Goal: Communication & Community: Answer question/provide support

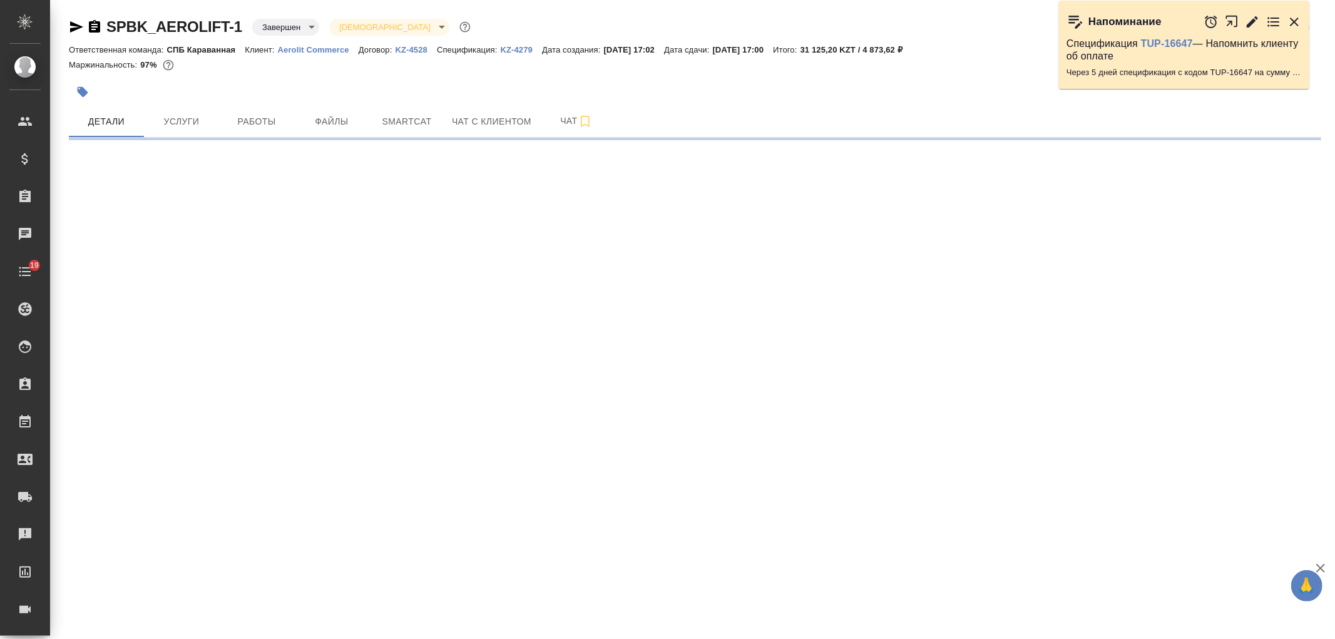
select select "RU"
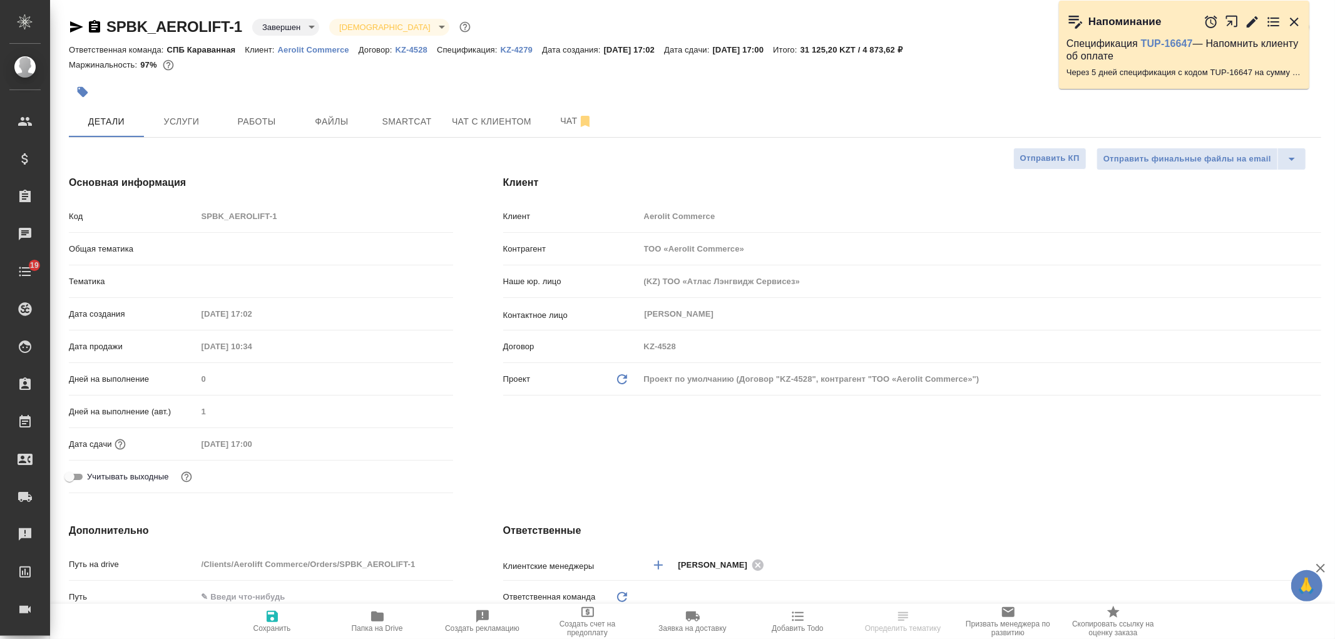
type textarea "x"
type input "Локализация"
type input "[PERSON_NAME]"
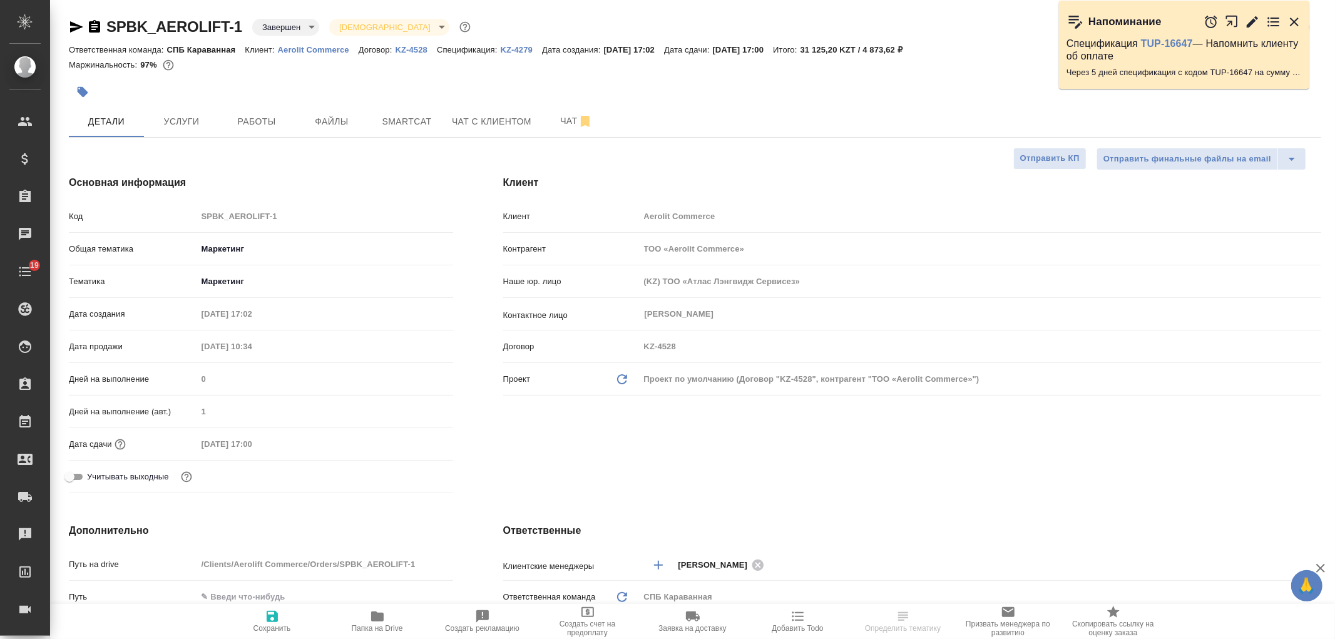
type input "Гудина Александра"
select select "RU"
type textarea "x"
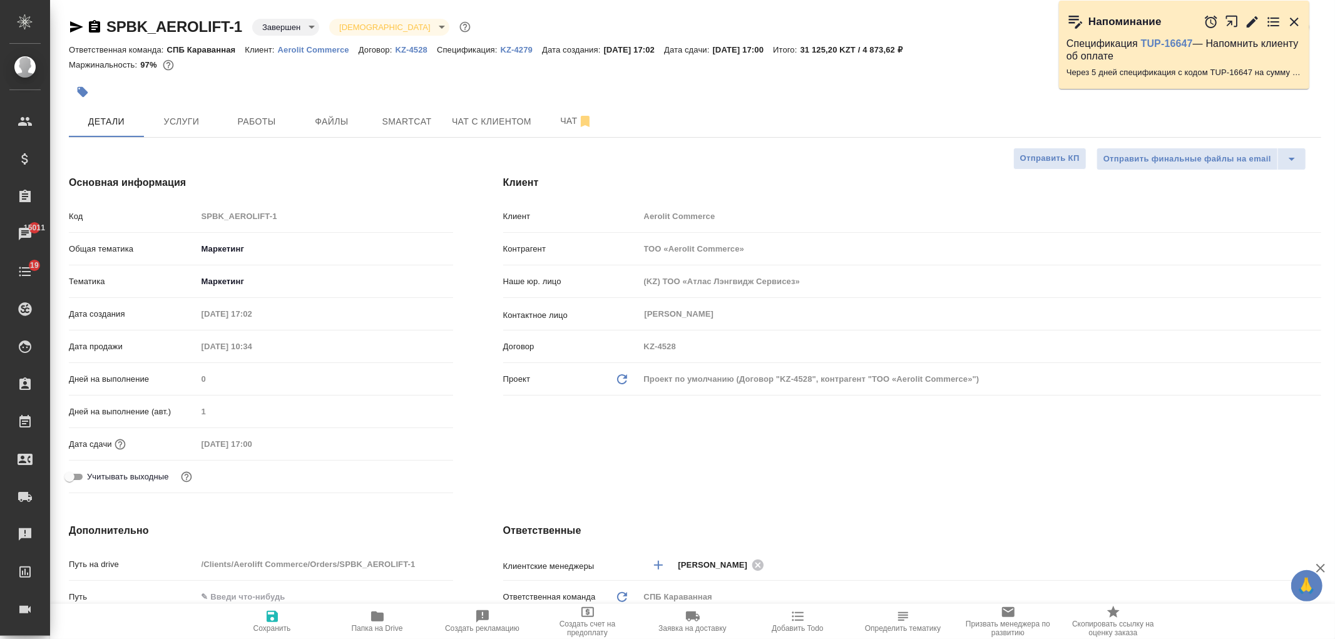
type textarea "x"
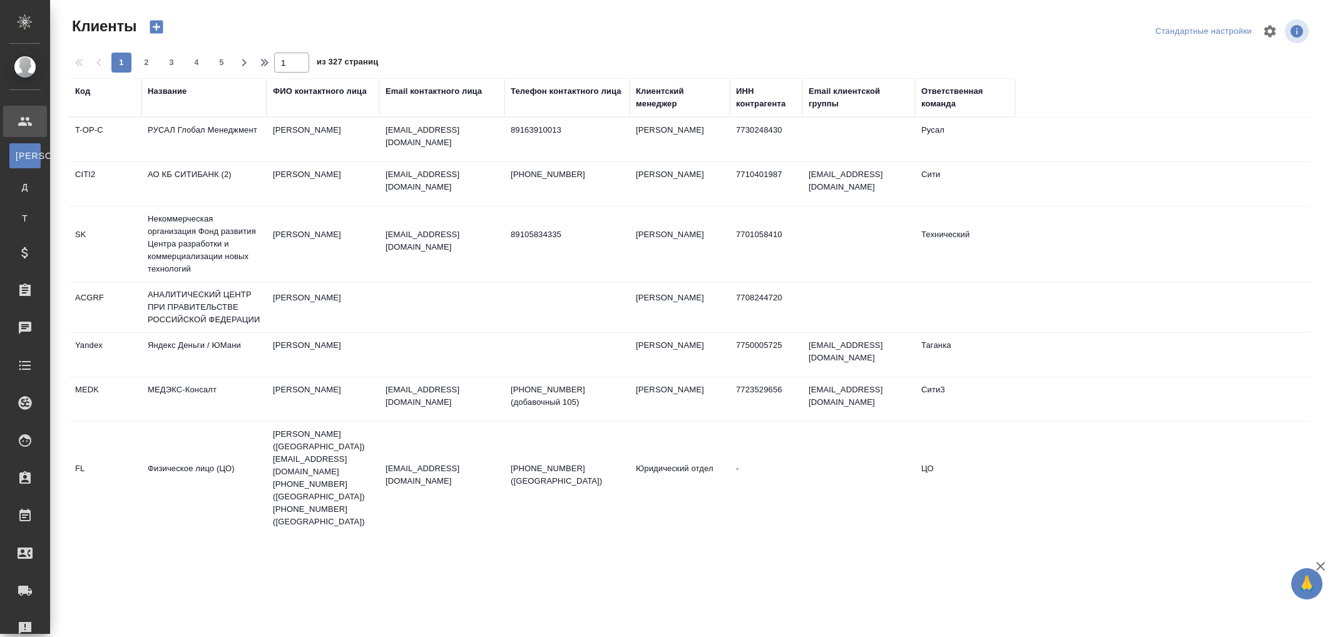
select select "RU"
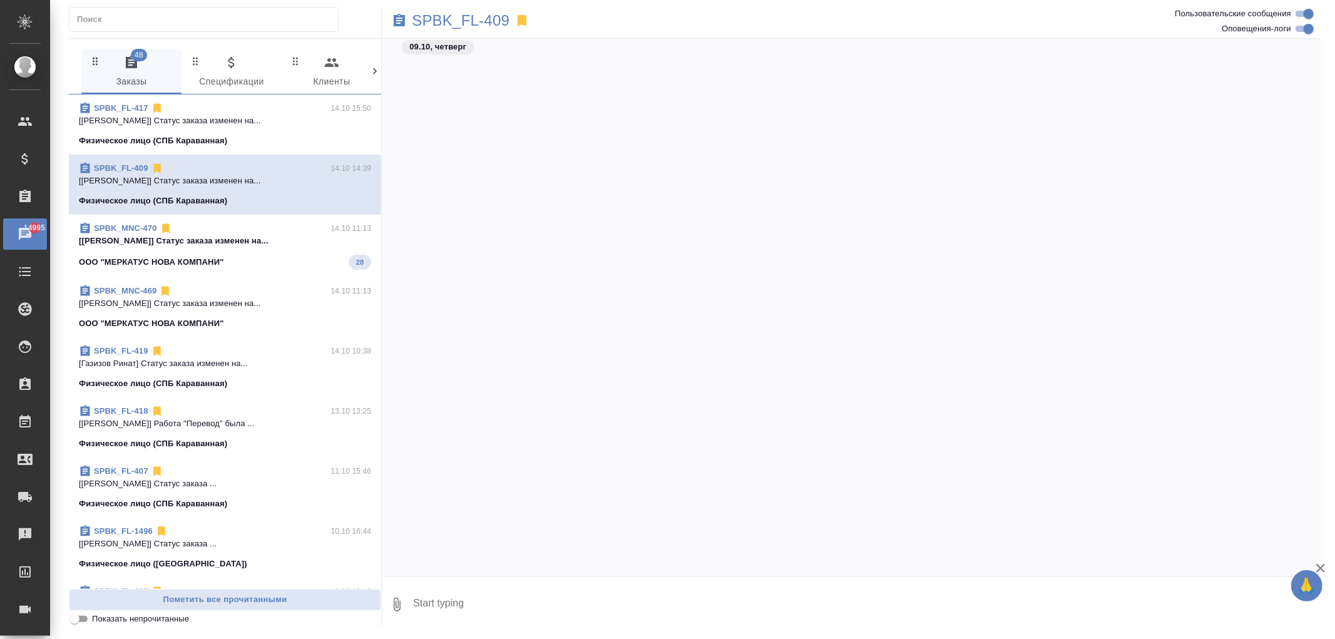
scroll to position [3772, 0]
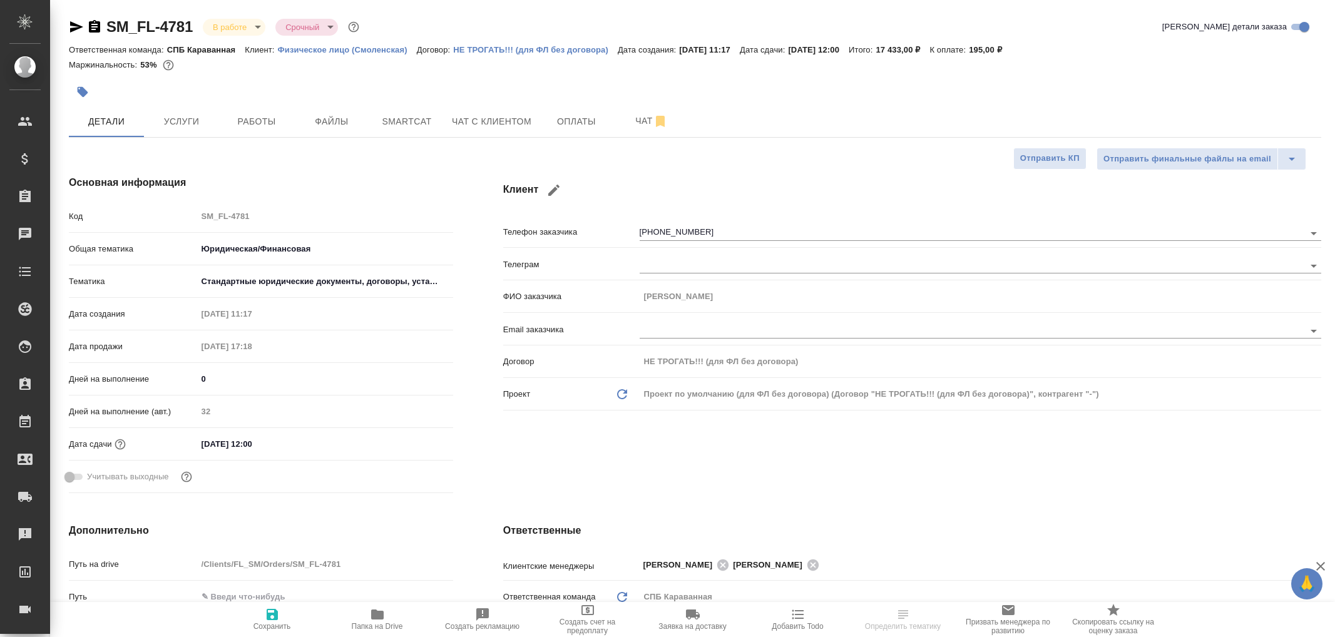
select select "RU"
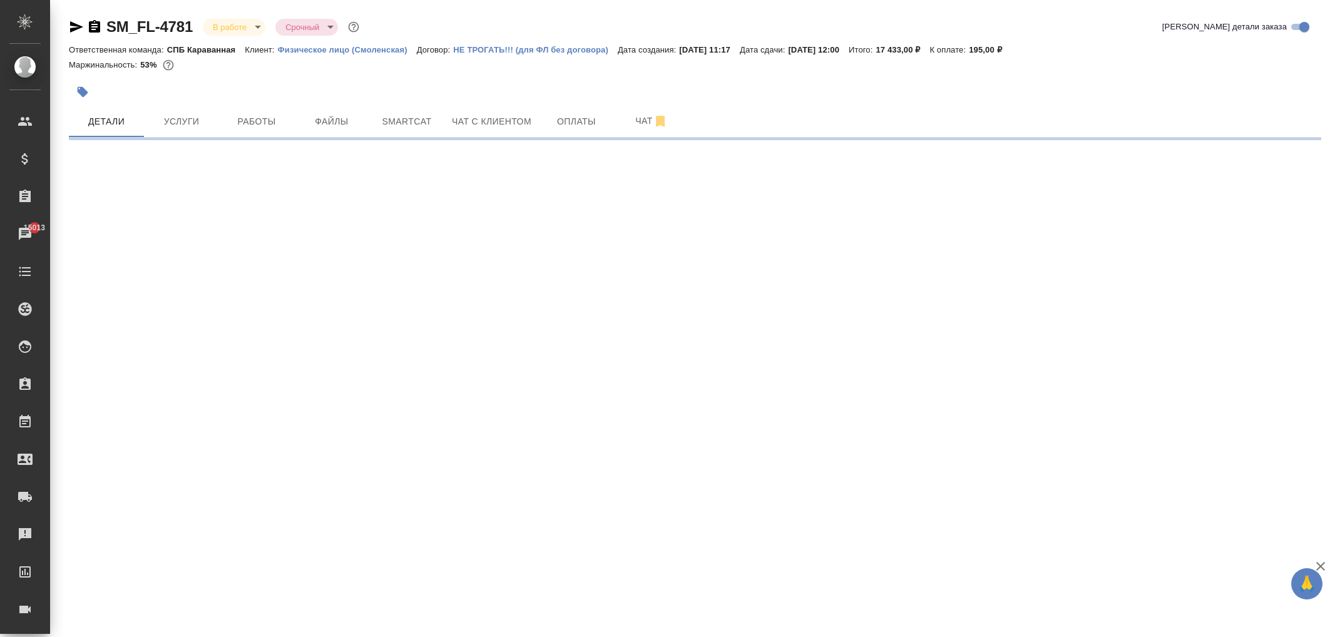
select select "RU"
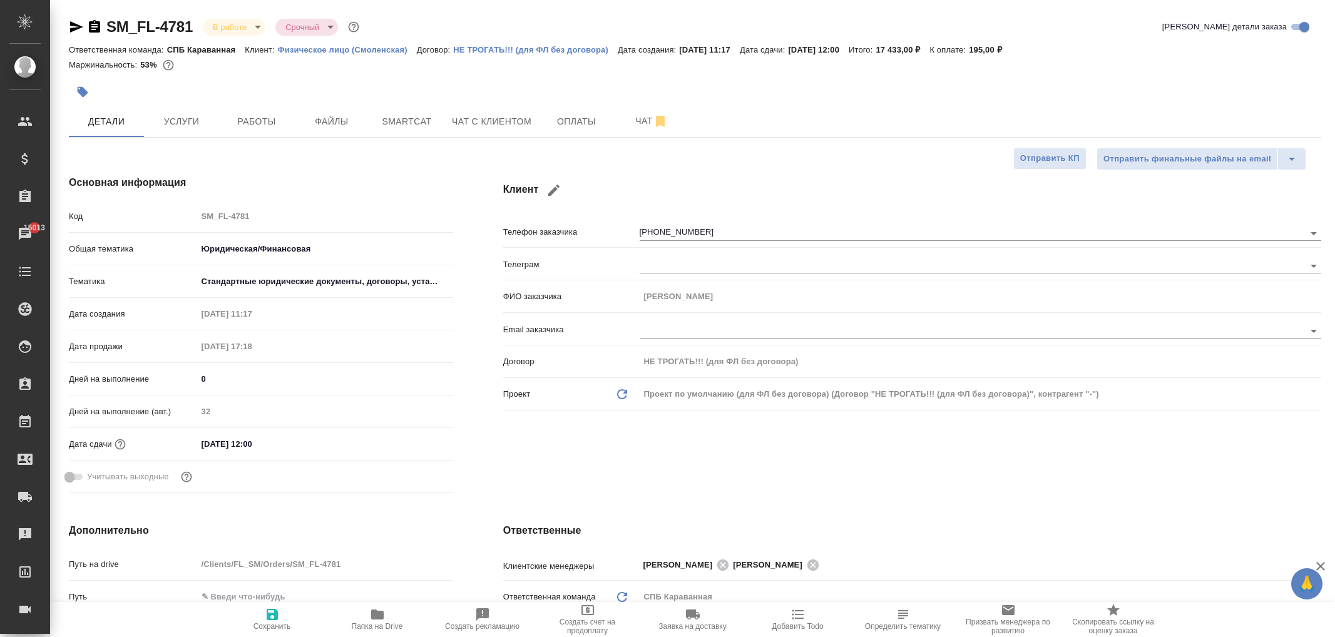
type textarea "x"
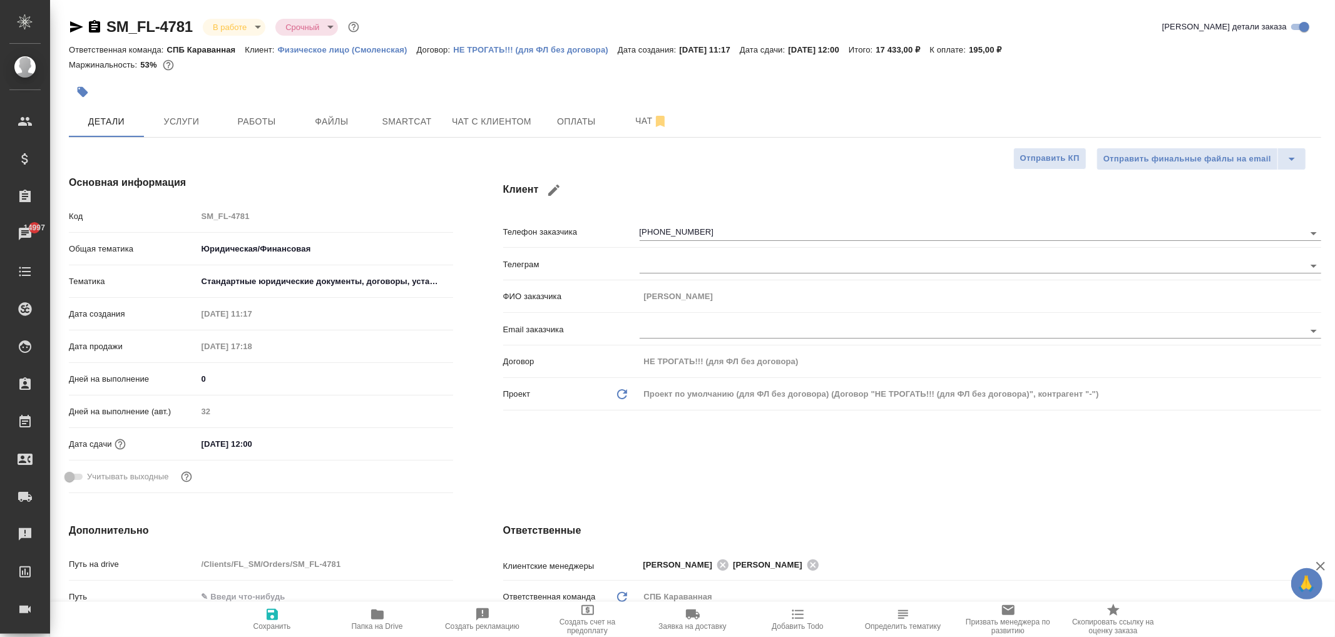
type textarea "x"
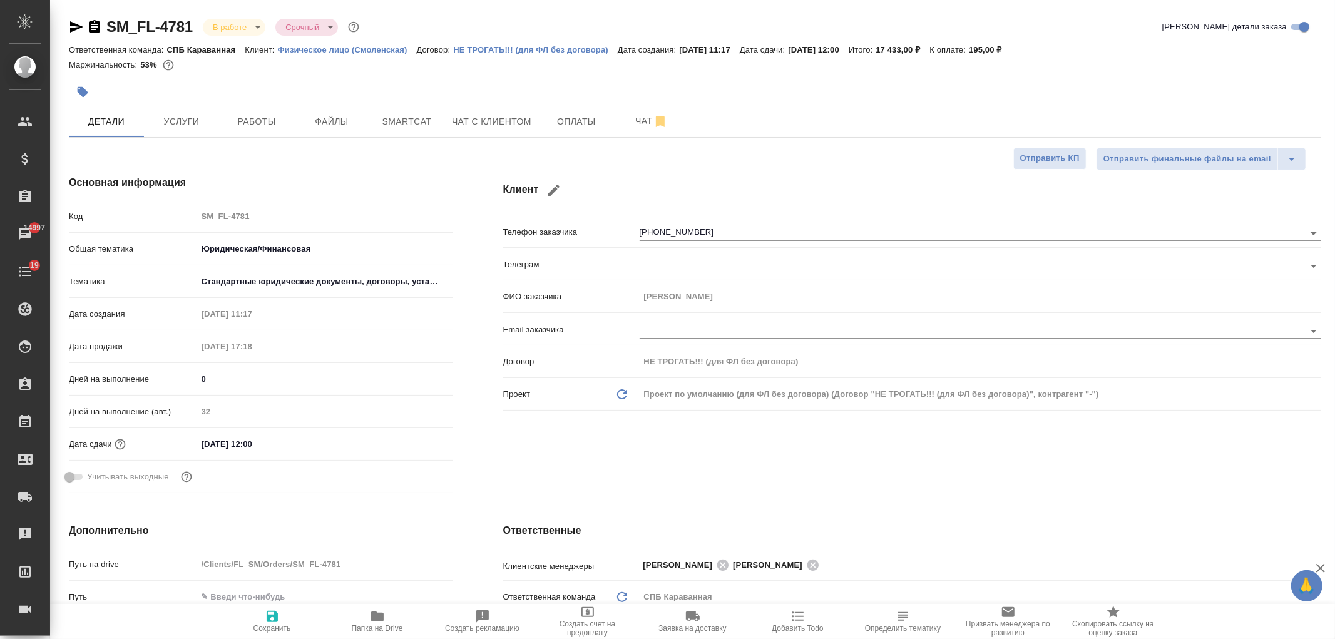
type textarea "x"
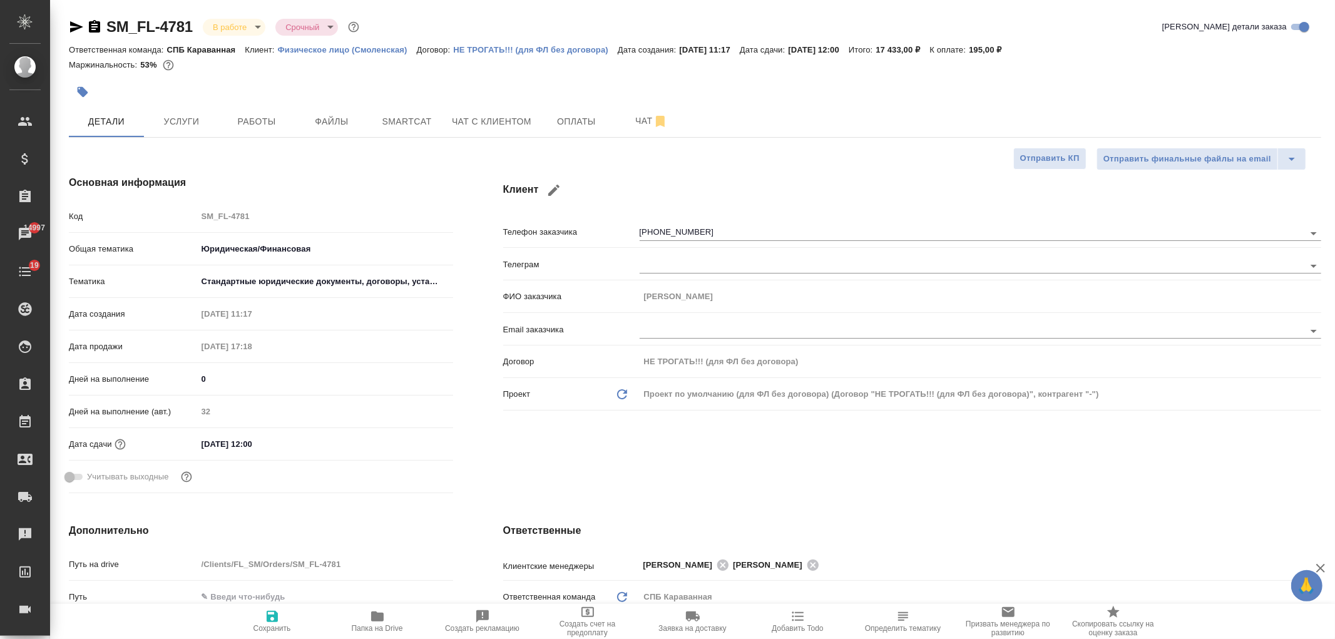
type textarea "x"
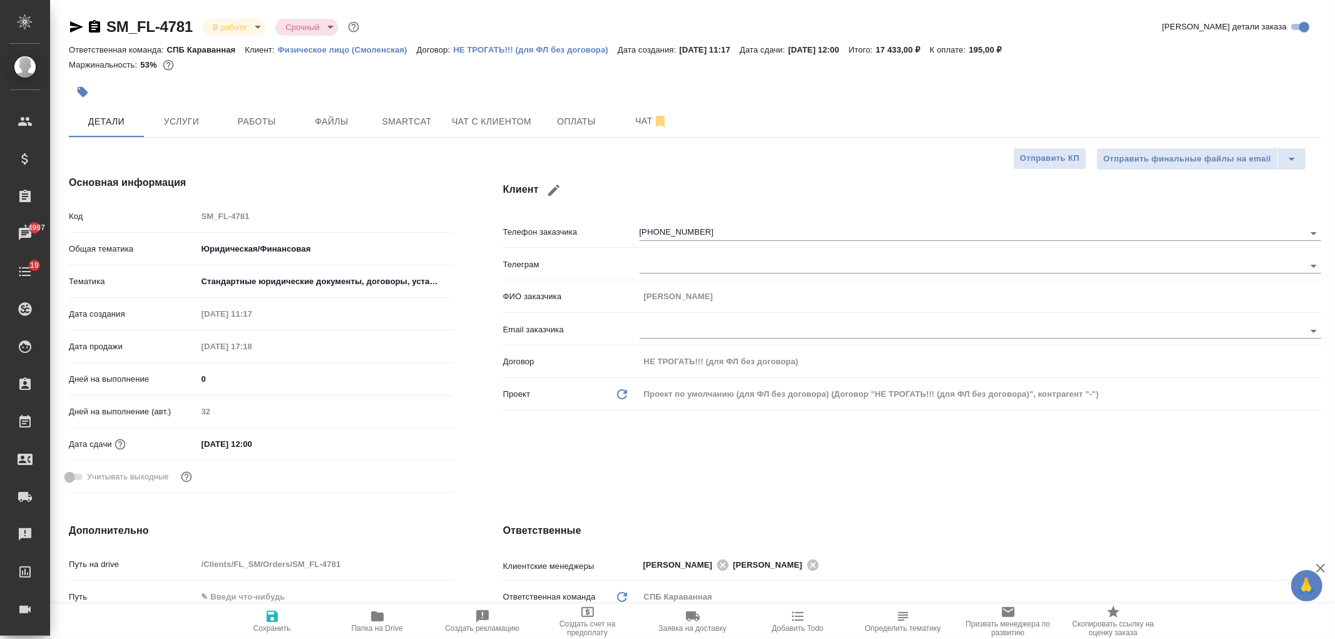
type textarea "x"
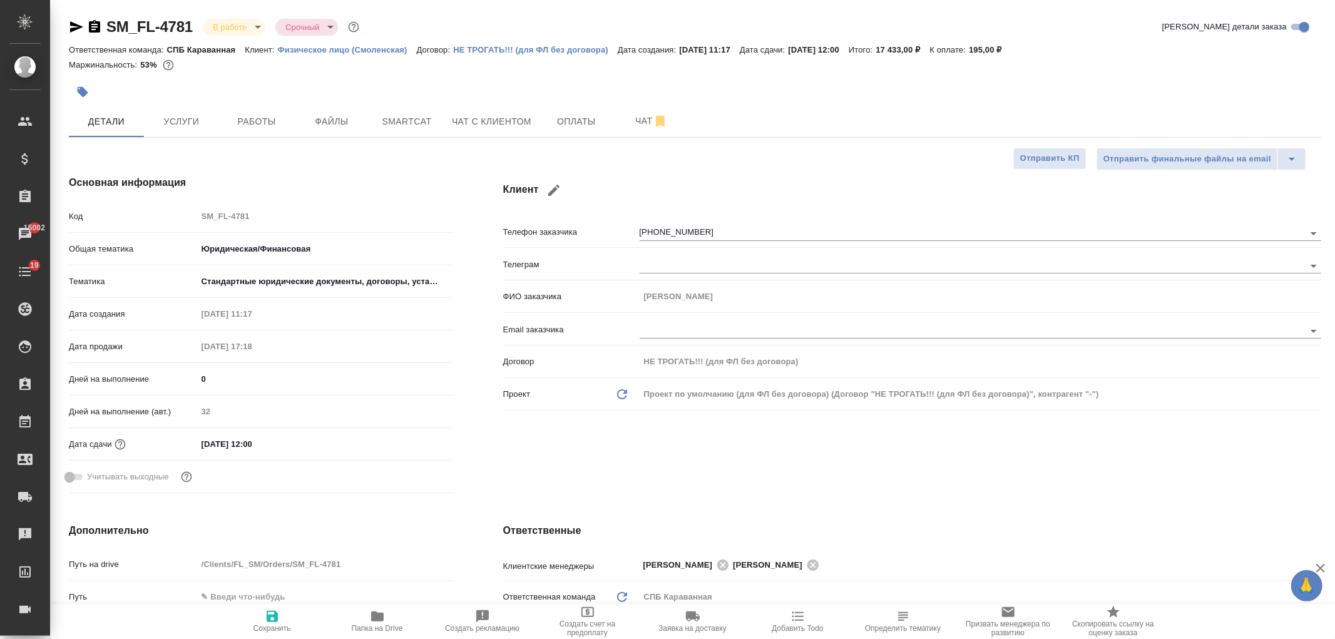
type textarea "x"
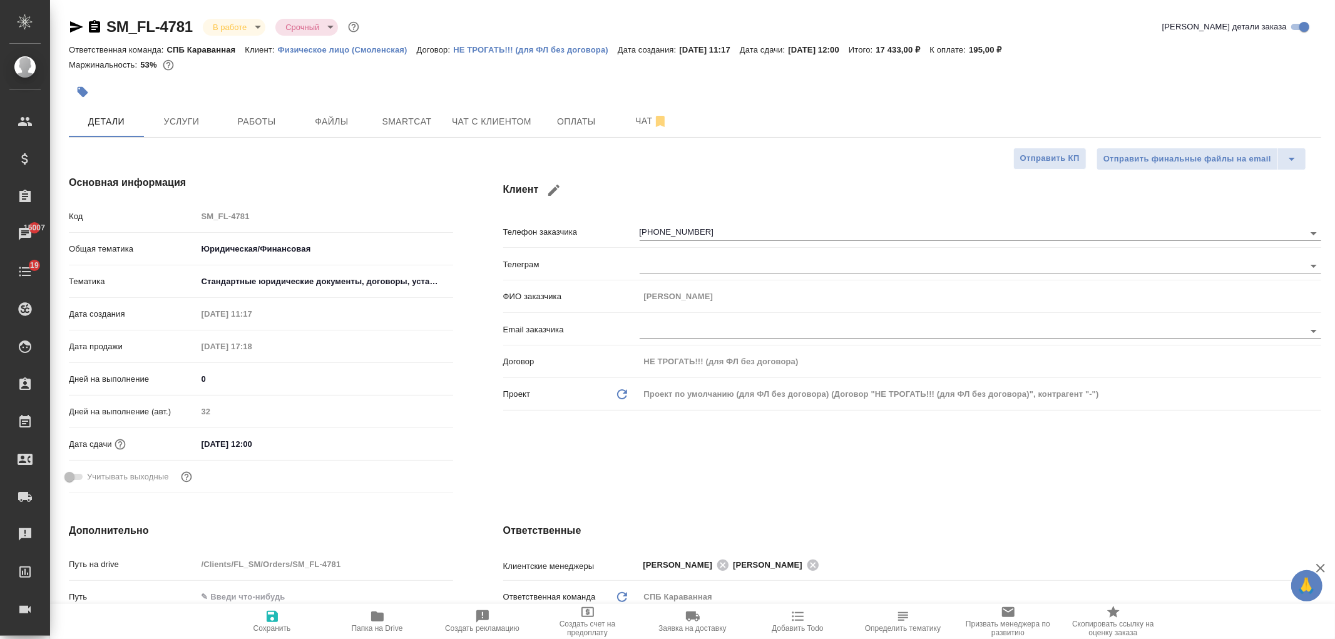
type textarea "x"
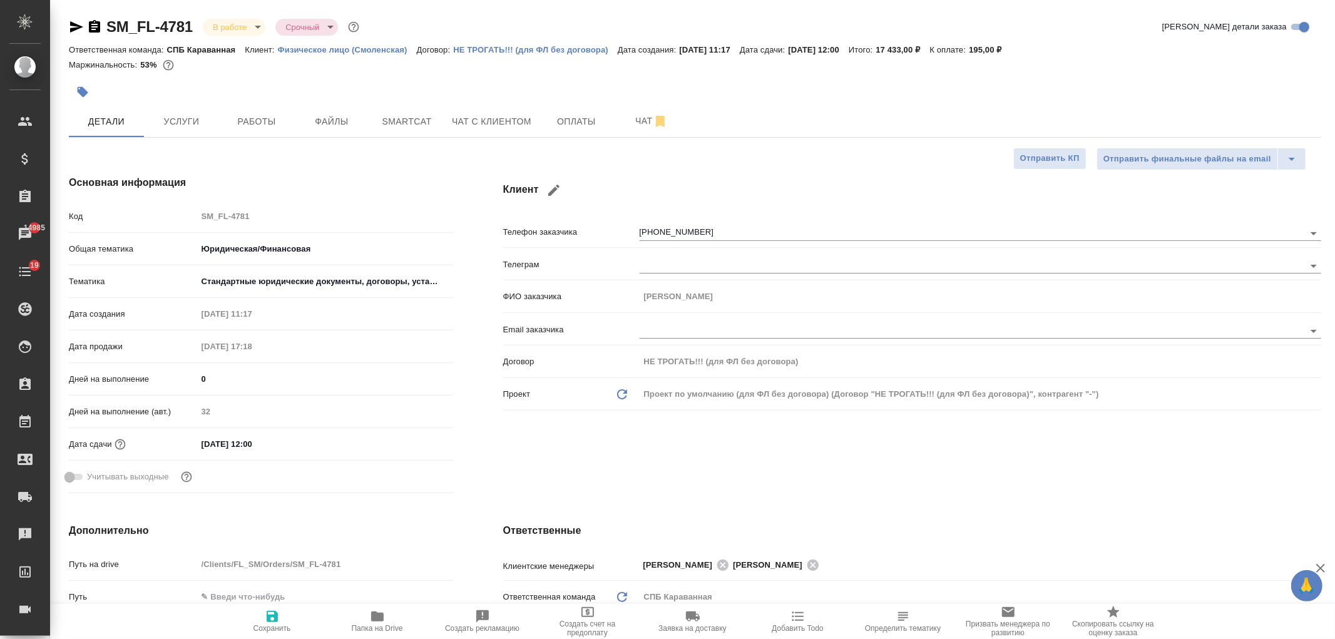
type textarea "x"
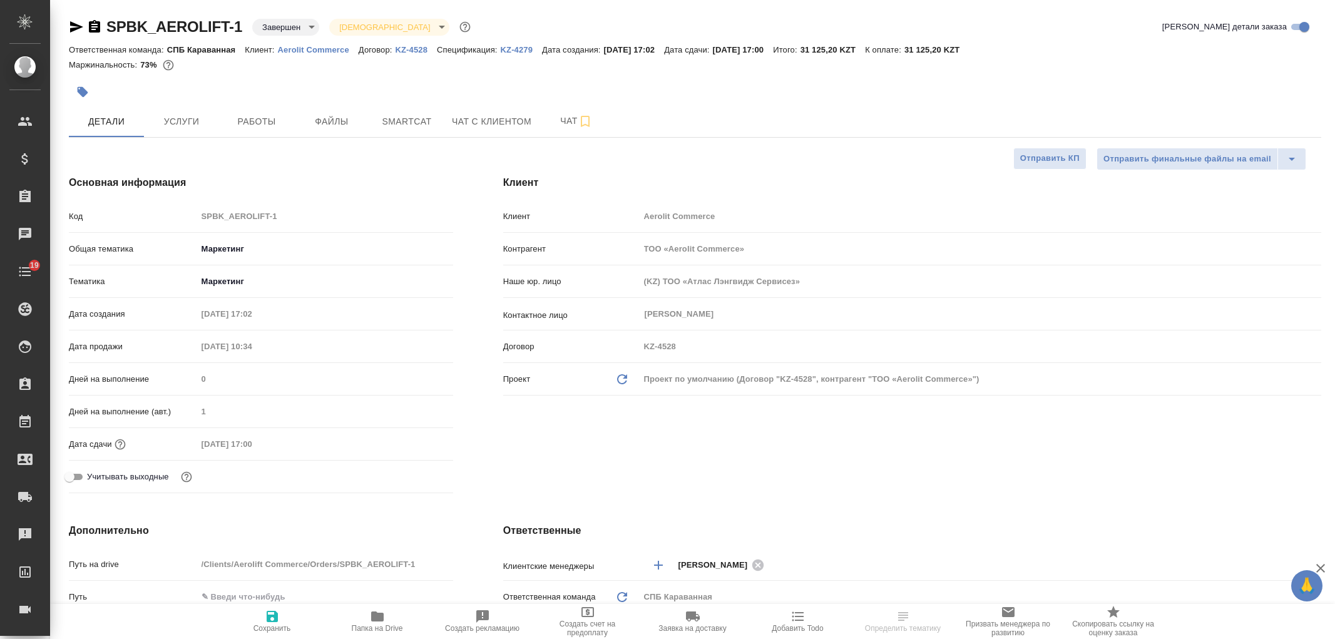
select select "RU"
type textarea "x"
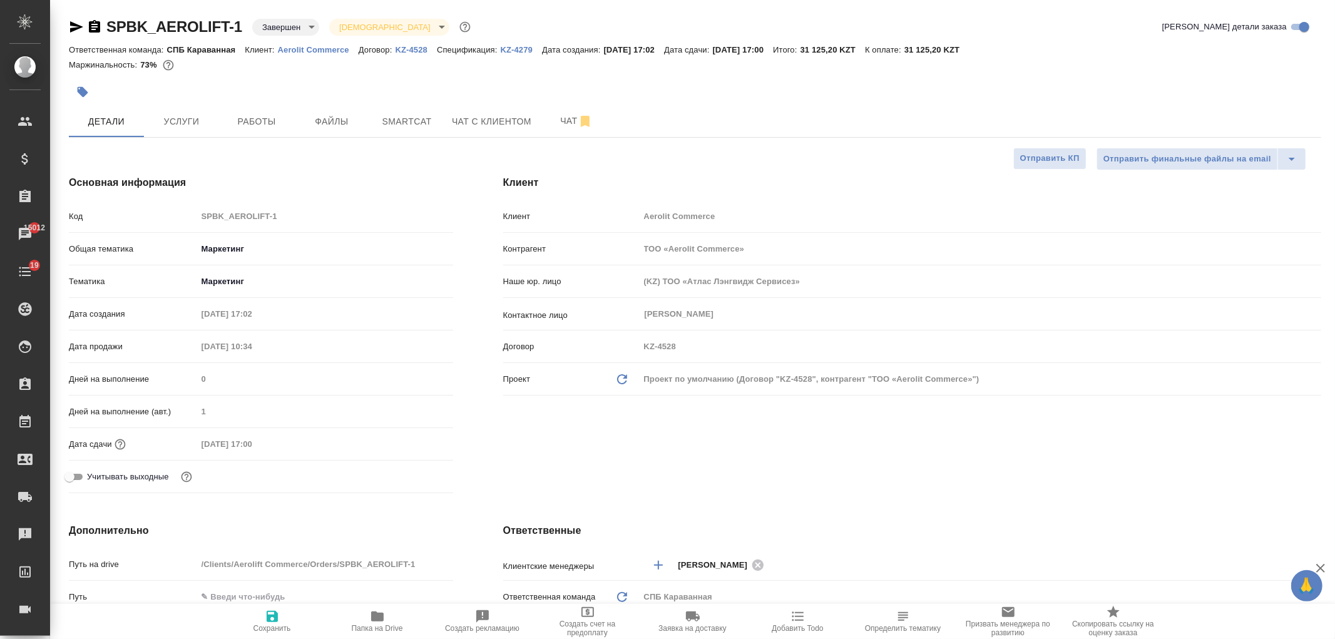
type textarea "x"
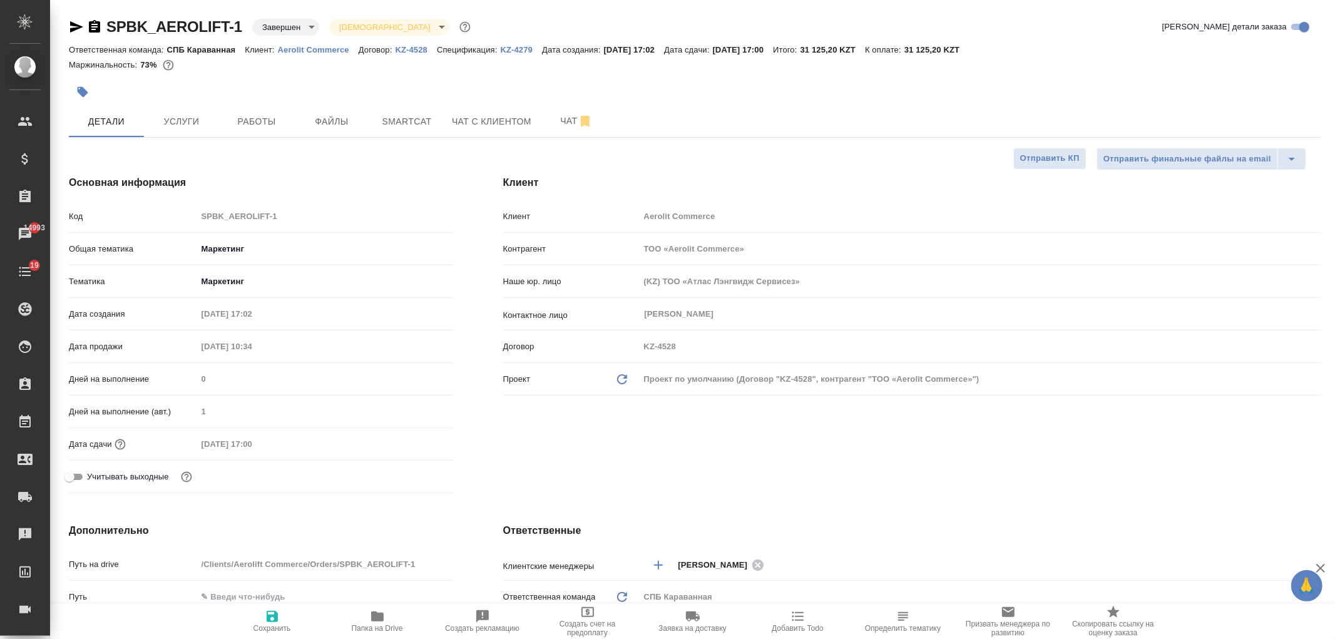
type textarea "x"
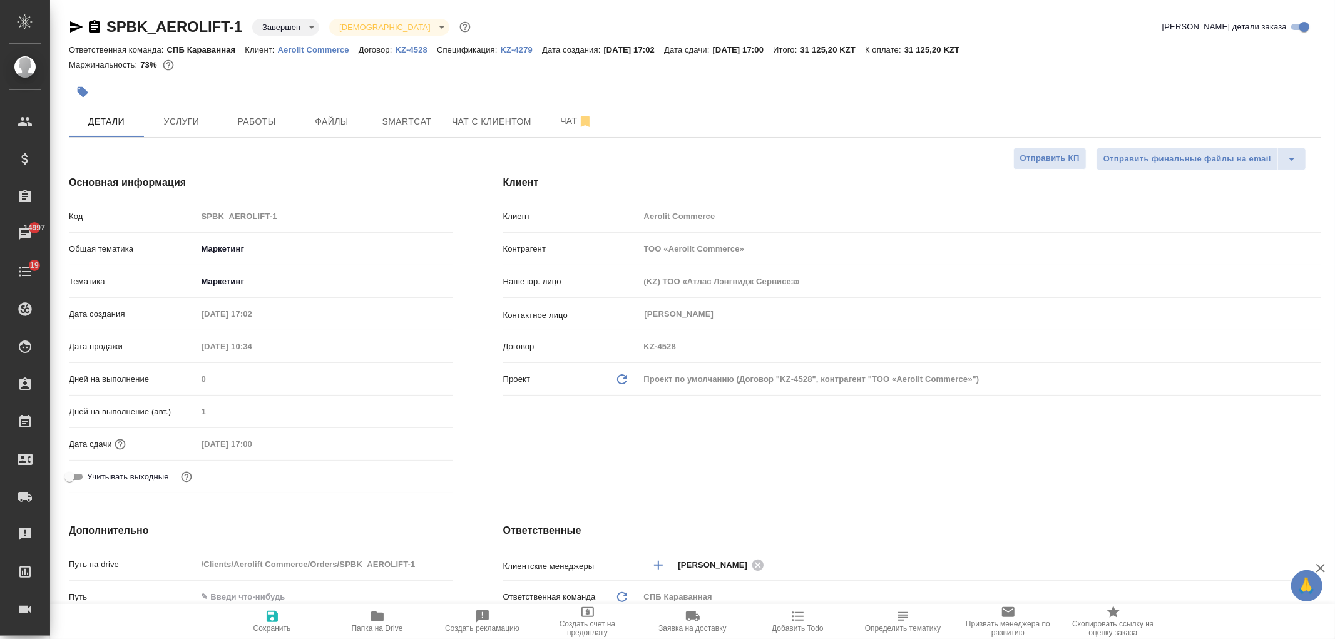
type textarea "x"
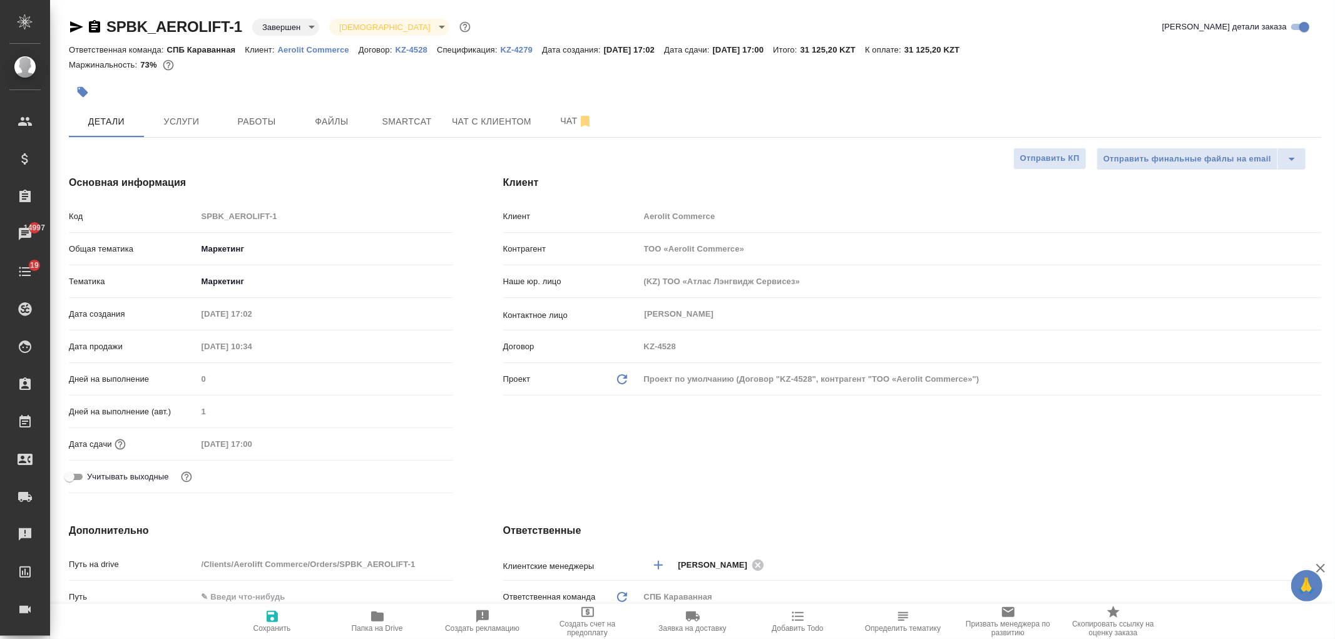
type textarea "x"
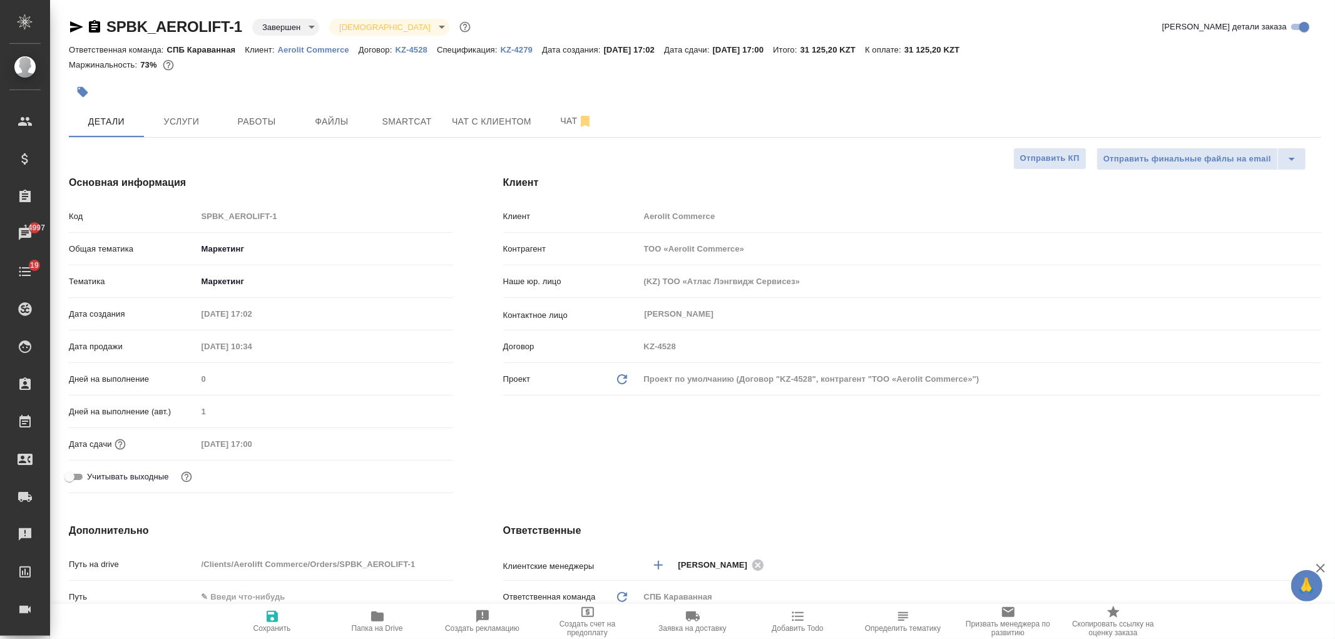
type textarea "x"
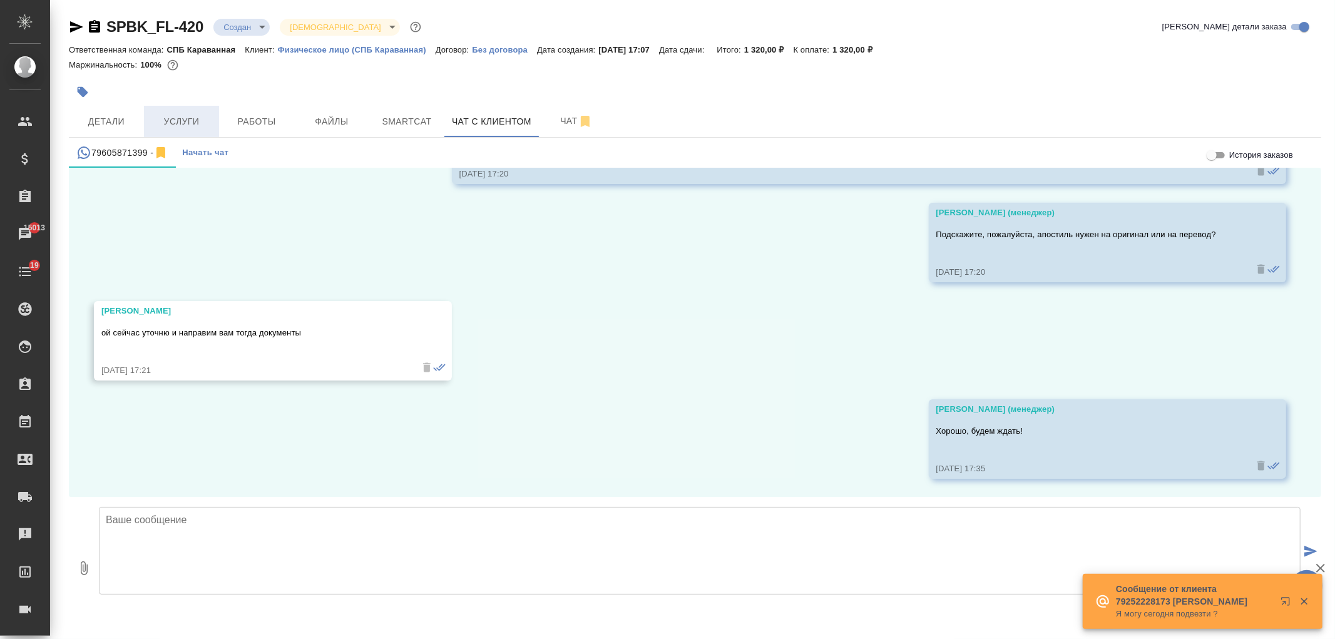
scroll to position [1212, 0]
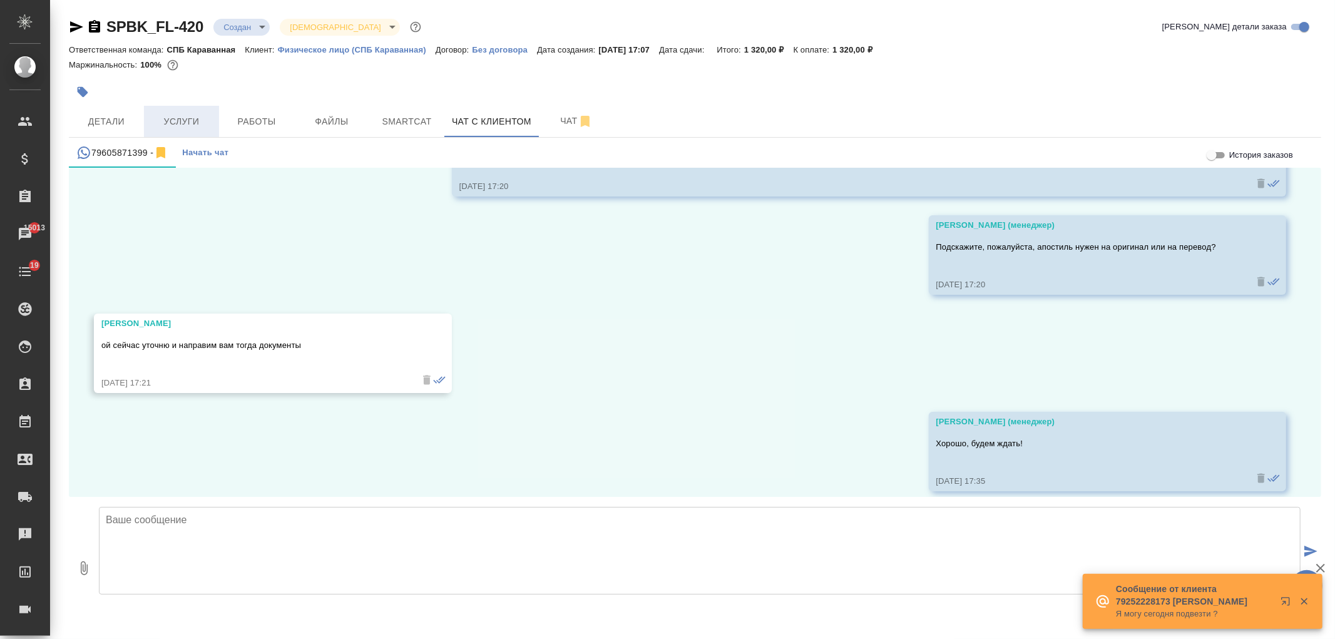
click at [176, 114] on span "Услуги" at bounding box center [182, 122] width 60 height 16
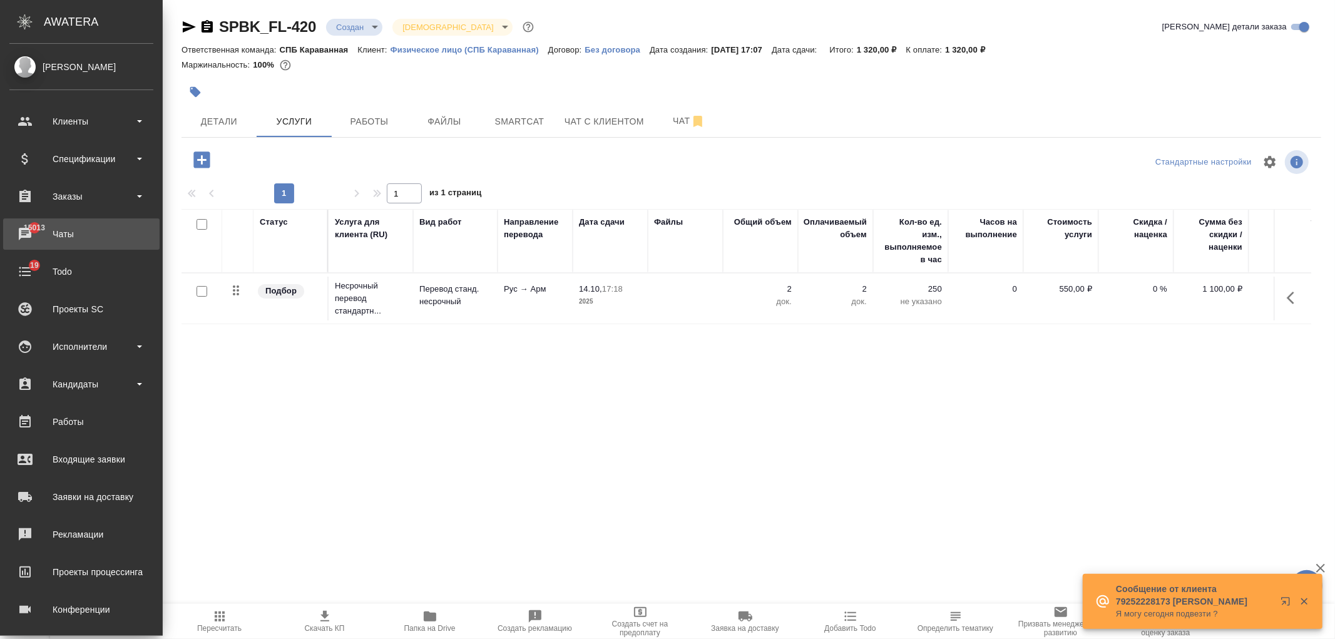
click at [79, 239] on div "Чаты" at bounding box center [81, 234] width 144 height 19
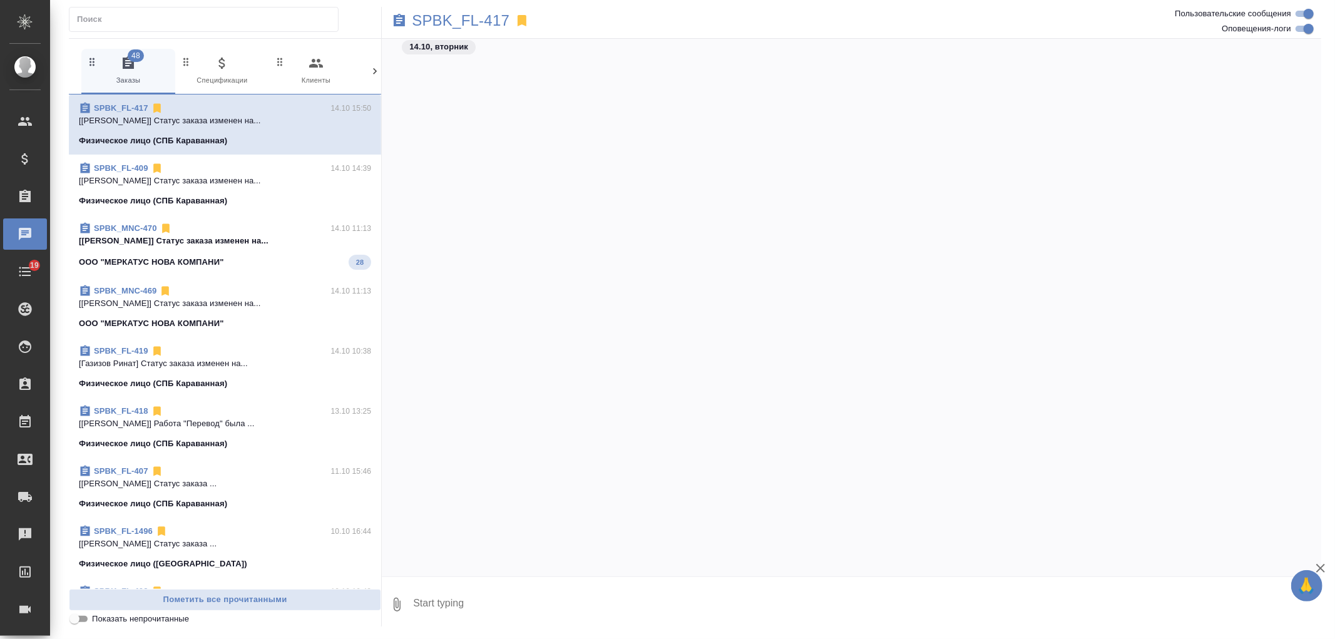
scroll to position [2467, 0]
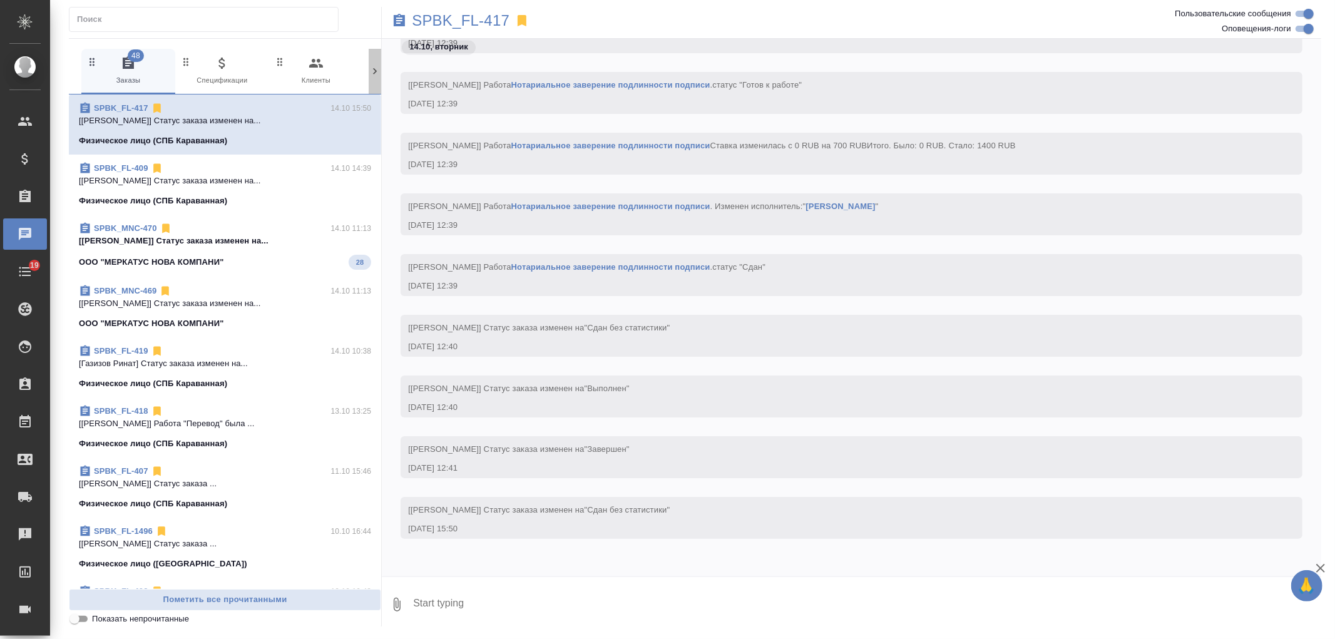
click at [373, 81] on div at bounding box center [375, 71] width 13 height 45
click at [341, 76] on span "99+ Мессенджеры" at bounding box center [322, 71] width 84 height 31
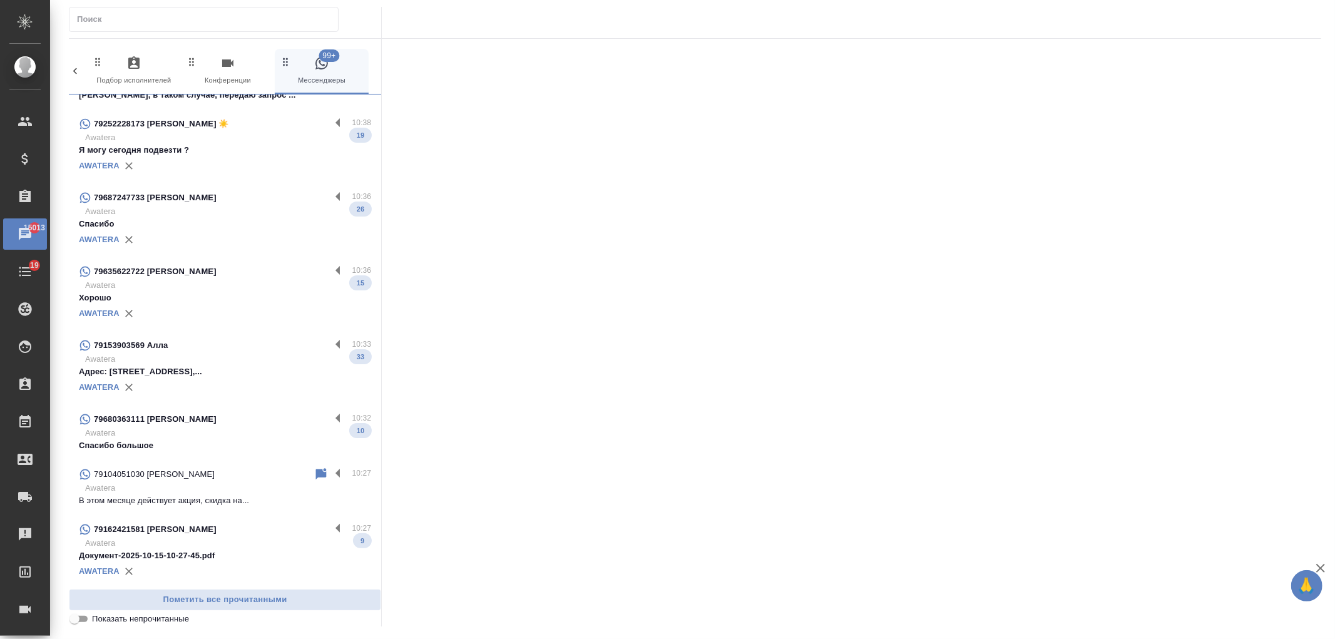
scroll to position [0, 0]
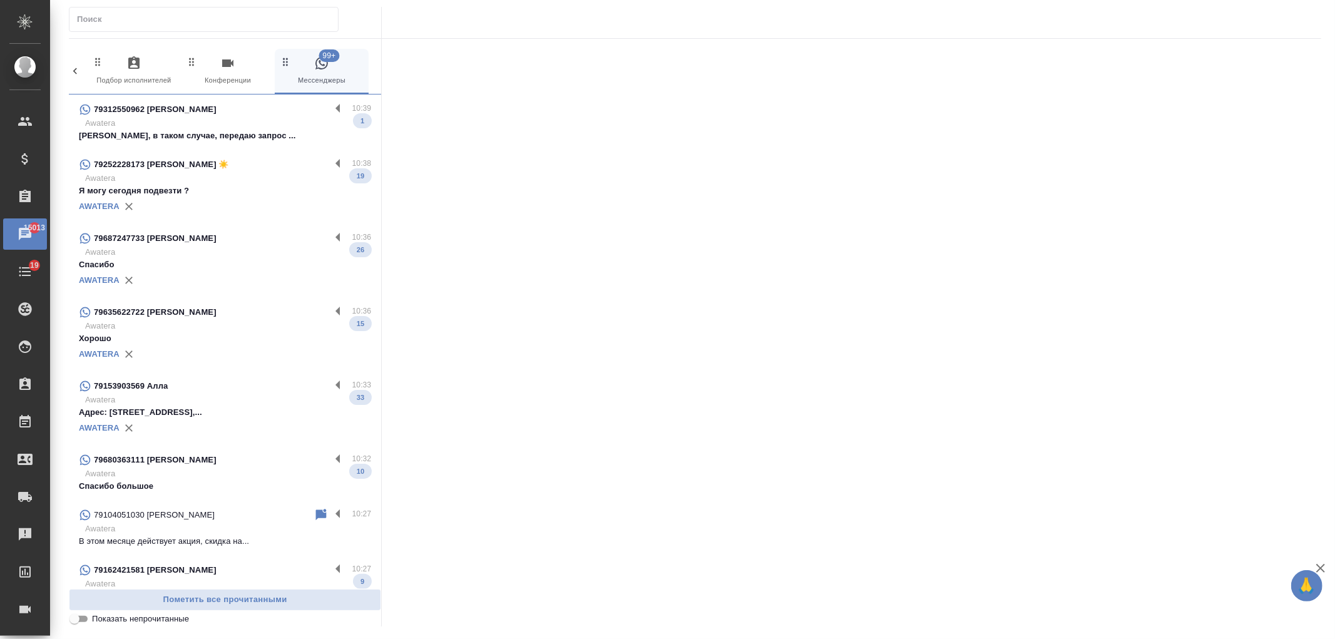
click at [303, 126] on p "Awatera" at bounding box center [228, 123] width 286 height 13
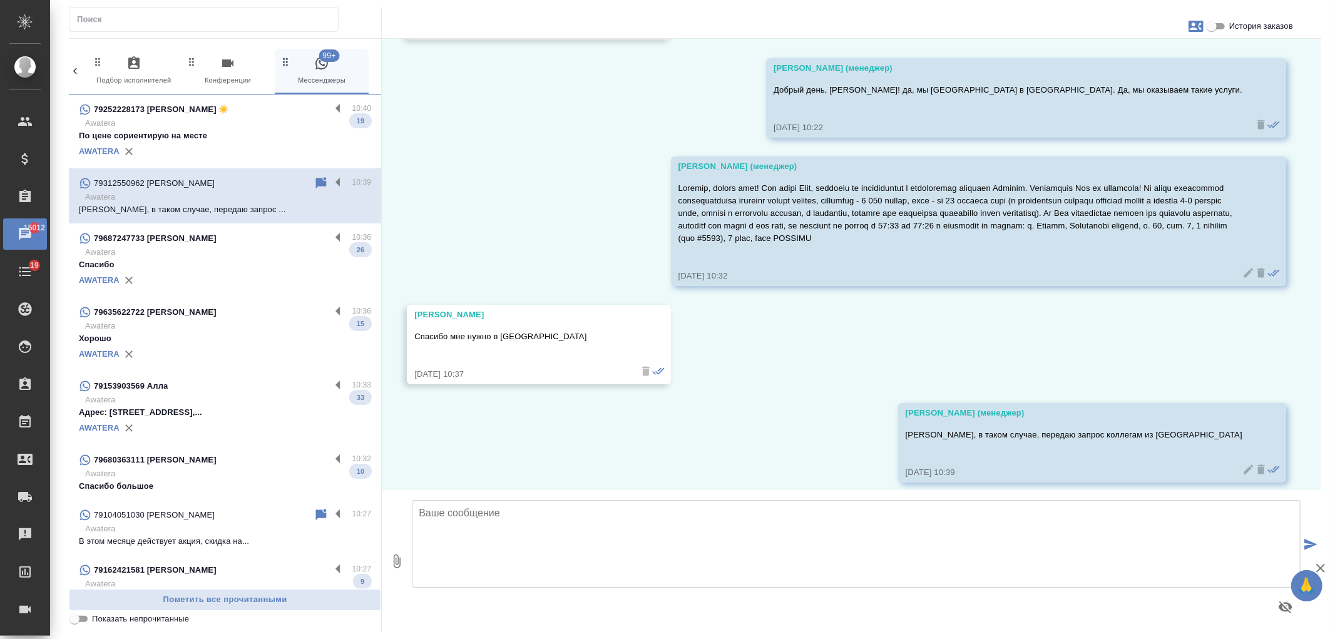
scroll to position [242, 0]
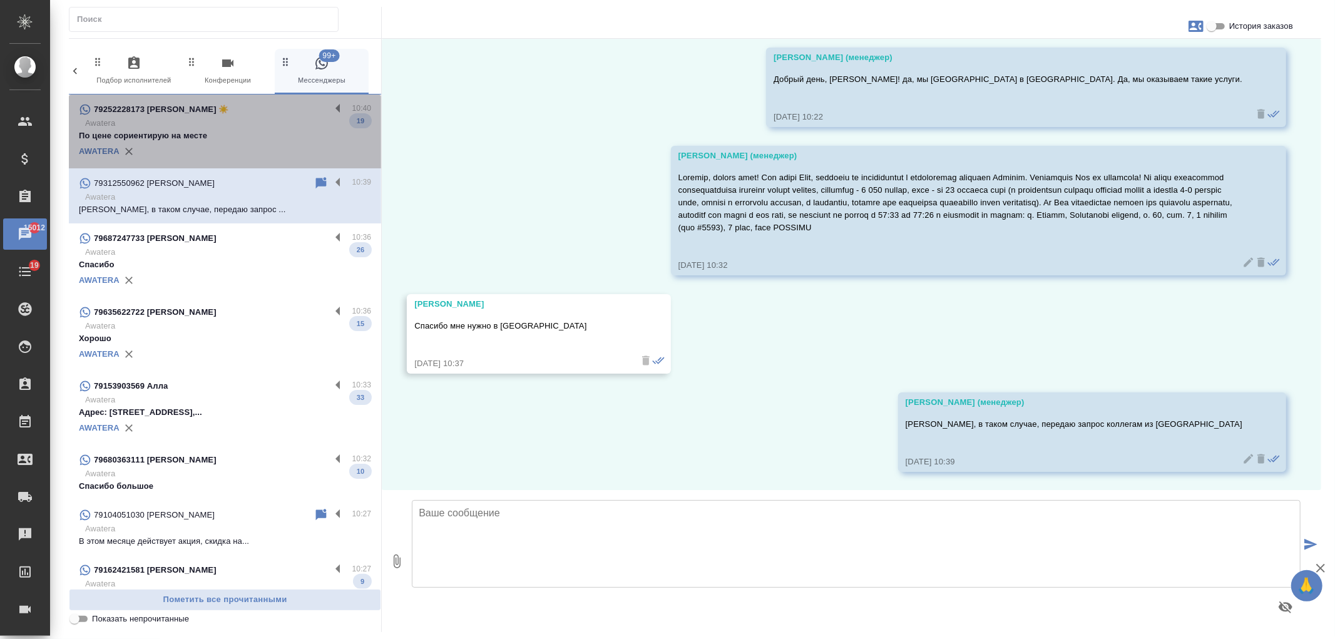
click at [259, 126] on p "Awatera" at bounding box center [228, 123] width 286 height 13
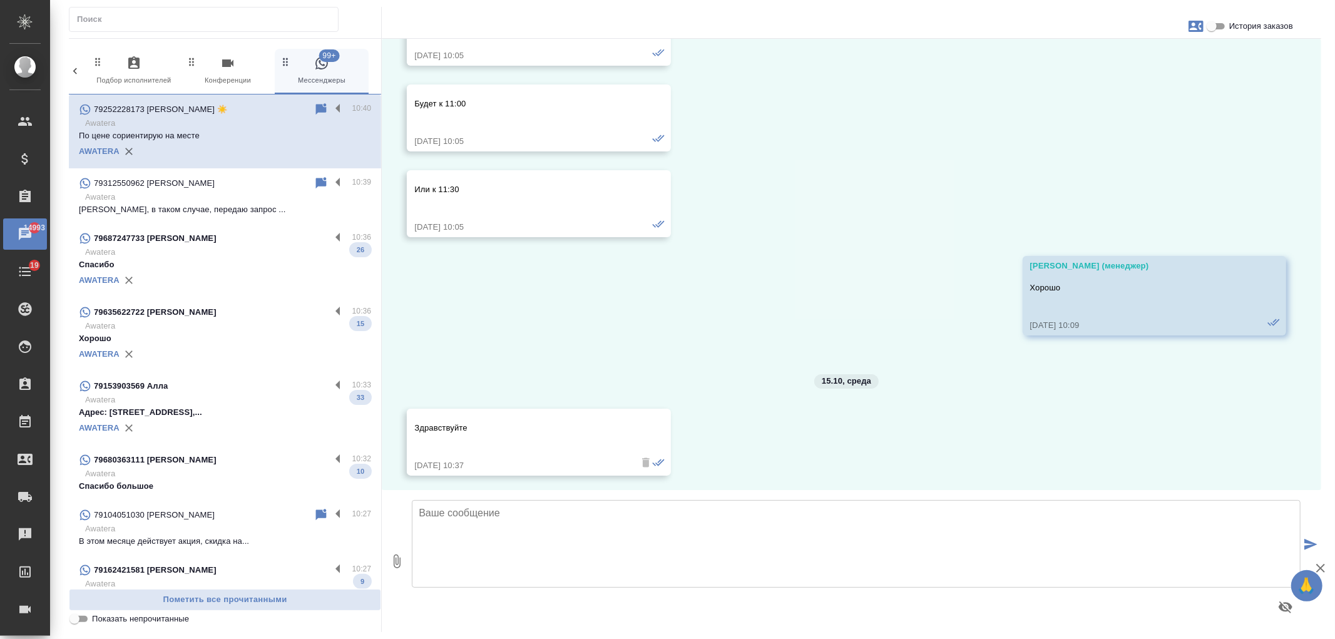
scroll to position [3193, 0]
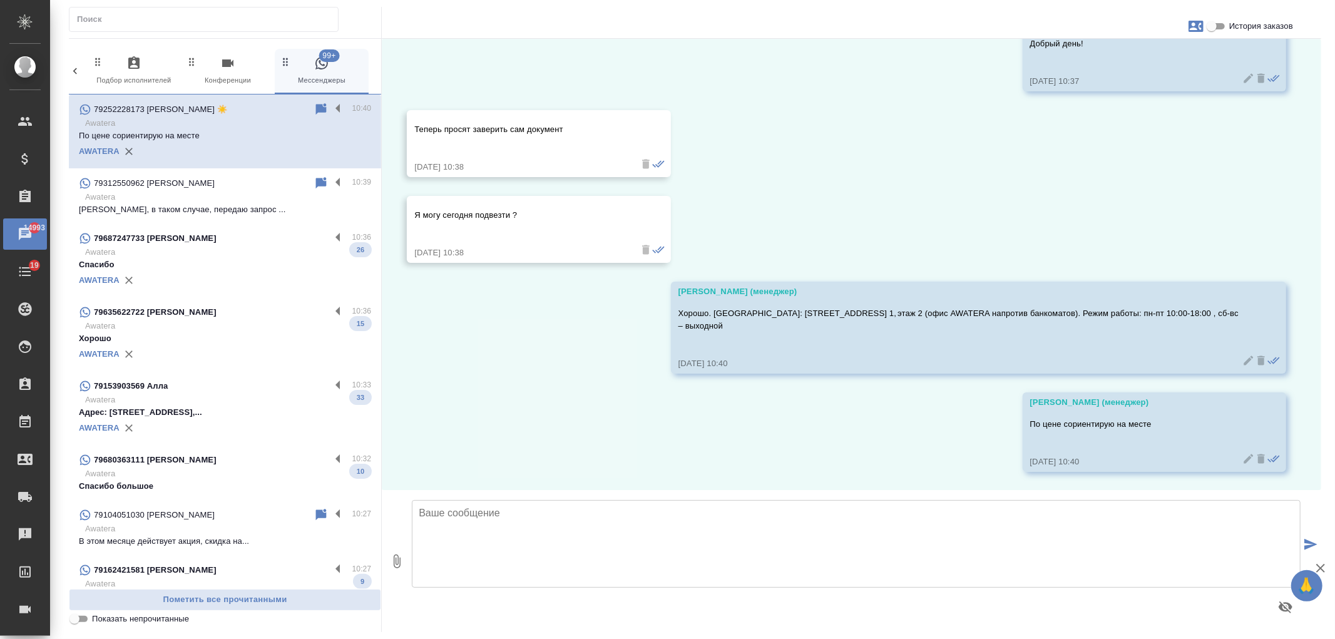
click at [232, 195] on p "Awatera" at bounding box center [228, 197] width 286 height 13
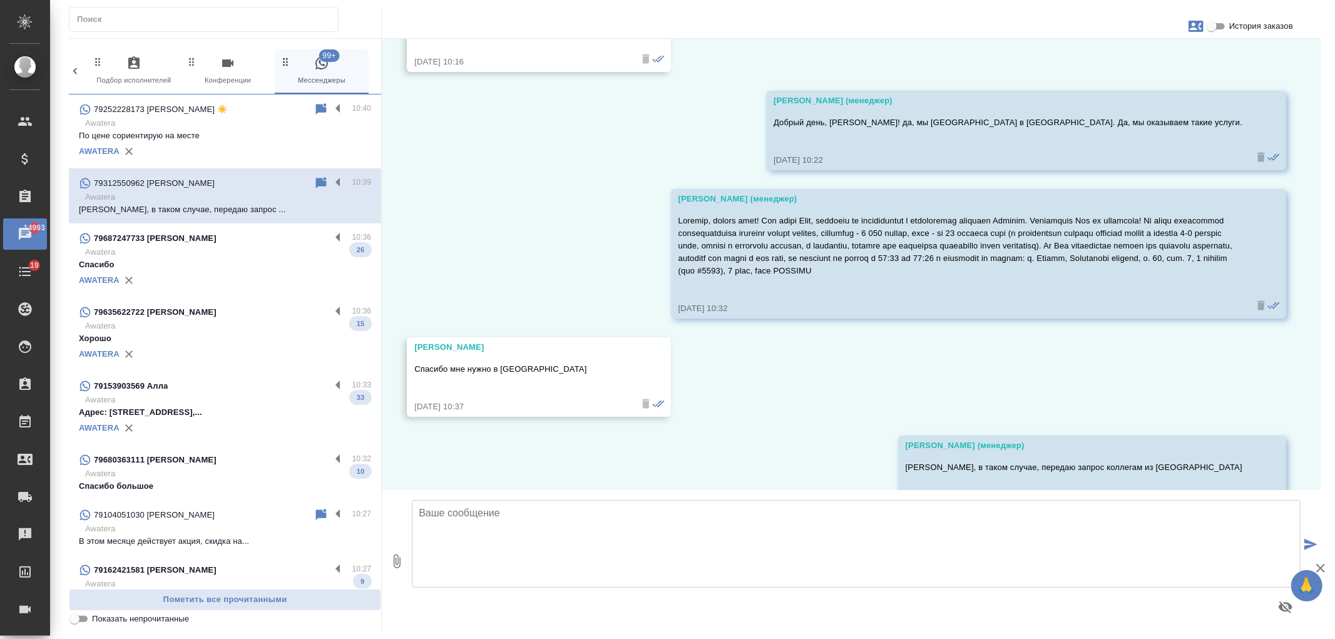
scroll to position [242, 0]
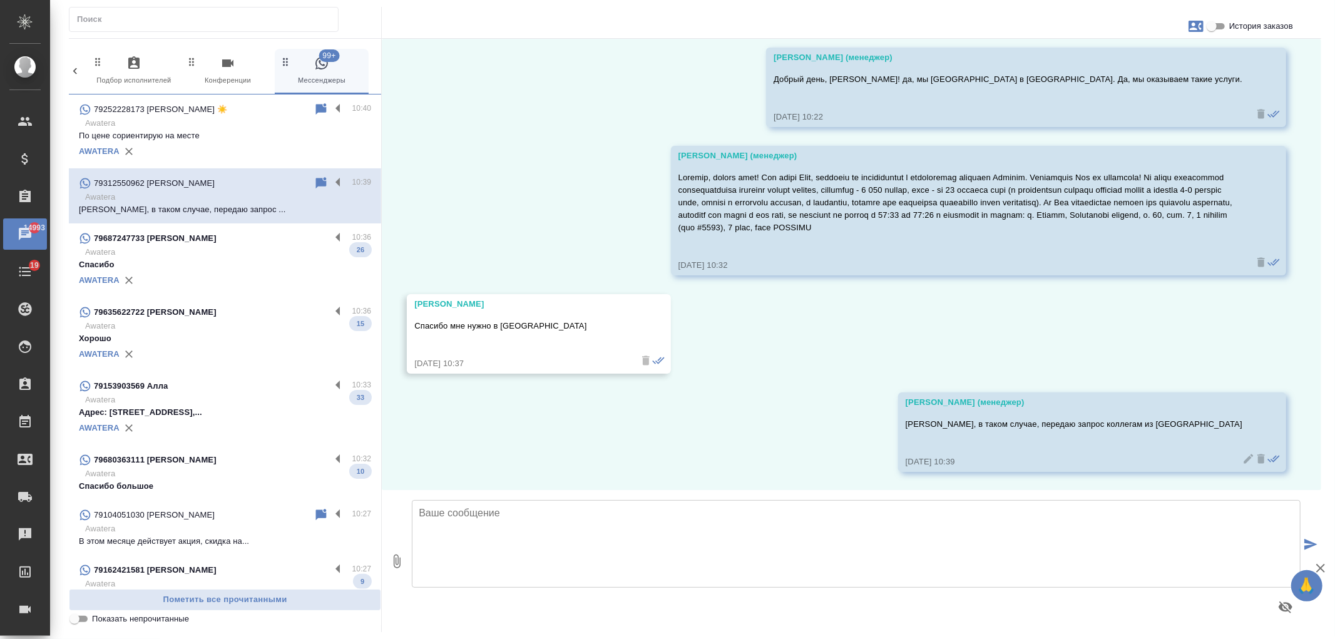
click at [244, 126] on p "Awatera" at bounding box center [228, 123] width 286 height 13
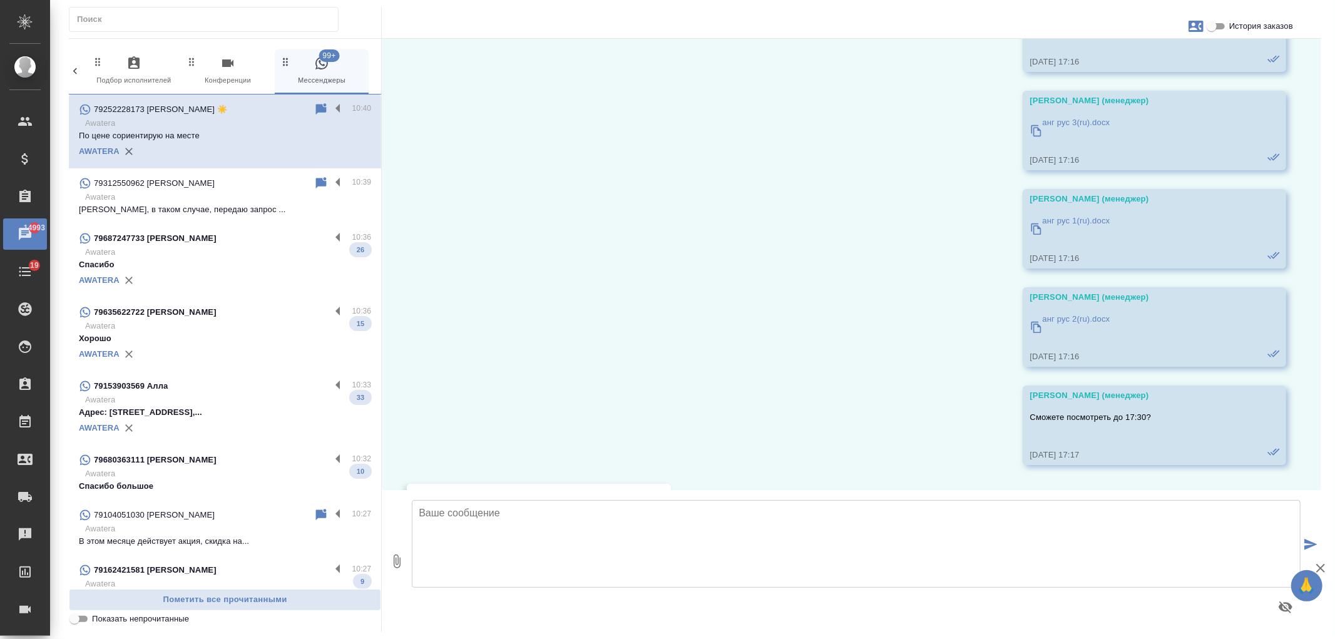
scroll to position [1165, 0]
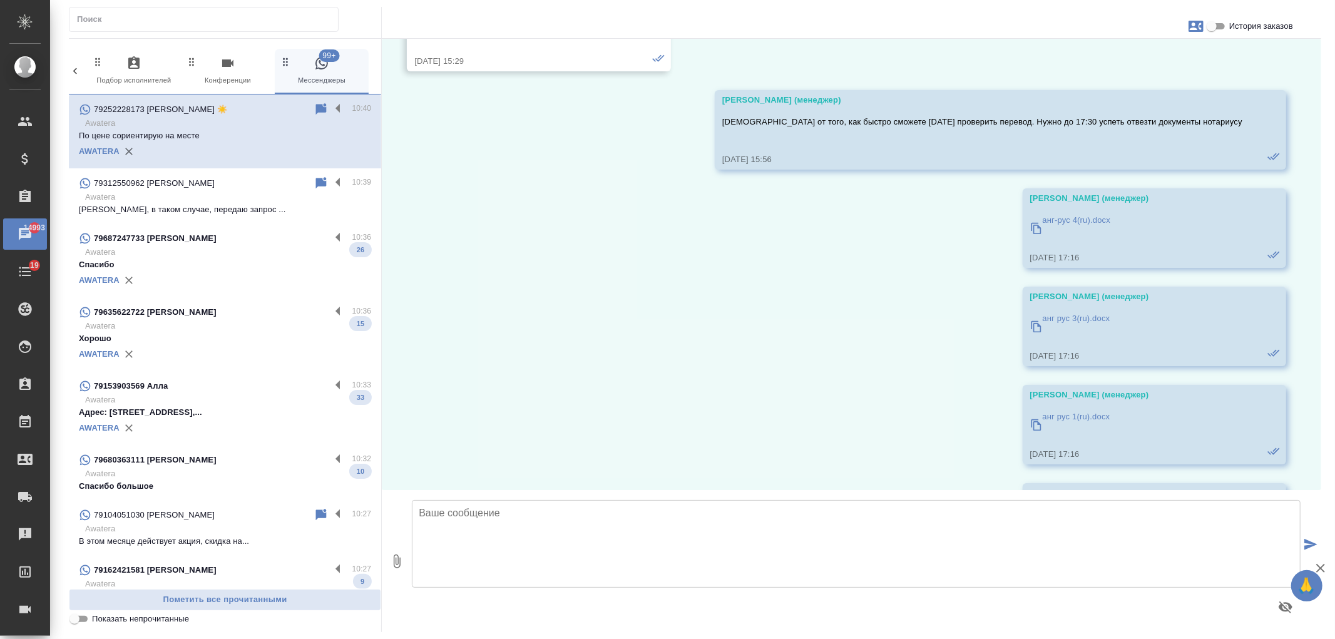
click at [265, 211] on p "Татьяна, в таком случае, передаю запрос ..." at bounding box center [225, 209] width 292 height 13
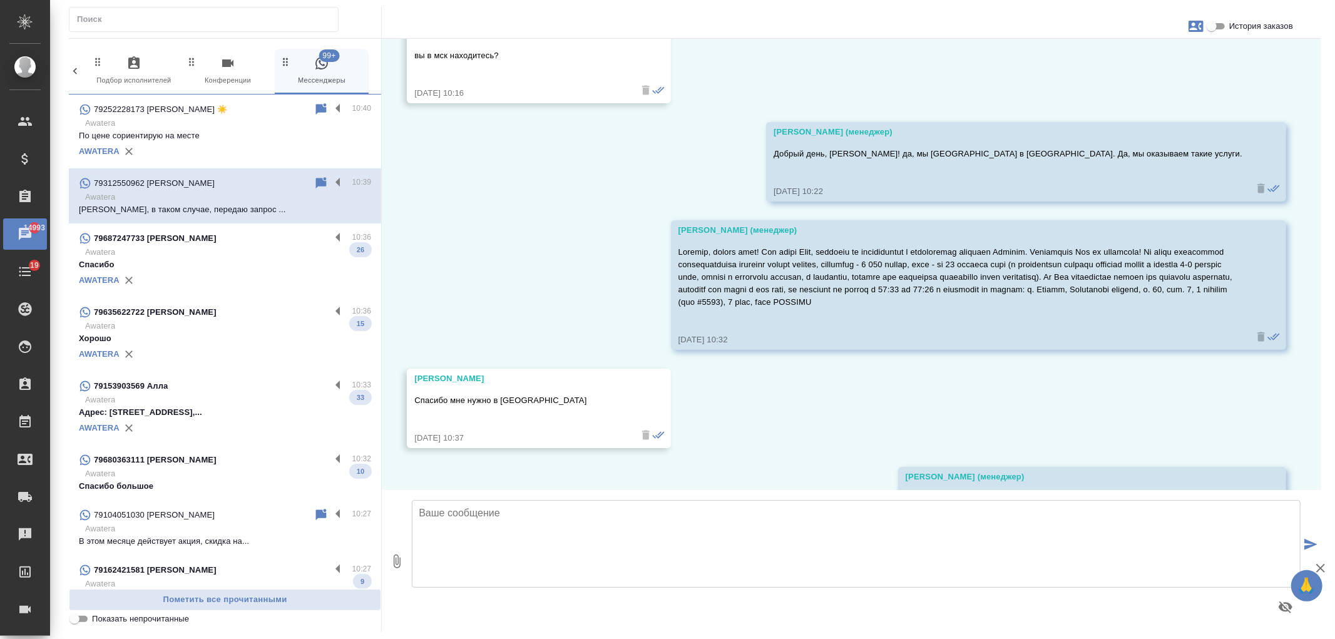
scroll to position [242, 0]
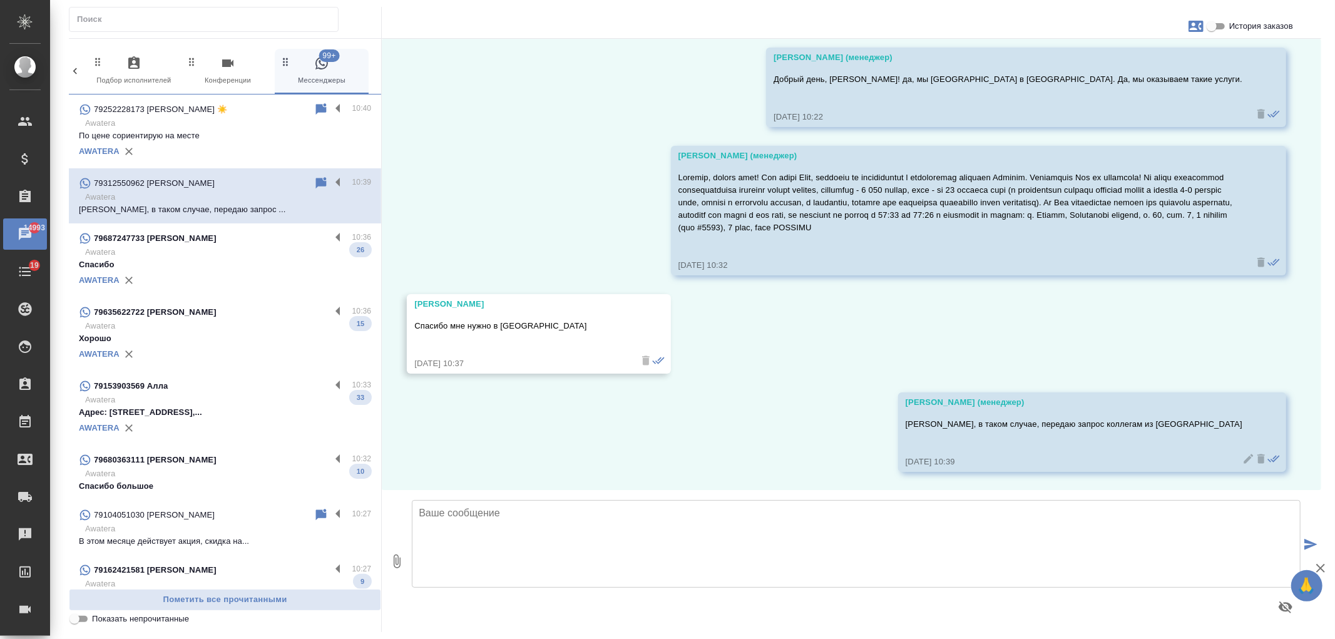
click at [619, 533] on textarea at bounding box center [856, 544] width 889 height 88
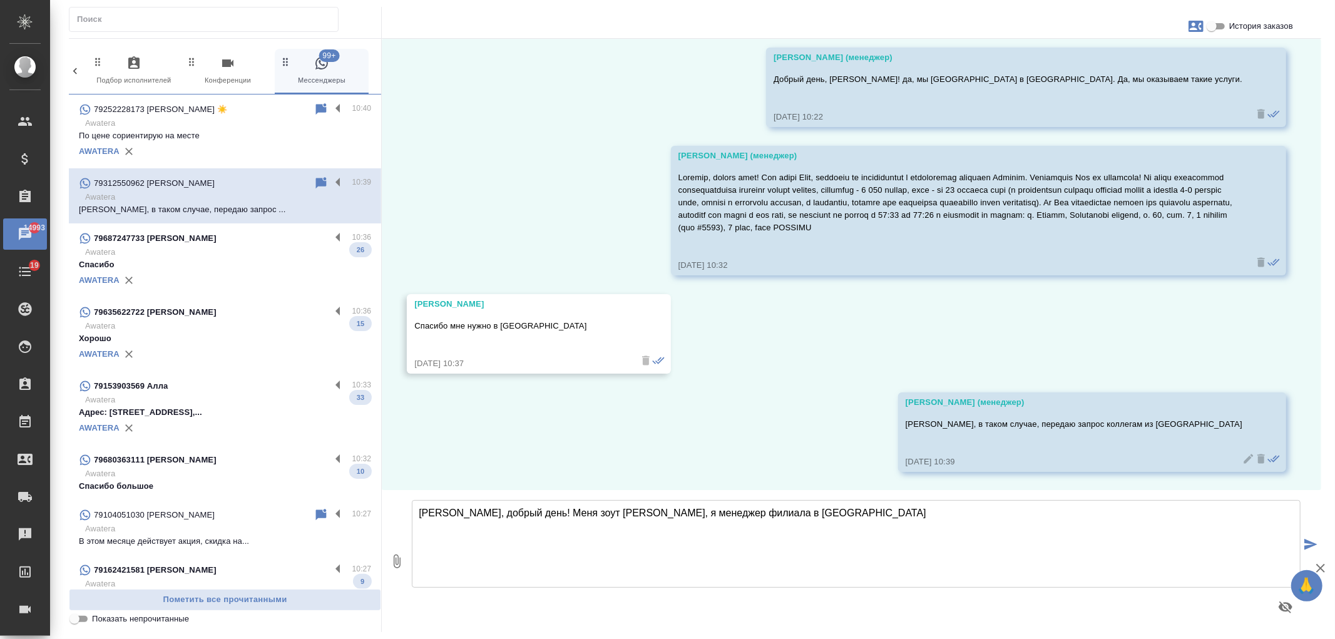
type textarea "Татьяна, добрый день! Меня зоут Арина, я менеджер филиала в Санкт-Петер"
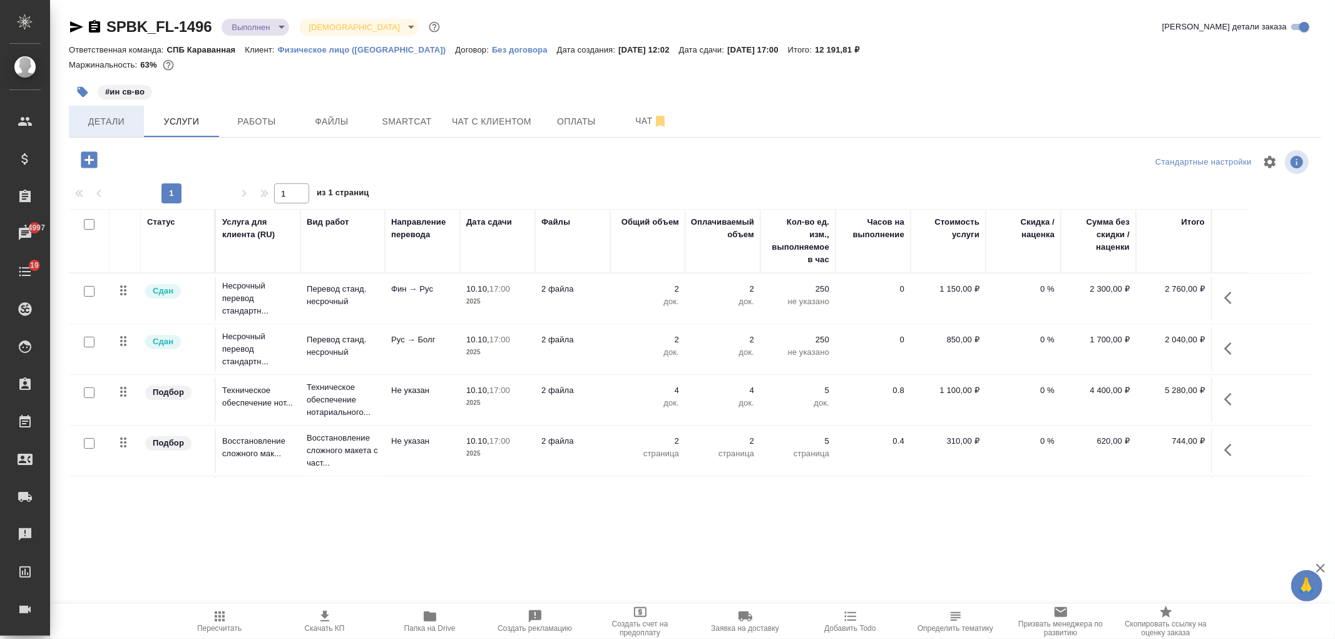
click at [121, 130] on button "Детали" at bounding box center [106, 121] width 75 height 31
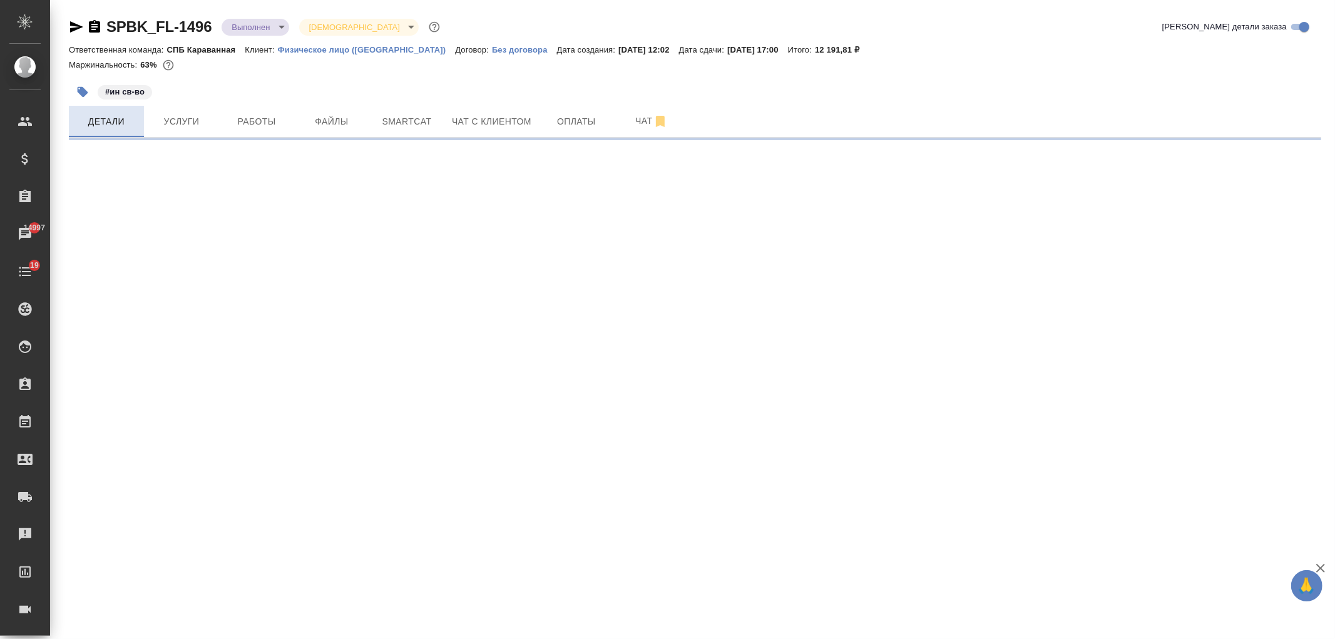
select select "RU"
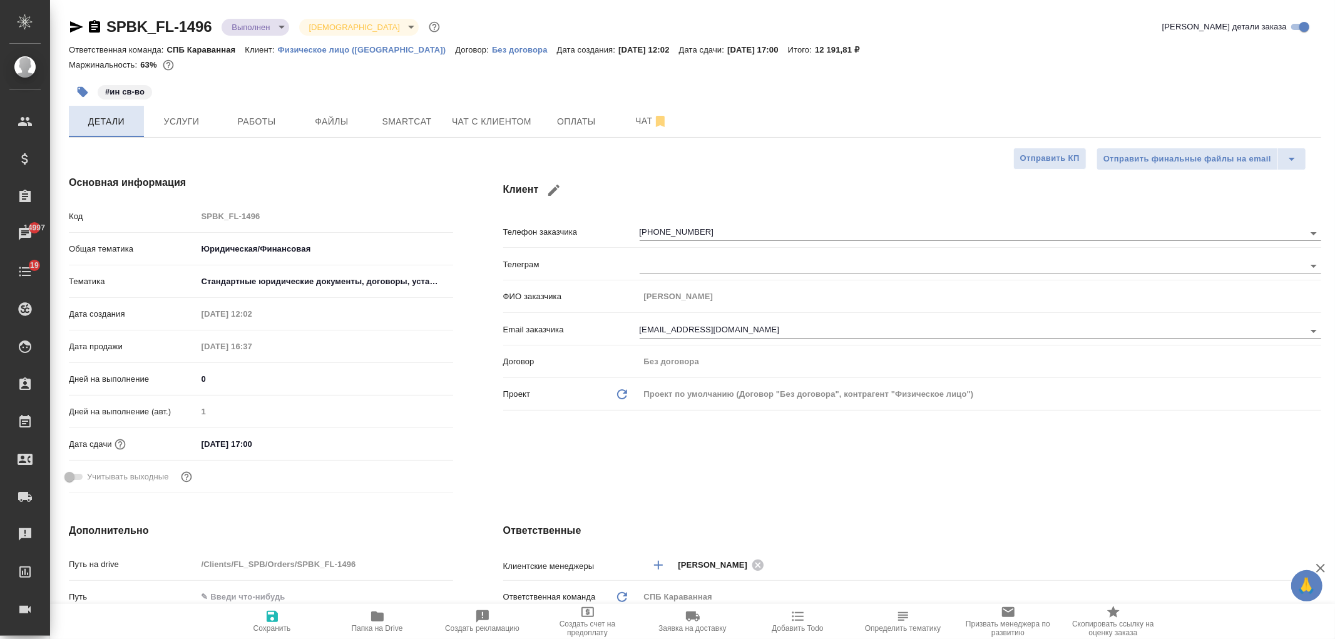
type textarea "x"
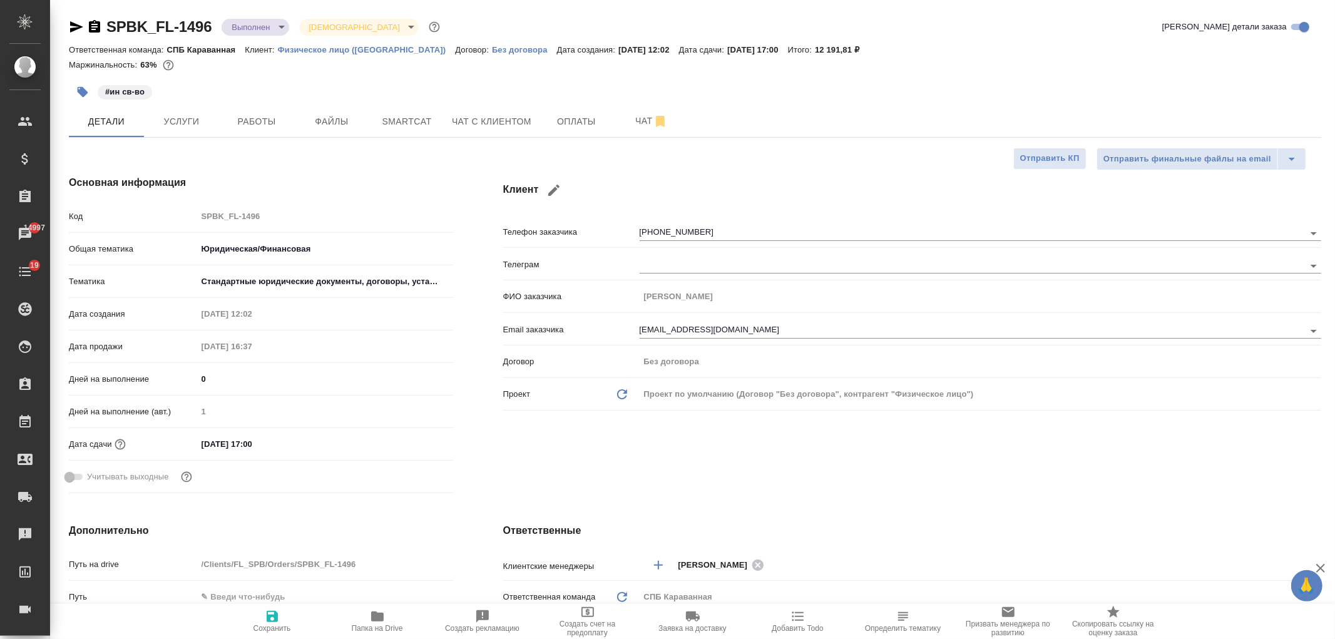
type textarea "x"
click at [726, 450] on div "Клиент Телефон заказчика +79213120083 Телеграм ФИО заказчика Александр Виноград…" at bounding box center [912, 336] width 868 height 373
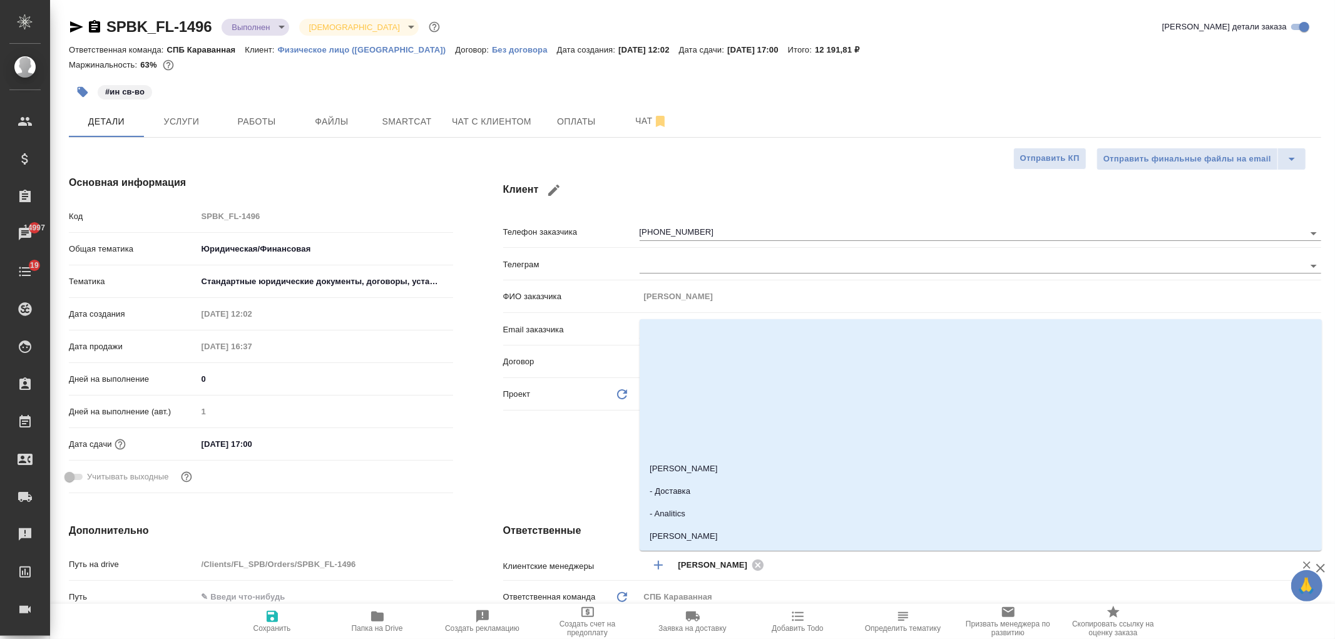
click at [788, 558] on input "text" at bounding box center [1022, 564] width 508 height 15
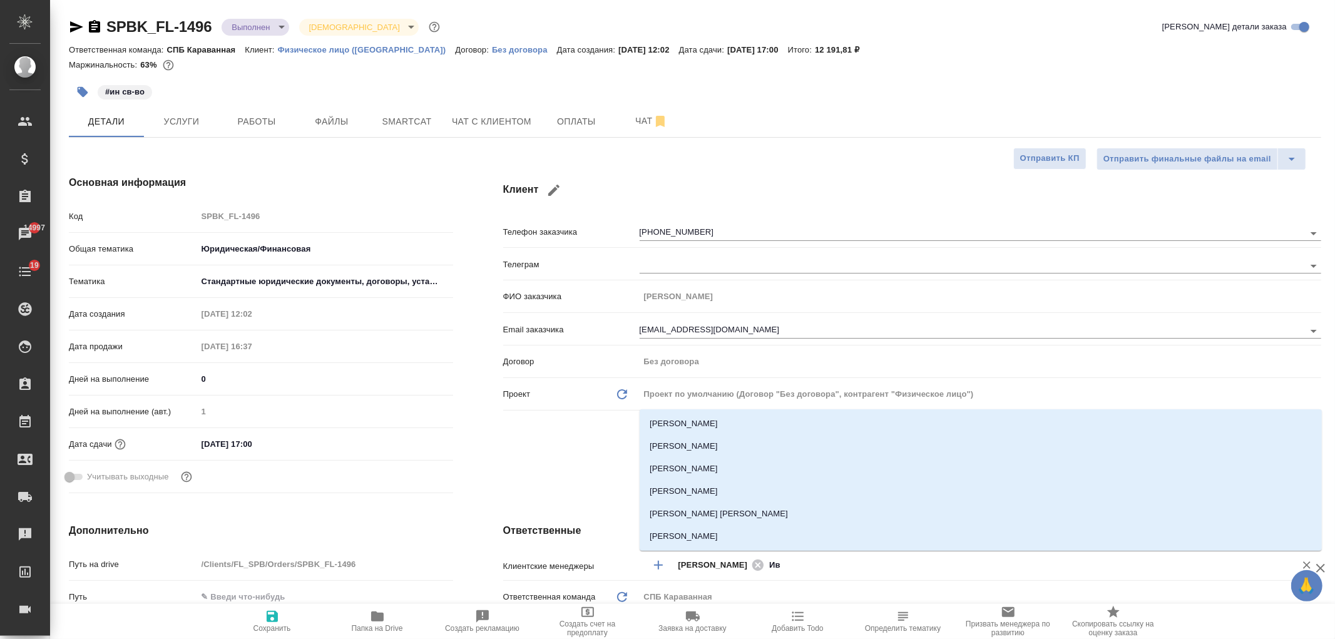
type input "Ива"
click at [692, 470] on li "Иванова Арина" at bounding box center [981, 469] width 682 height 23
type textarea "x"
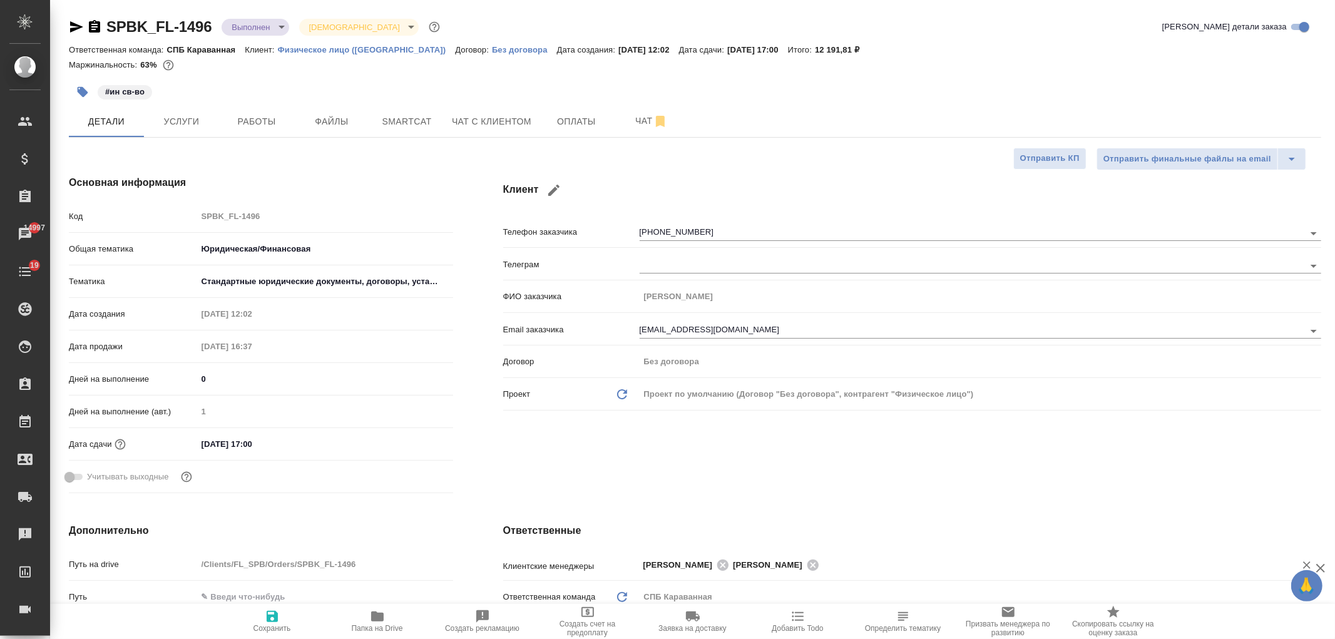
click at [910, 480] on div "Клиент Телефон заказчика +79213120083 Телеграм ФИО заказчика Александр Виноград…" at bounding box center [912, 336] width 868 height 373
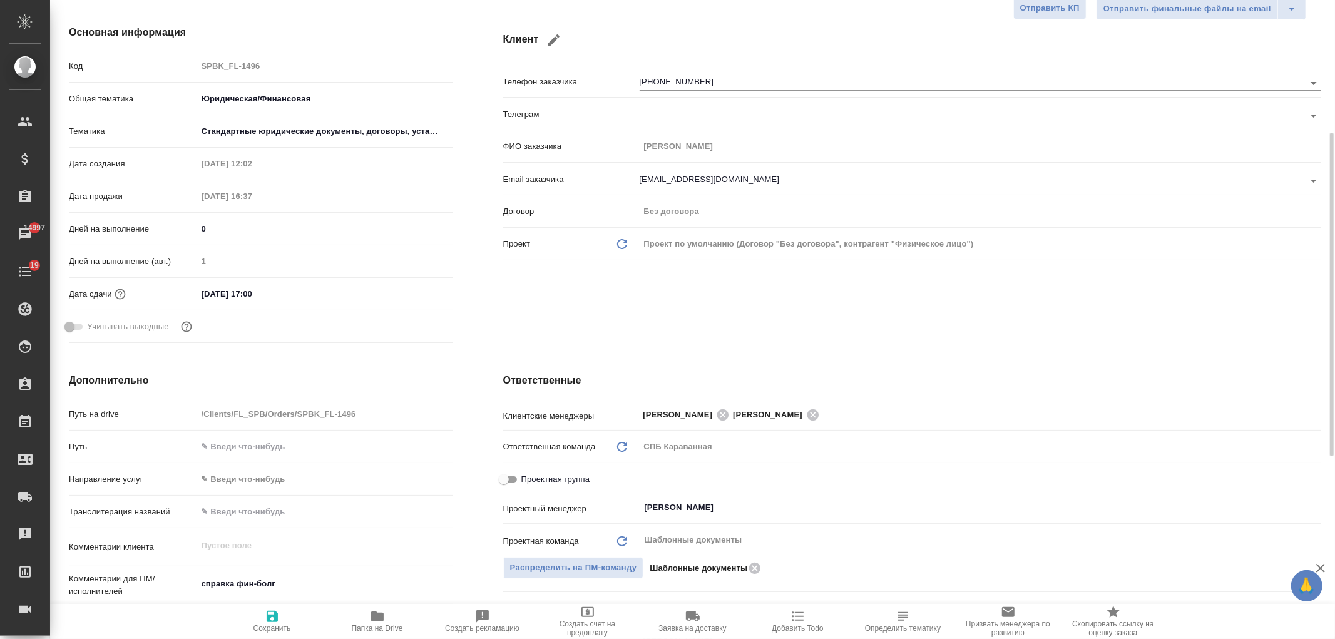
scroll to position [188, 0]
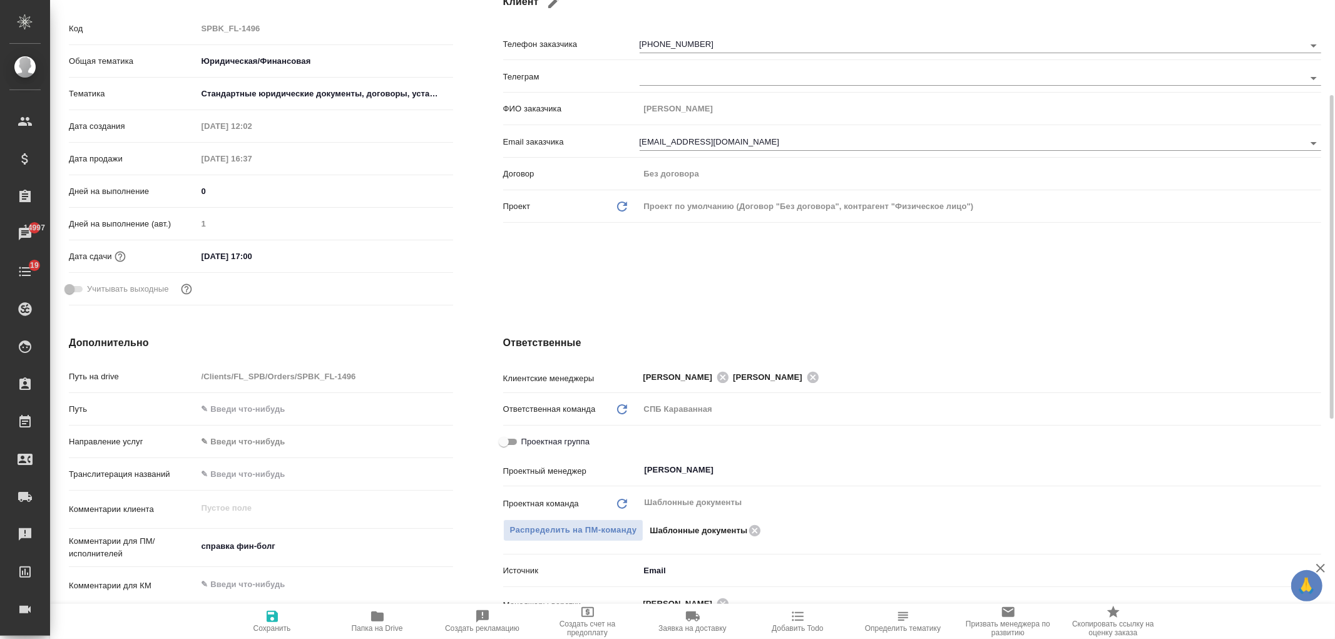
click at [283, 629] on span "Сохранить" at bounding box center [273, 628] width 38 height 9
type textarea "x"
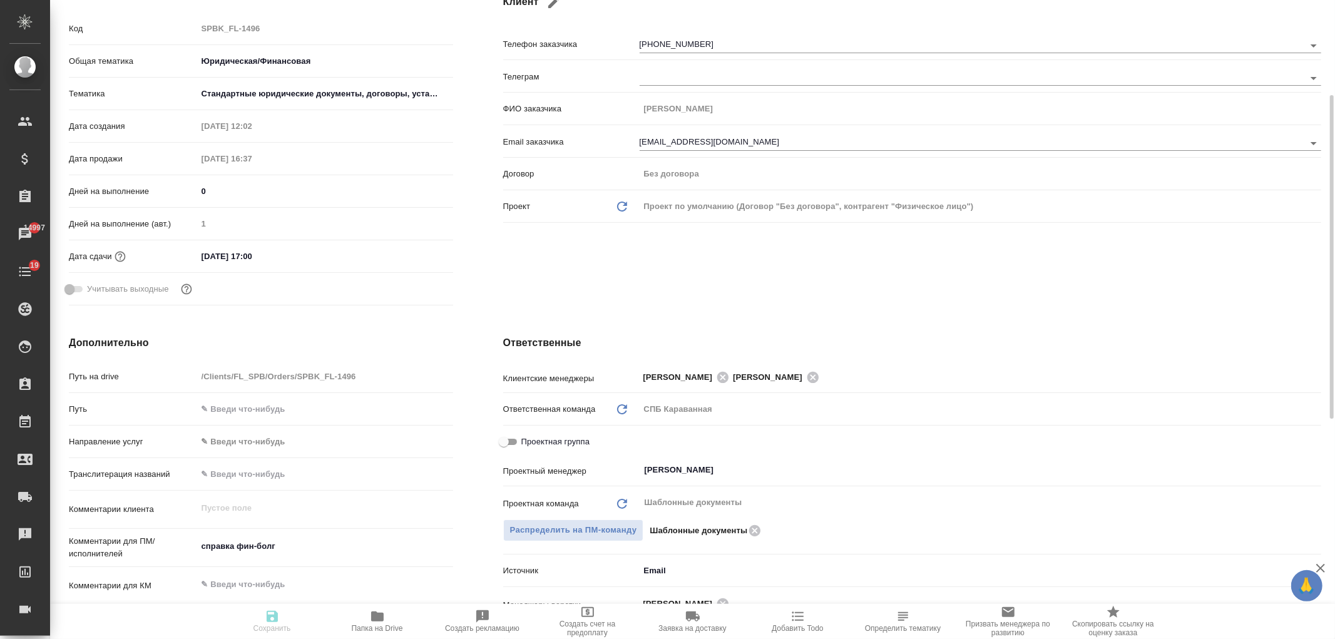
type textarea "x"
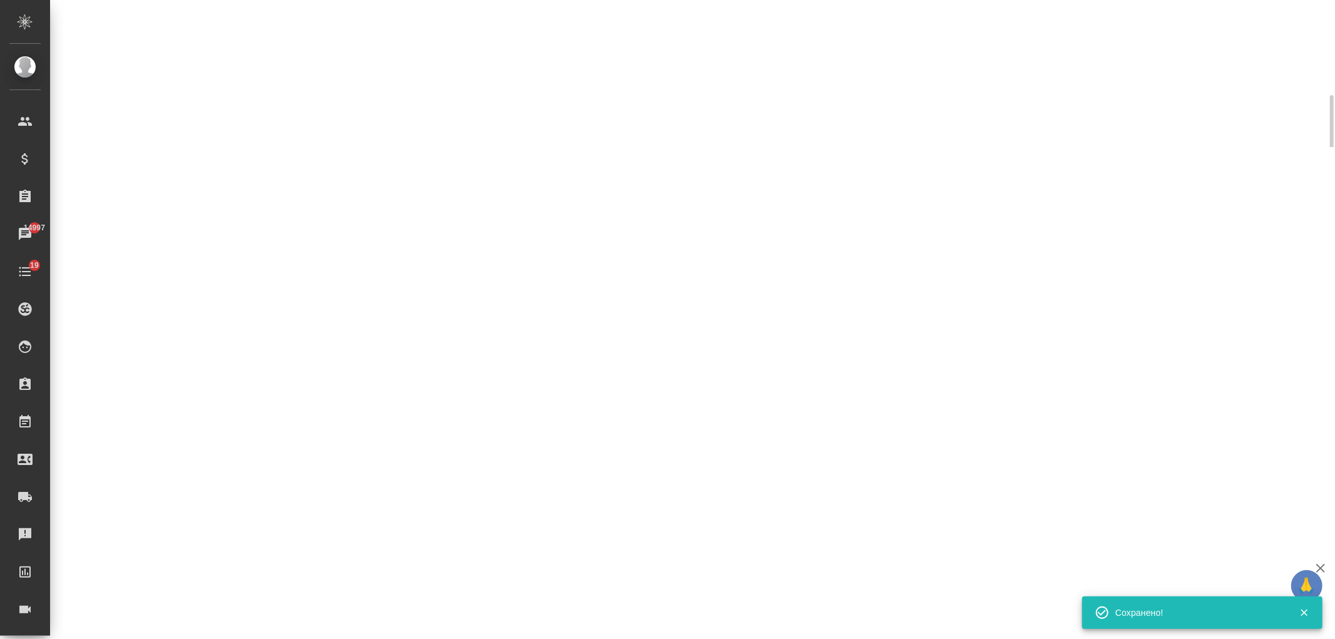
select select "RU"
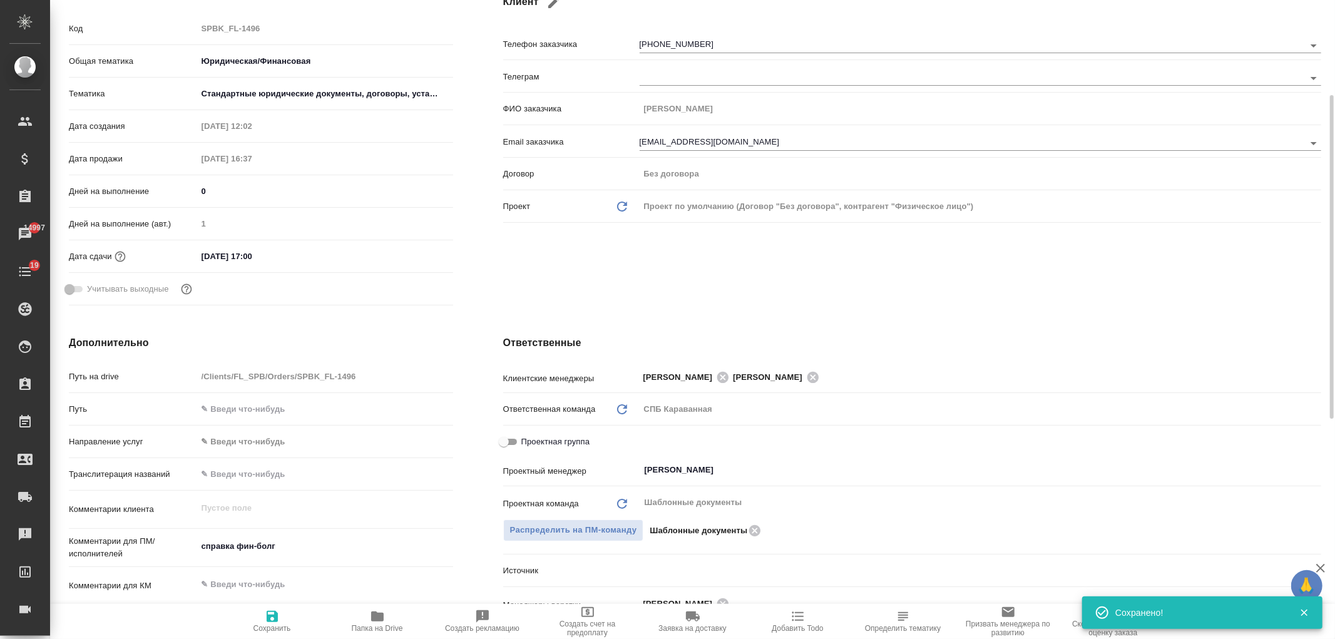
type textarea "x"
click at [624, 292] on div "Клиент Телефон заказчика +79213120083 Телеграм ФИО заказчика Александр Виноград…" at bounding box center [912, 148] width 868 height 373
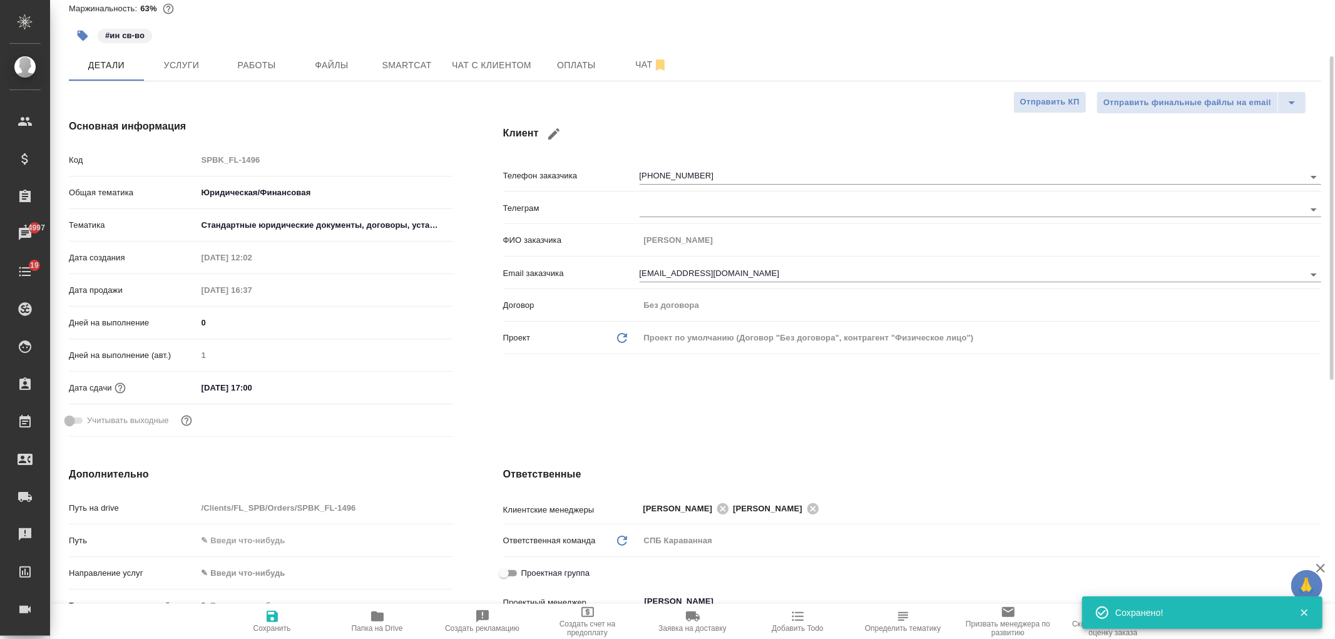
scroll to position [0, 0]
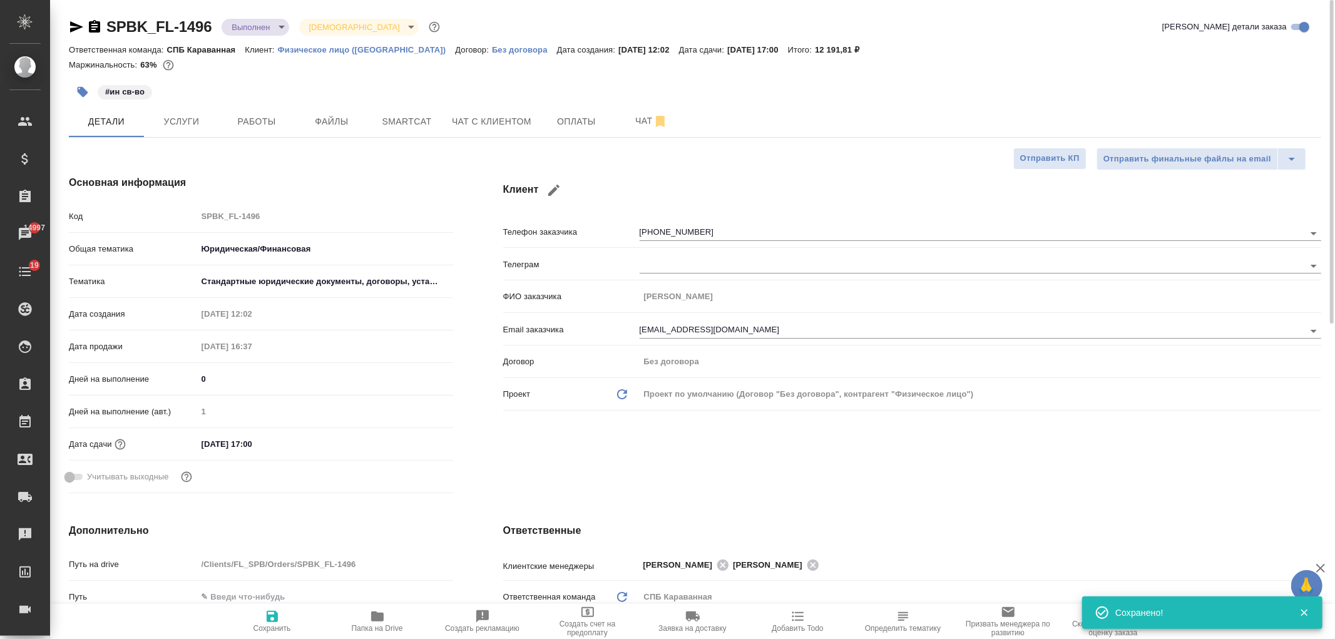
type textarea "x"
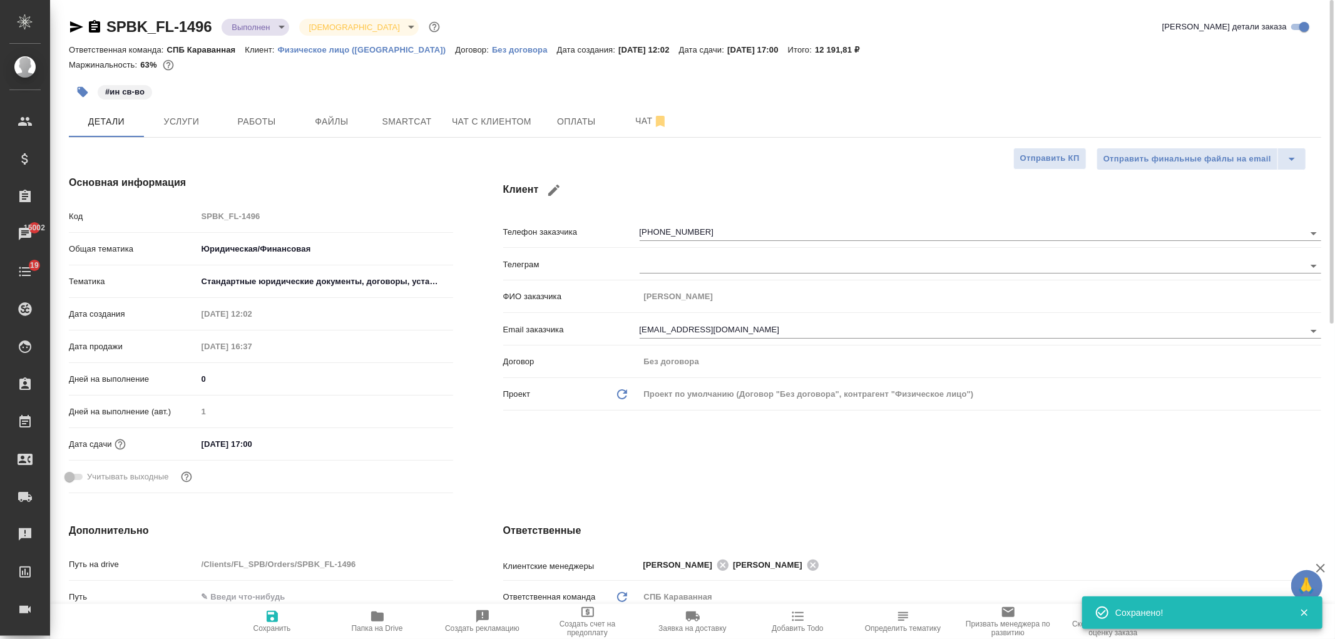
type textarea "x"
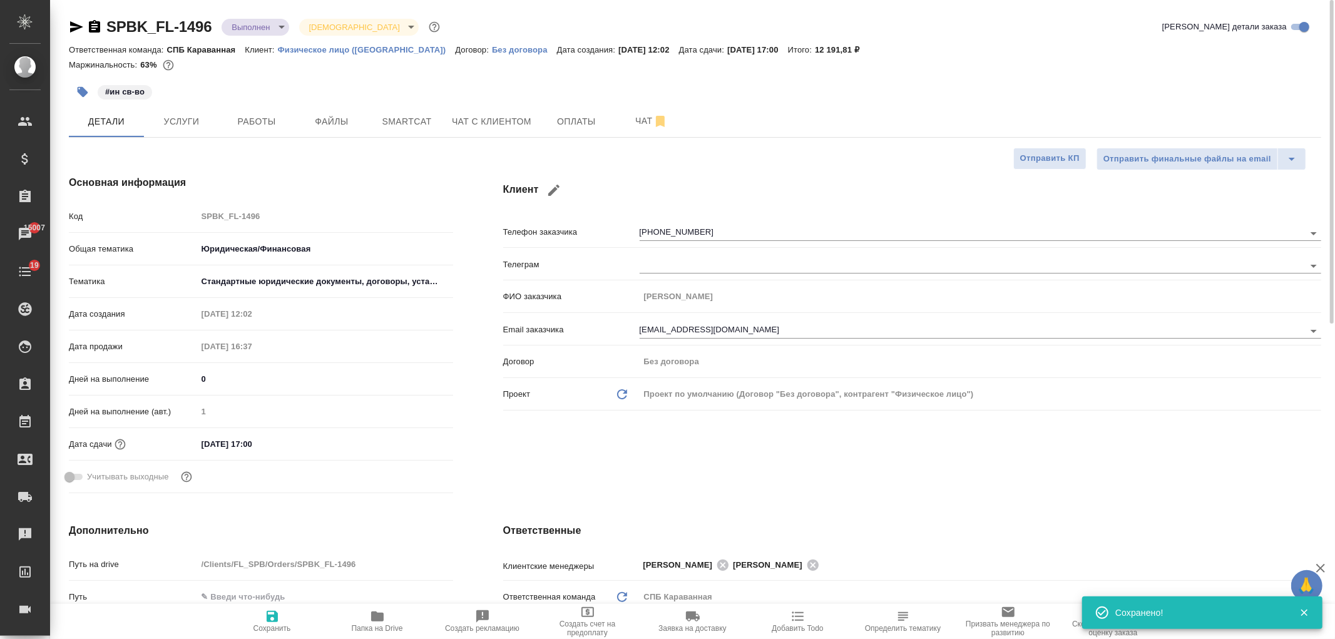
type textarea "x"
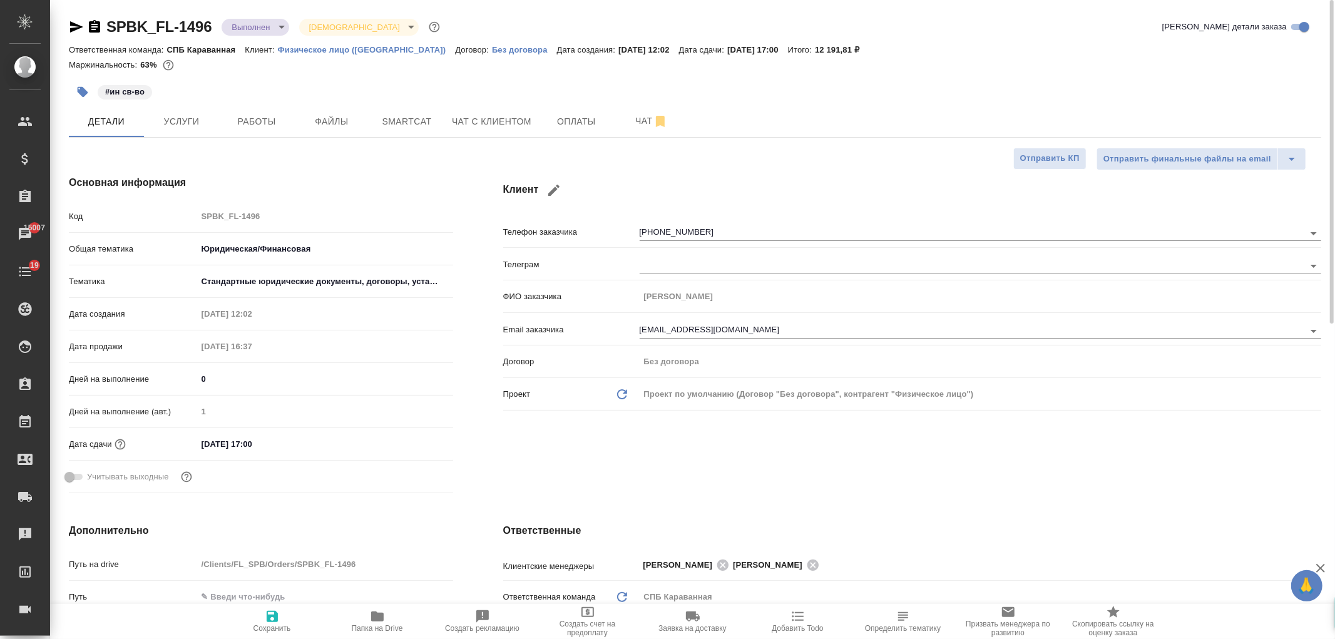
type textarea "x"
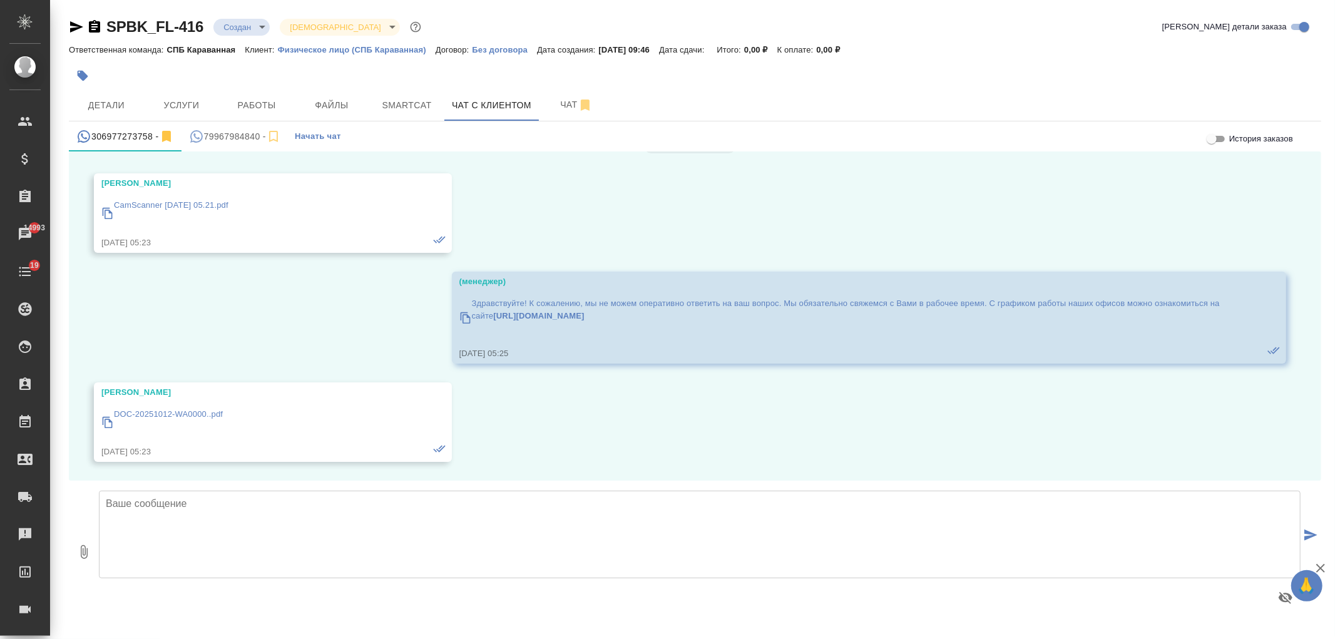
scroll to position [327, 0]
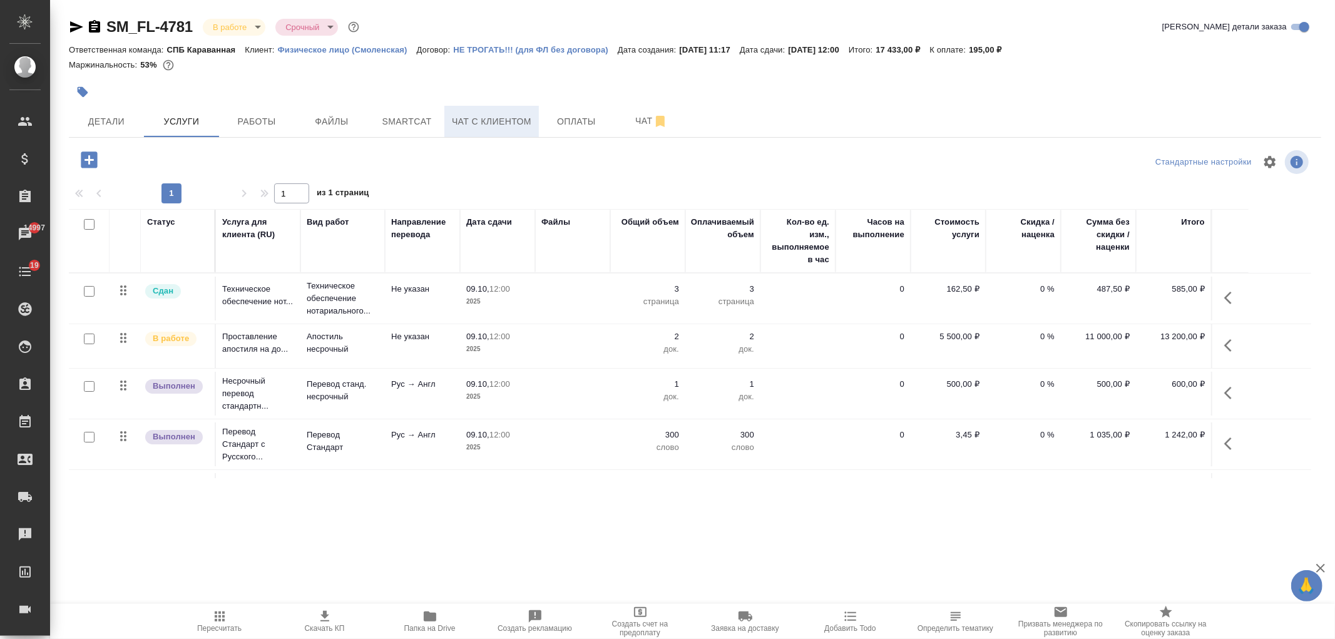
click at [516, 120] on span "Чат с клиентом" at bounding box center [492, 122] width 80 height 16
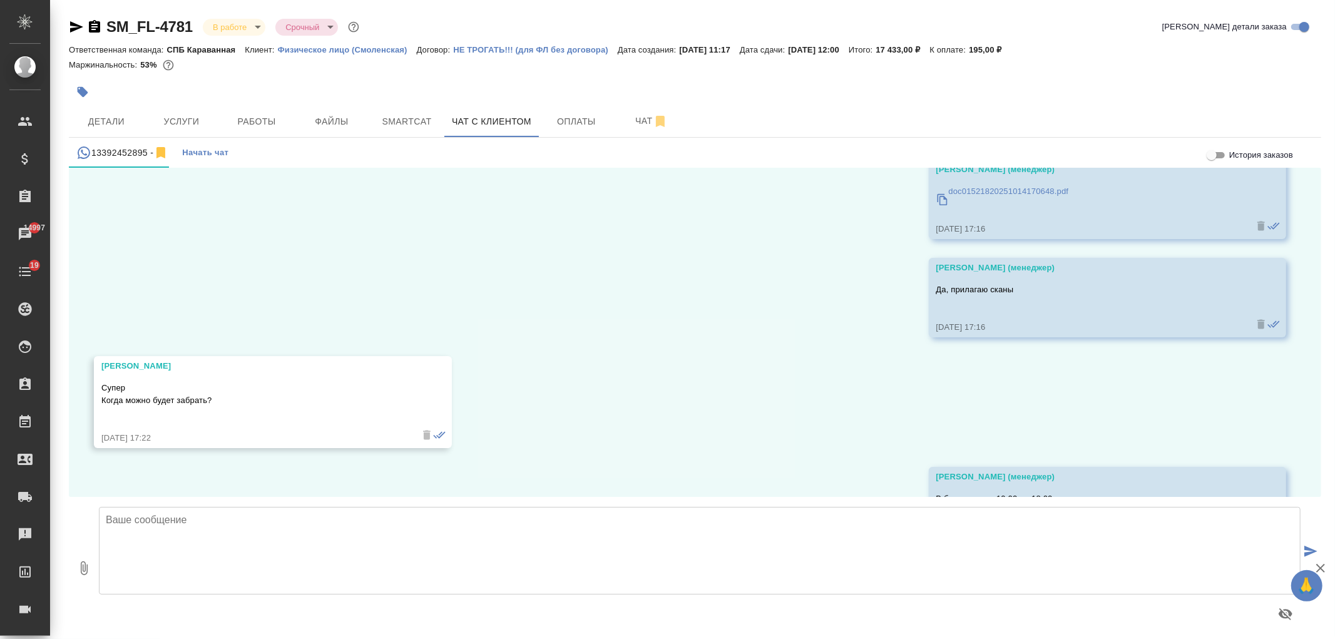
scroll to position [7724, 0]
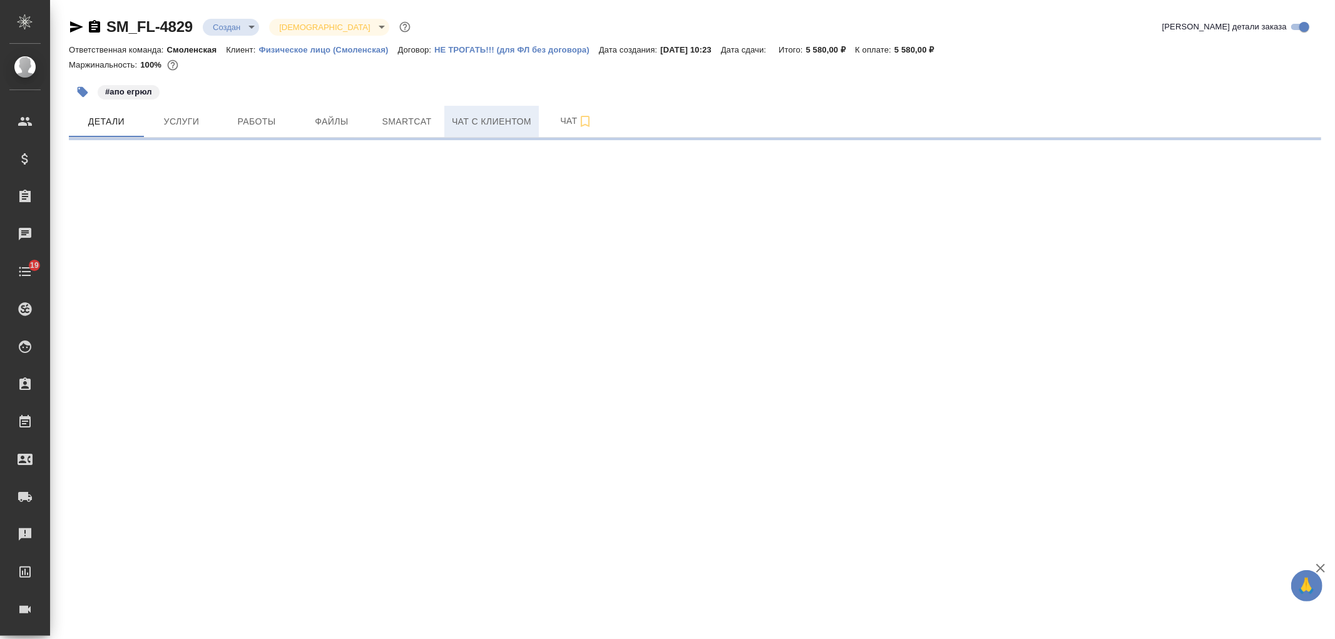
select select "RU"
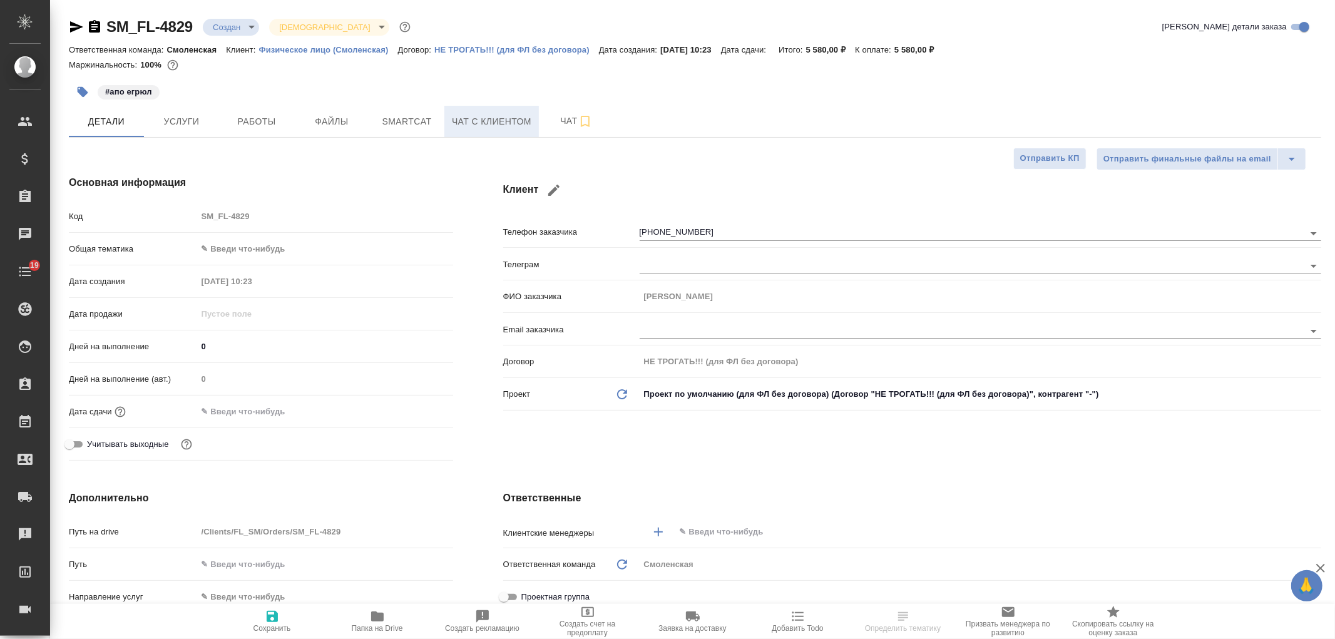
type textarea "x"
click at [584, 119] on icon "button" at bounding box center [585, 121] width 15 height 15
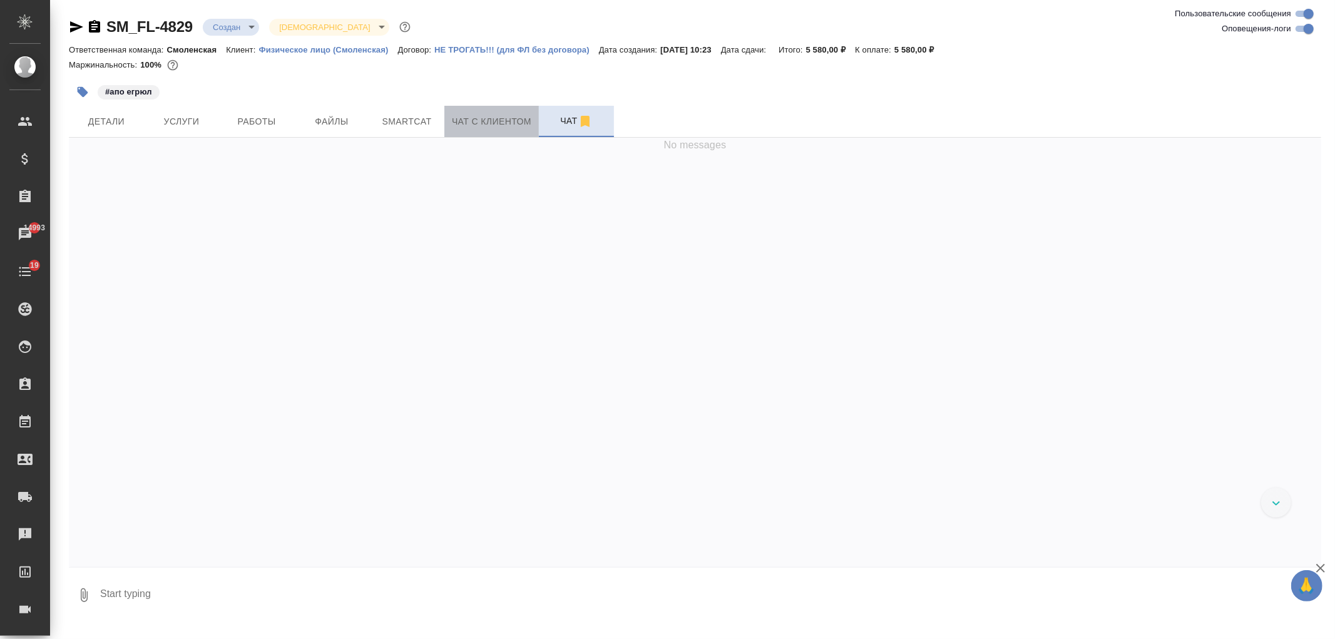
click at [503, 130] on button "Чат с клиентом" at bounding box center [492, 121] width 95 height 31
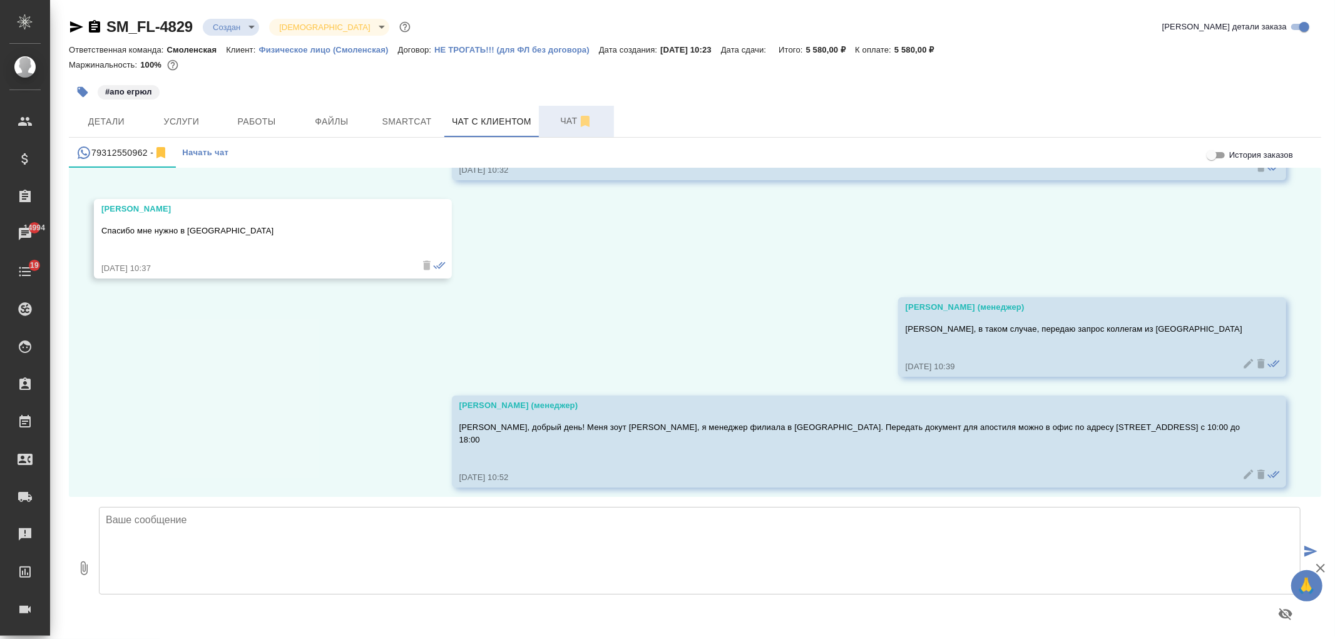
scroll to position [450, 0]
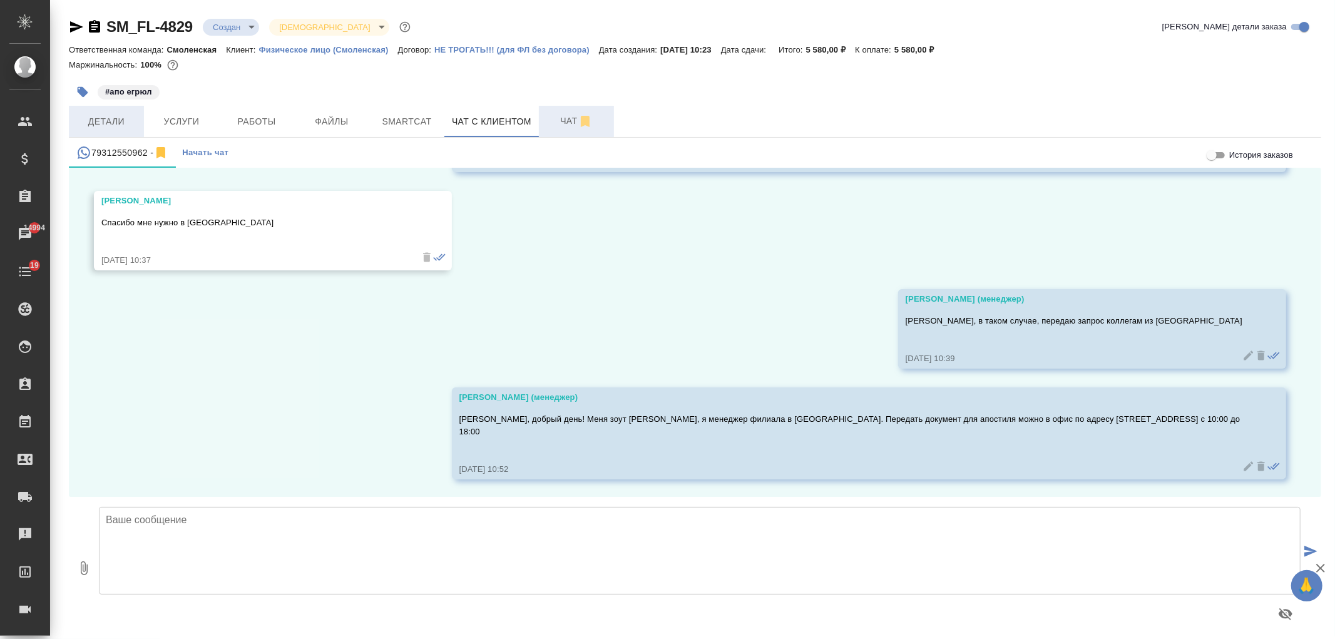
click at [109, 116] on span "Детали" at bounding box center [106, 122] width 60 height 16
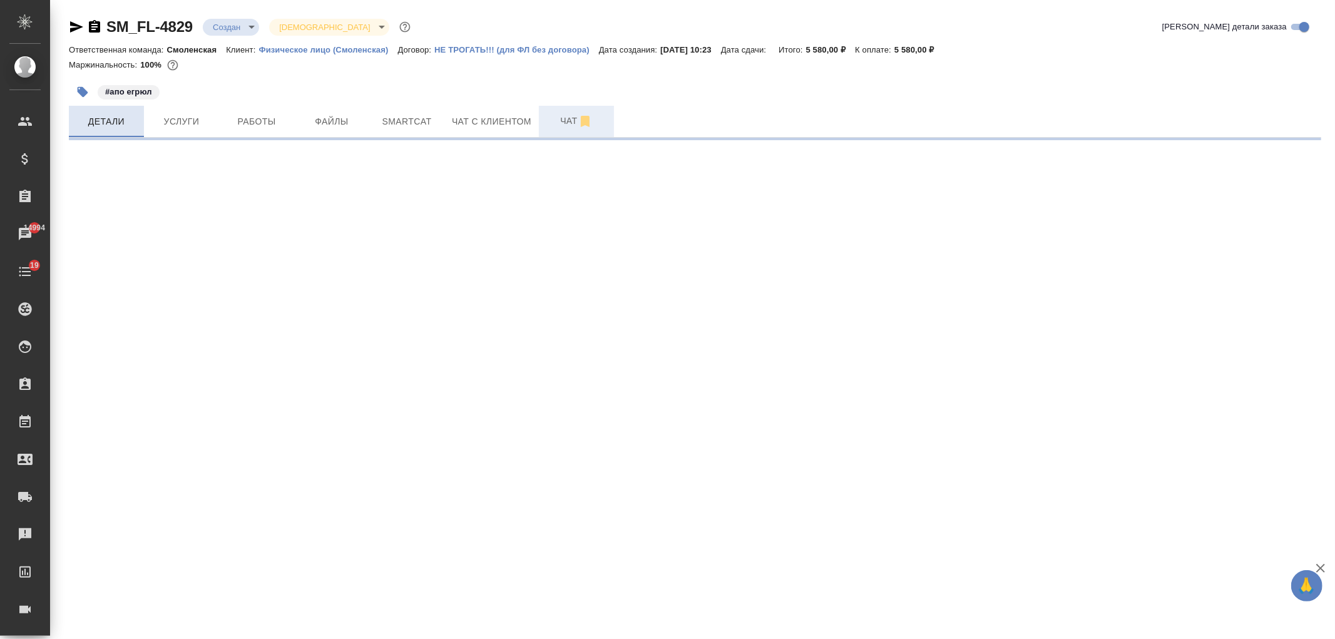
select select "RU"
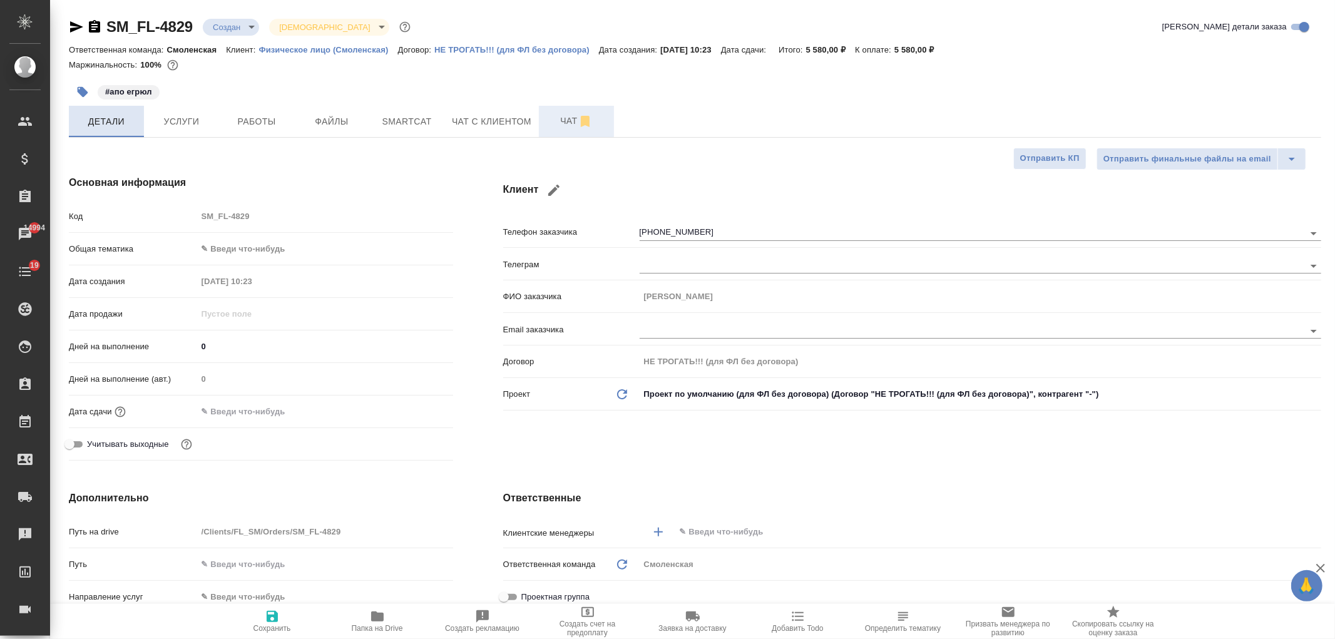
type textarea "x"
click at [457, 132] on button "Чат с клиентом" at bounding box center [492, 121] width 95 height 31
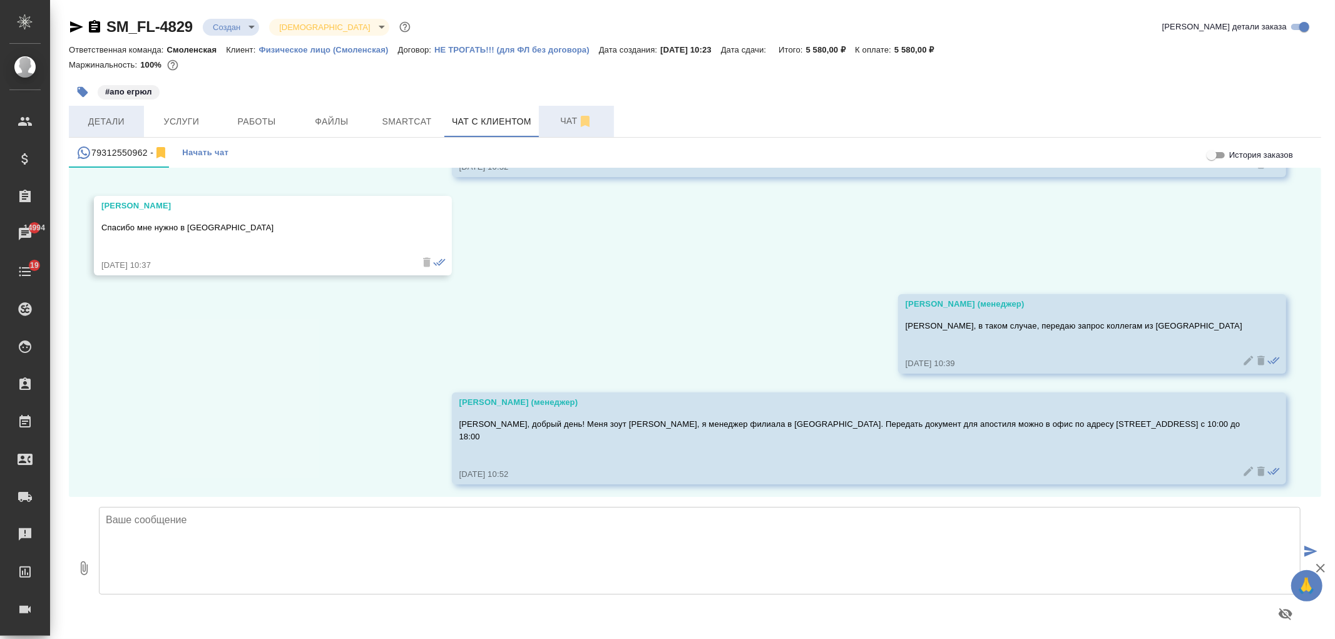
scroll to position [450, 0]
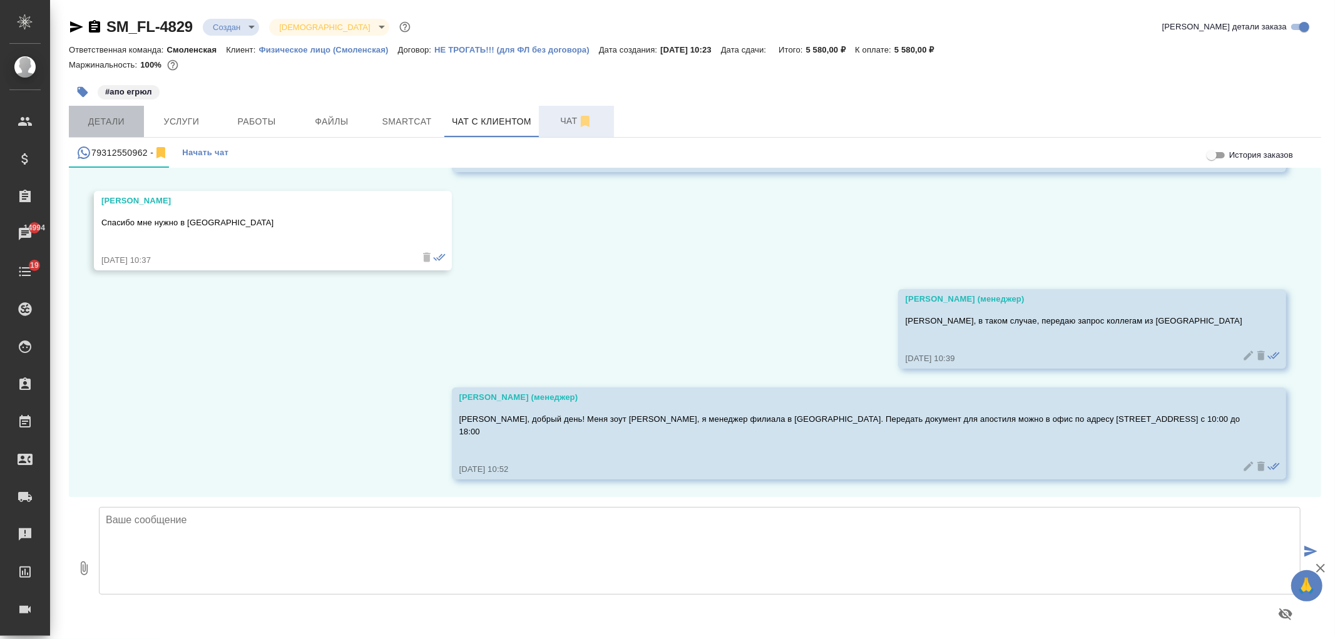
click at [99, 116] on span "Детали" at bounding box center [106, 122] width 60 height 16
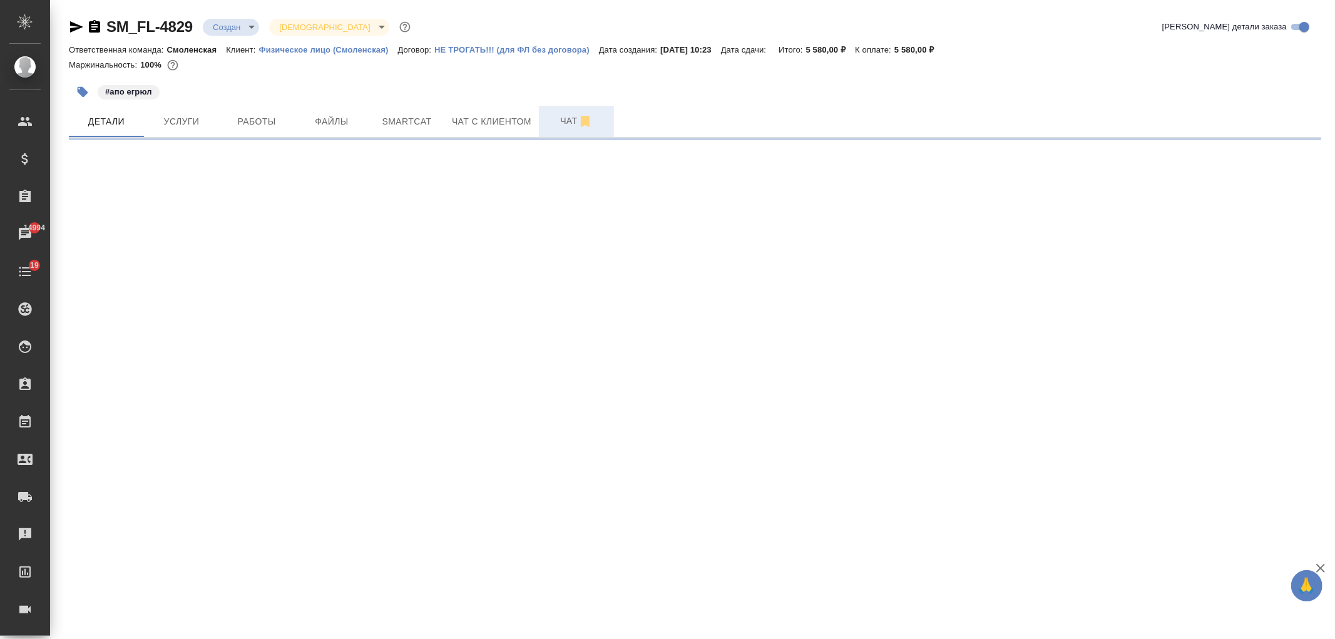
select select "RU"
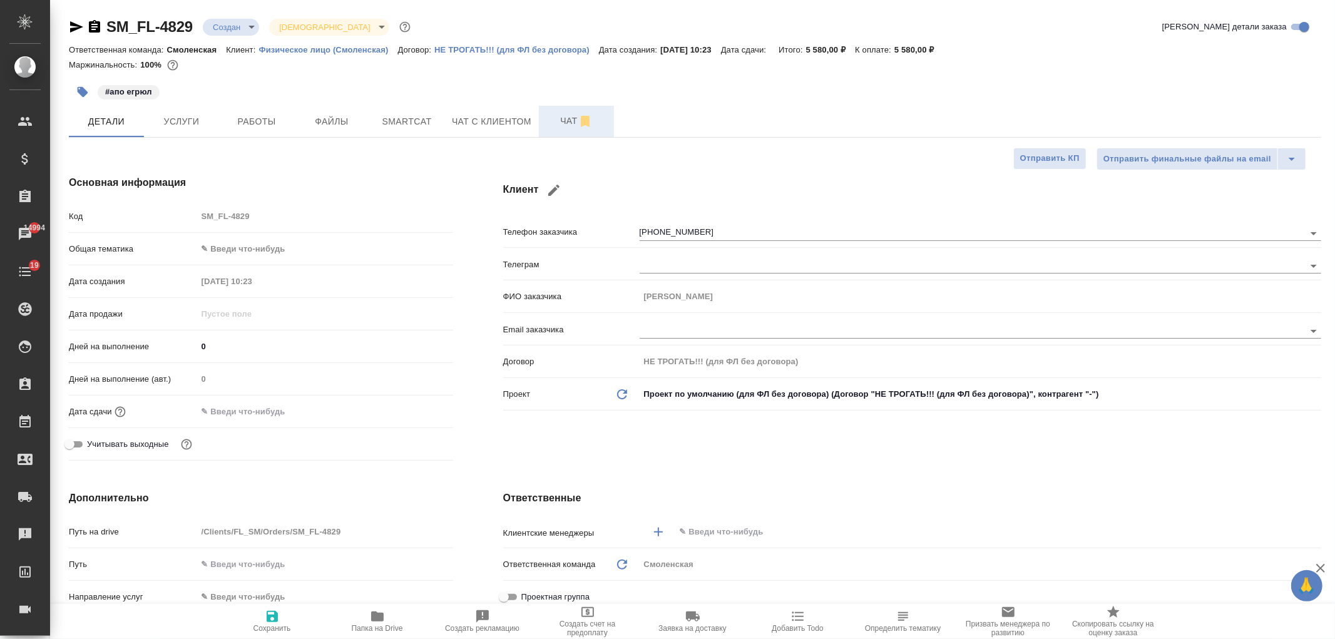
type textarea "x"
click at [891, 440] on div "Клиент Телефон заказчика [PHONE_NUMBER] Телеграм ФИО заказчика [PERSON_NAME] Em…" at bounding box center [912, 320] width 868 height 341
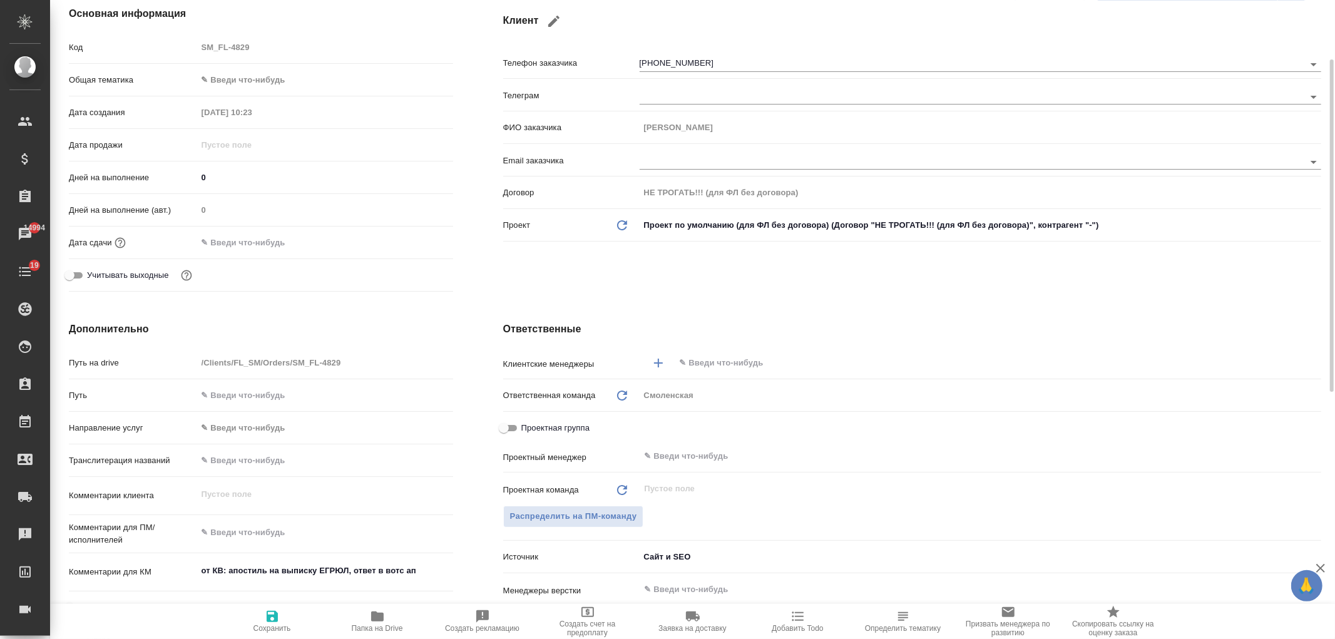
scroll to position [225, 0]
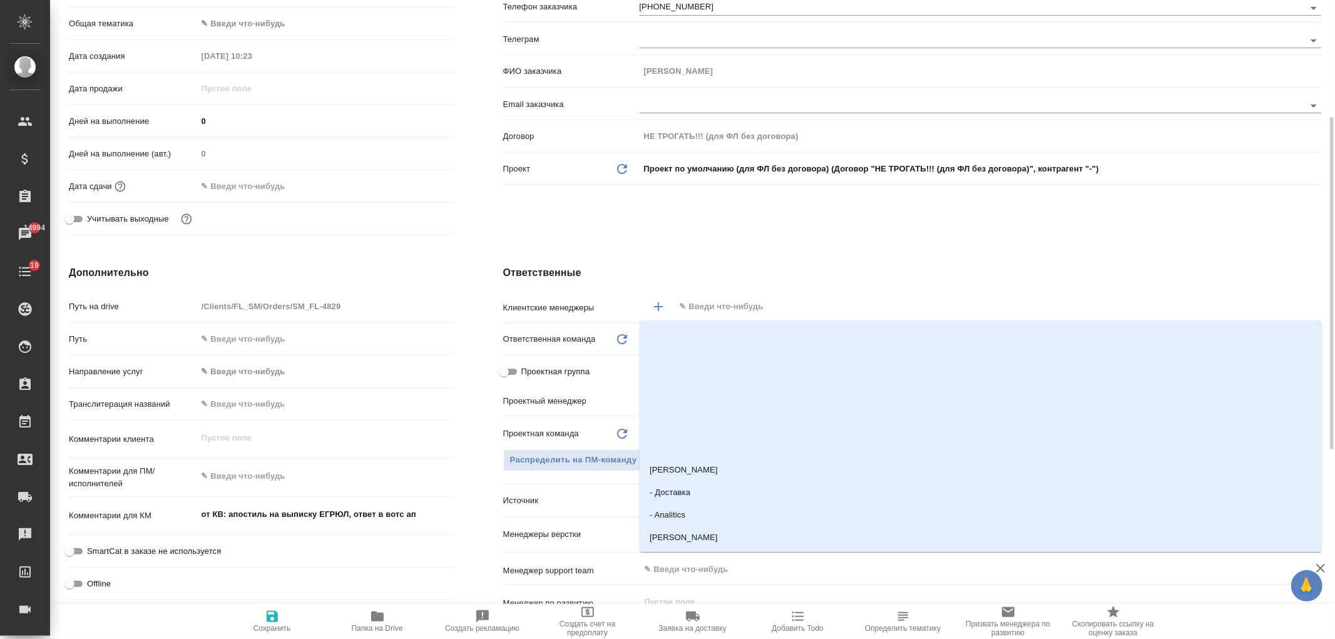
click at [730, 312] on input "text" at bounding box center [977, 306] width 597 height 15
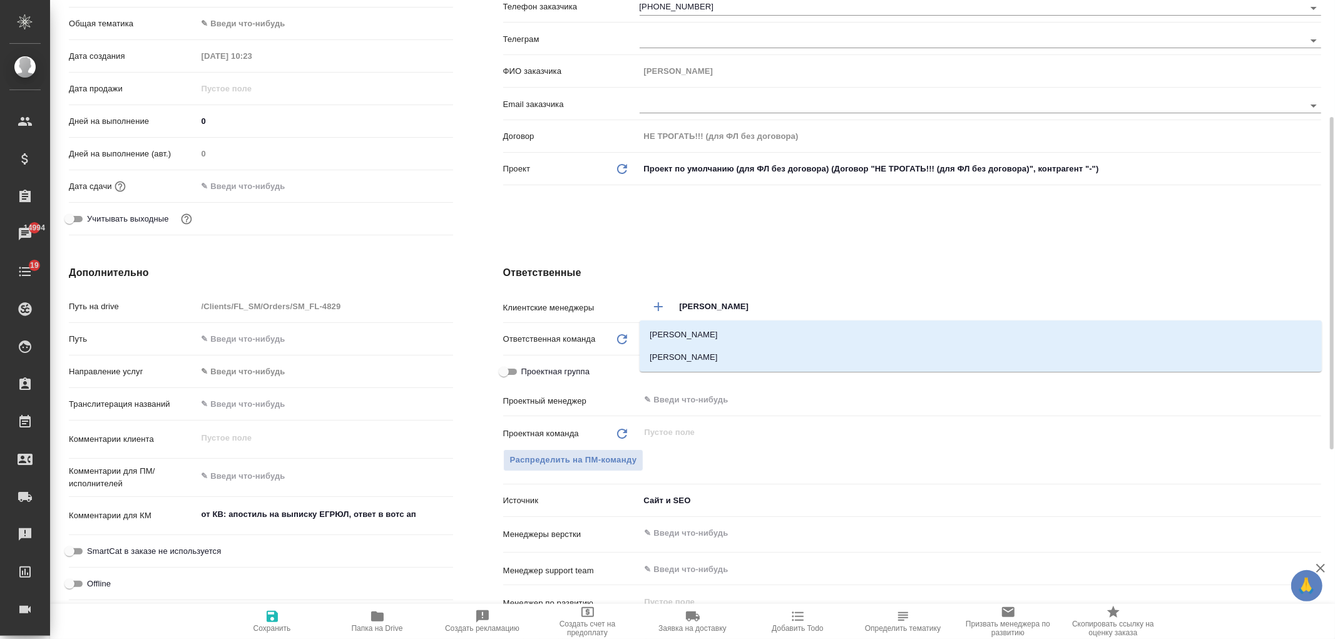
type input "[PERSON_NAME]"
click at [722, 336] on li "[PERSON_NAME]" at bounding box center [981, 335] width 682 height 23
type textarea "x"
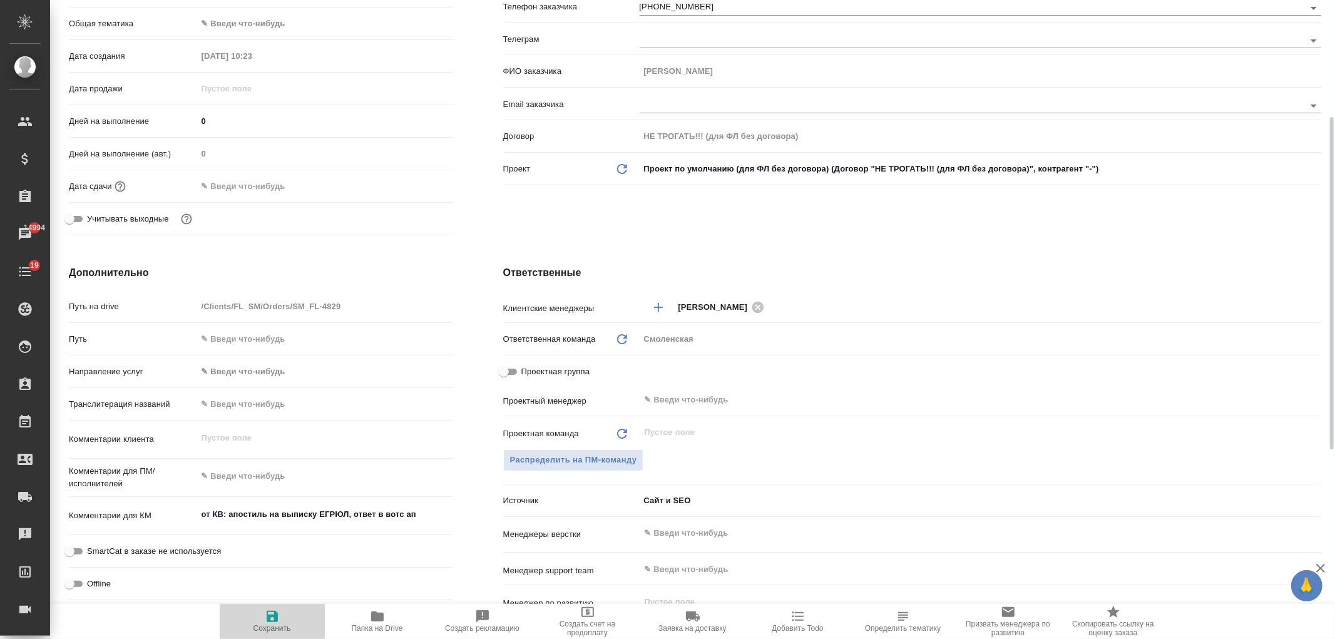
click at [269, 615] on icon "button" at bounding box center [272, 616] width 11 height 11
type textarea "x"
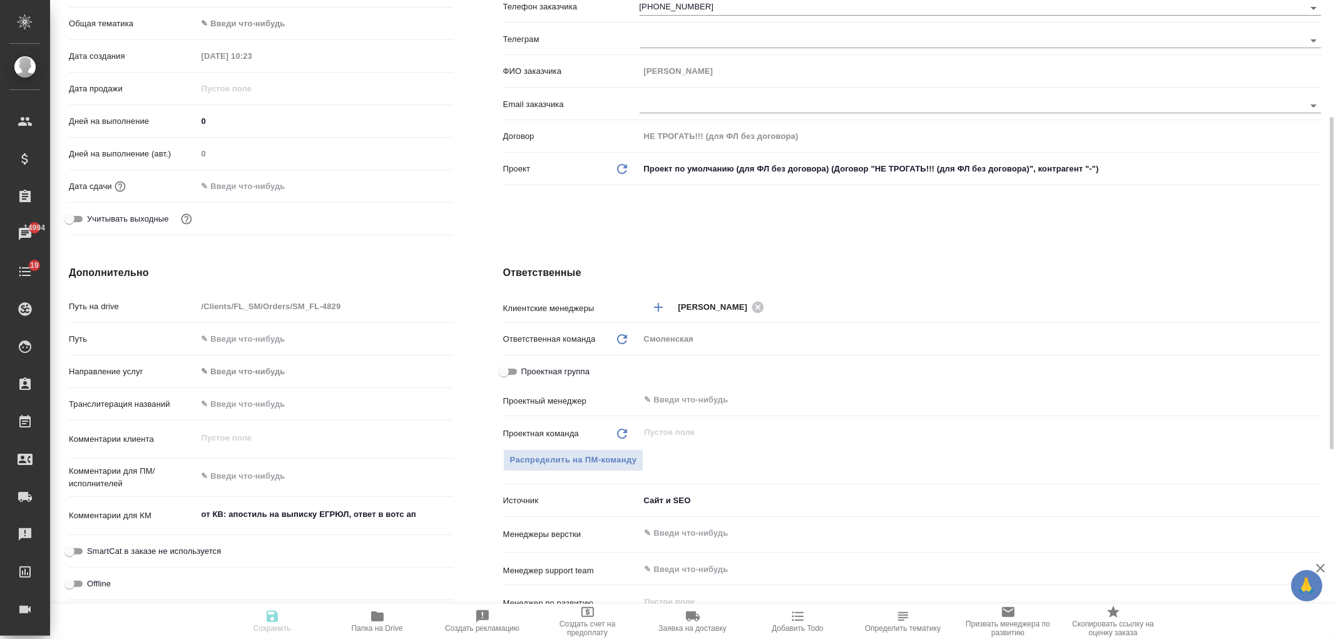
type textarea "x"
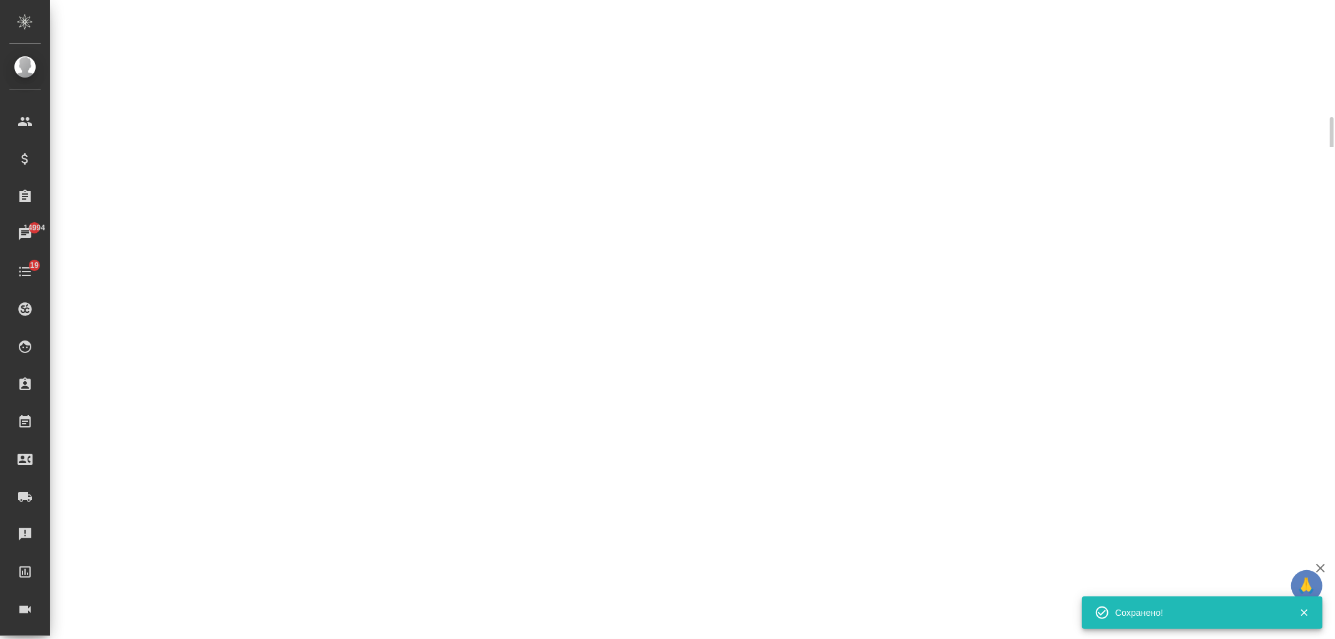
select select "RU"
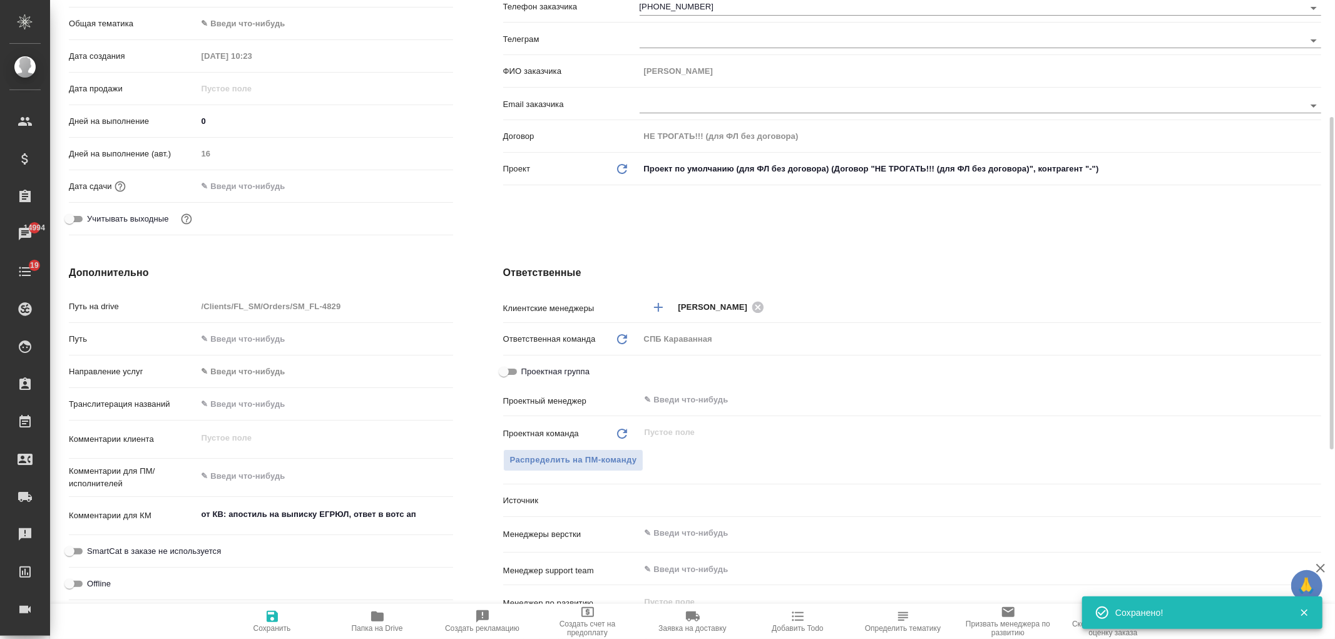
type textarea "x"
click at [767, 230] on div "Клиент Телефон заказчика +79312550962 Телеграм ФИО заказчика Татьяна Email зака…" at bounding box center [912, 95] width 868 height 341
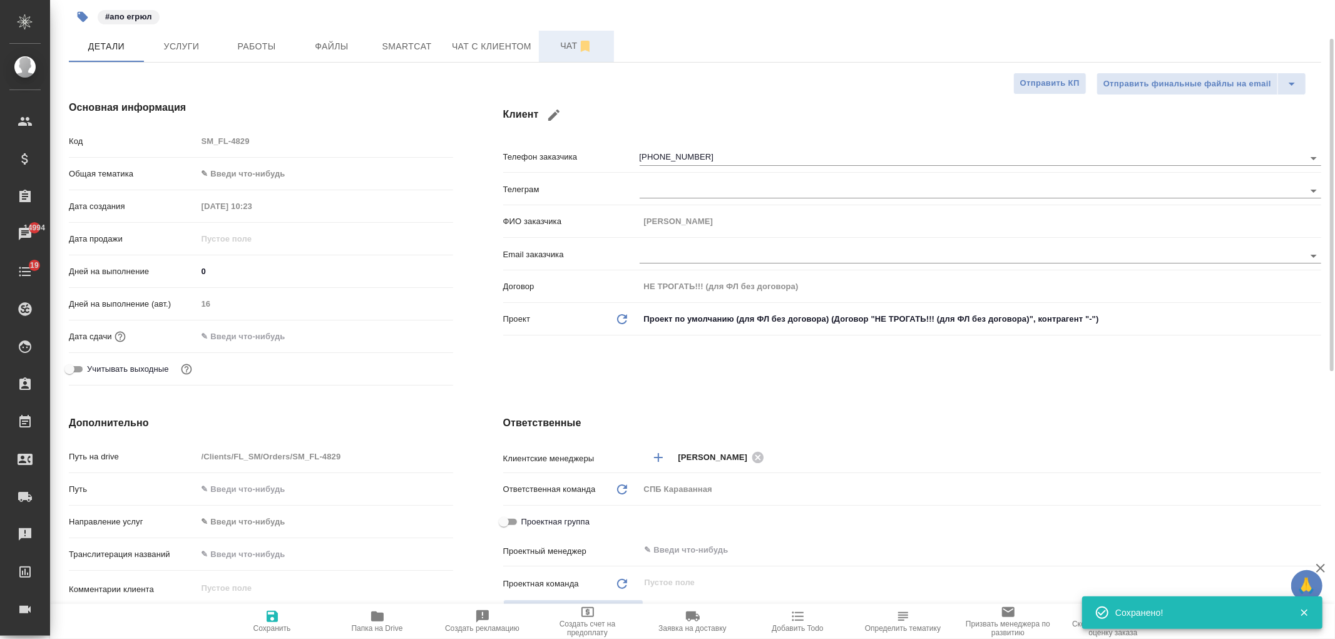
scroll to position [0, 0]
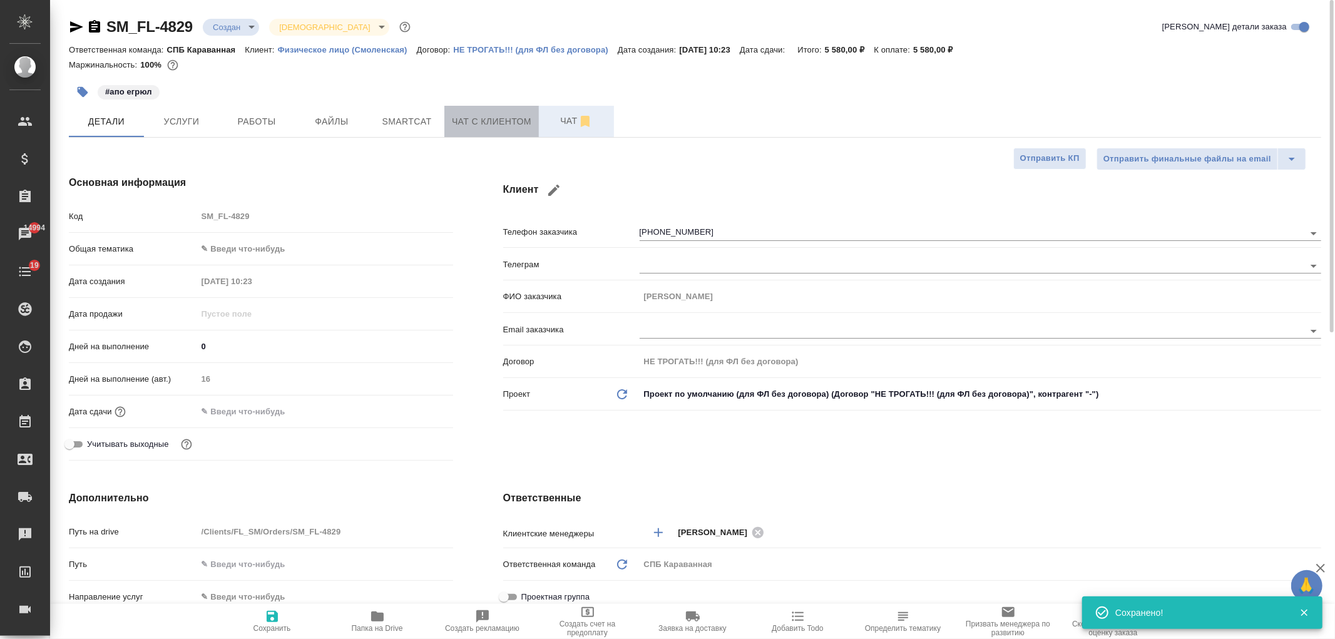
click at [502, 128] on span "Чат с клиентом" at bounding box center [492, 122] width 80 height 16
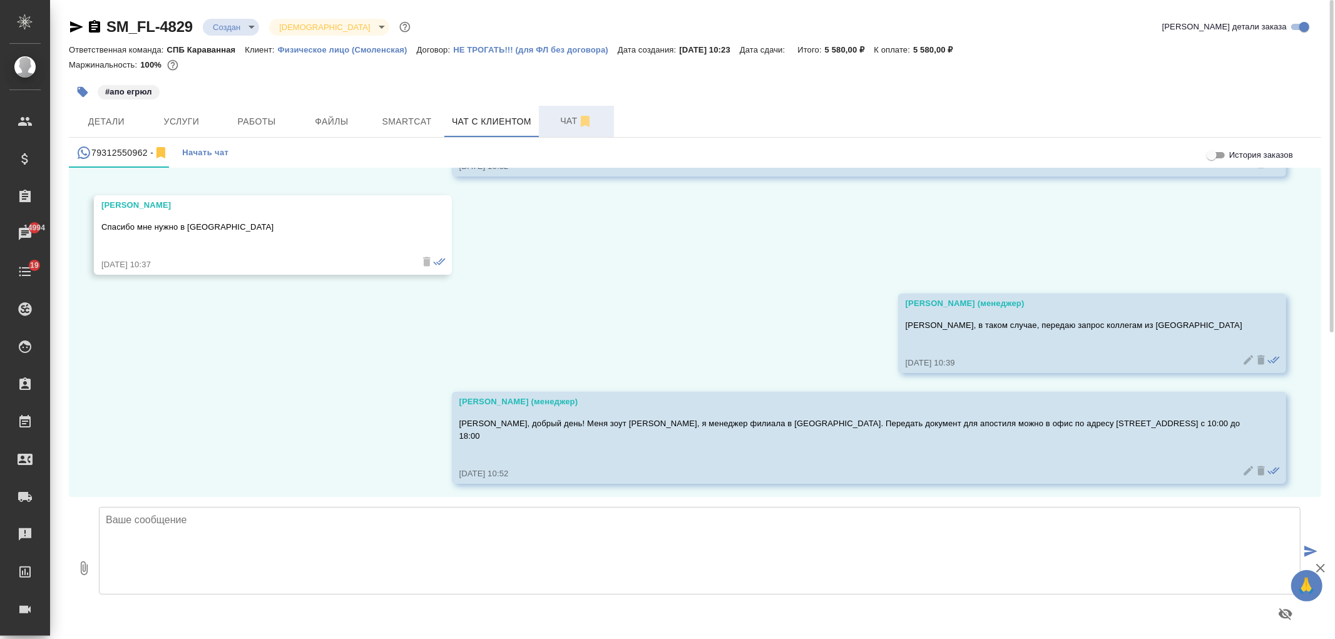
scroll to position [450, 0]
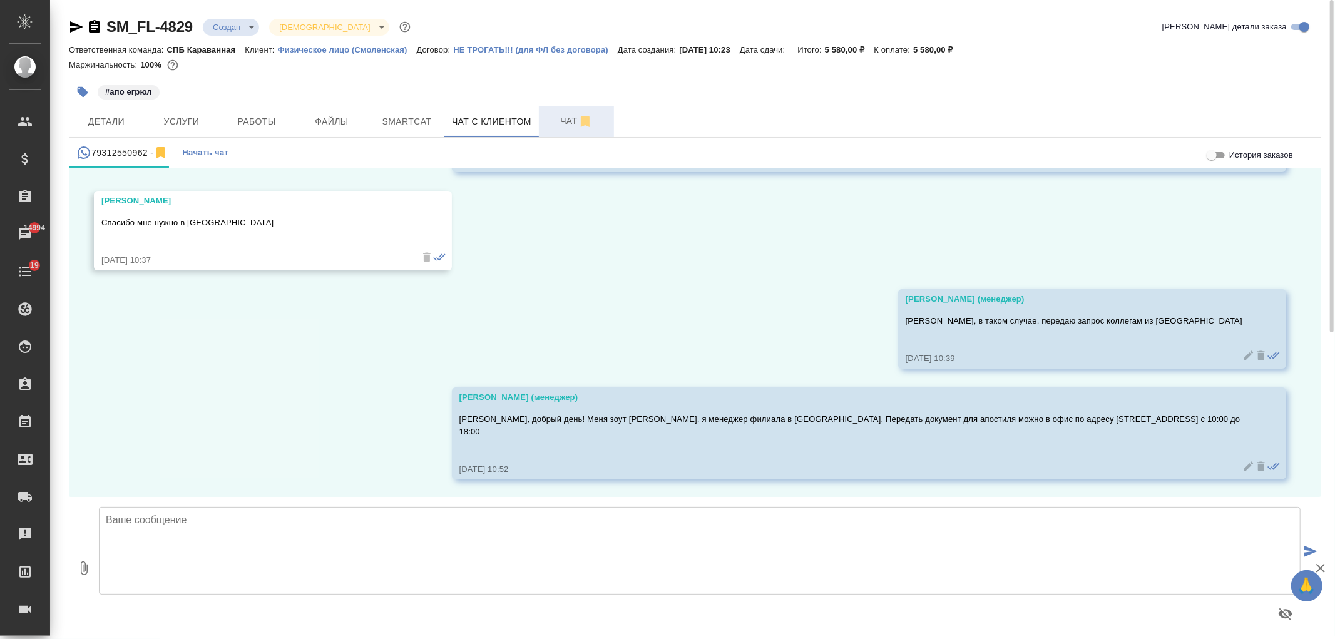
click at [595, 571] on textarea at bounding box center [700, 551] width 1202 height 88
click at [541, 543] on textarea "Условия те же, что и в Москве" at bounding box center [700, 551] width 1202 height 88
type textarea "Условия те же, что и в Москве, срок проставления - до 30 рабочих дней"
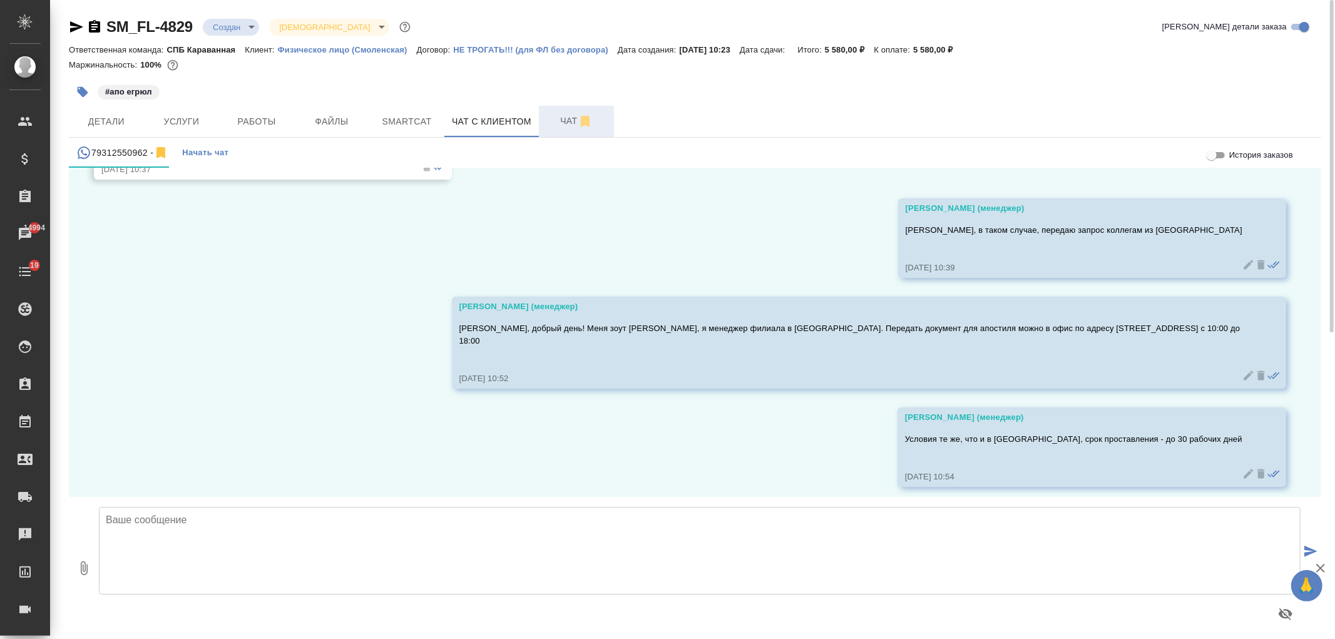
scroll to position [548, 0]
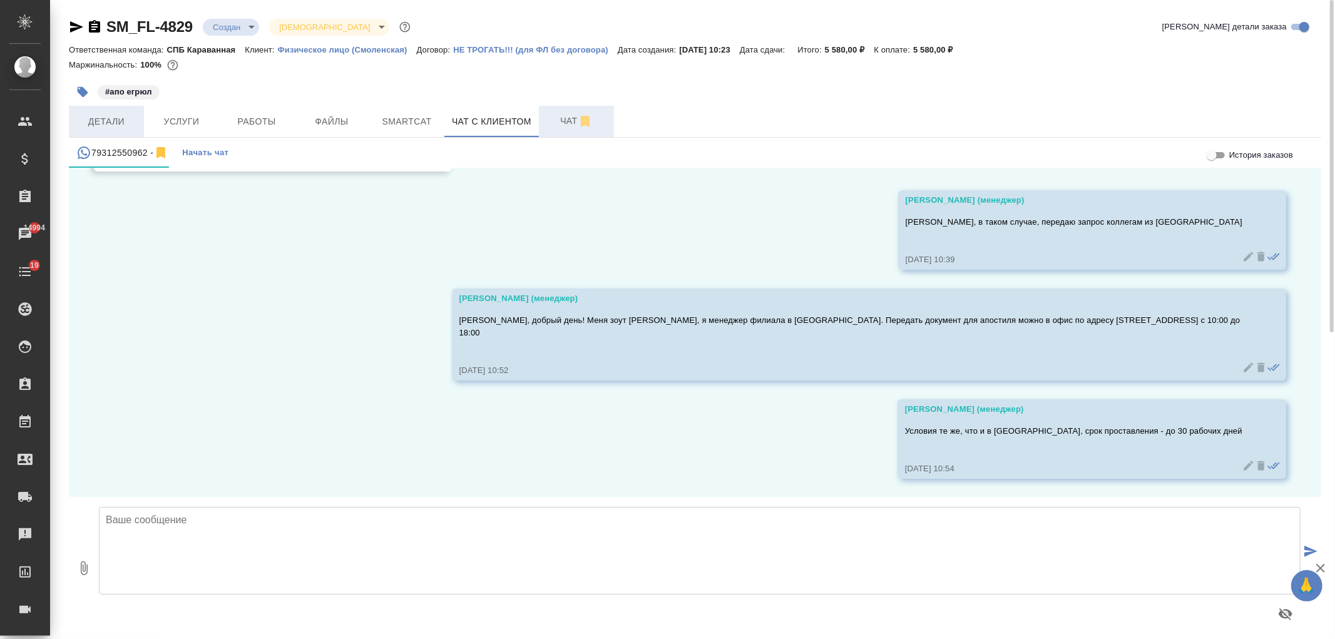
click at [106, 126] on span "Детали" at bounding box center [106, 122] width 60 height 16
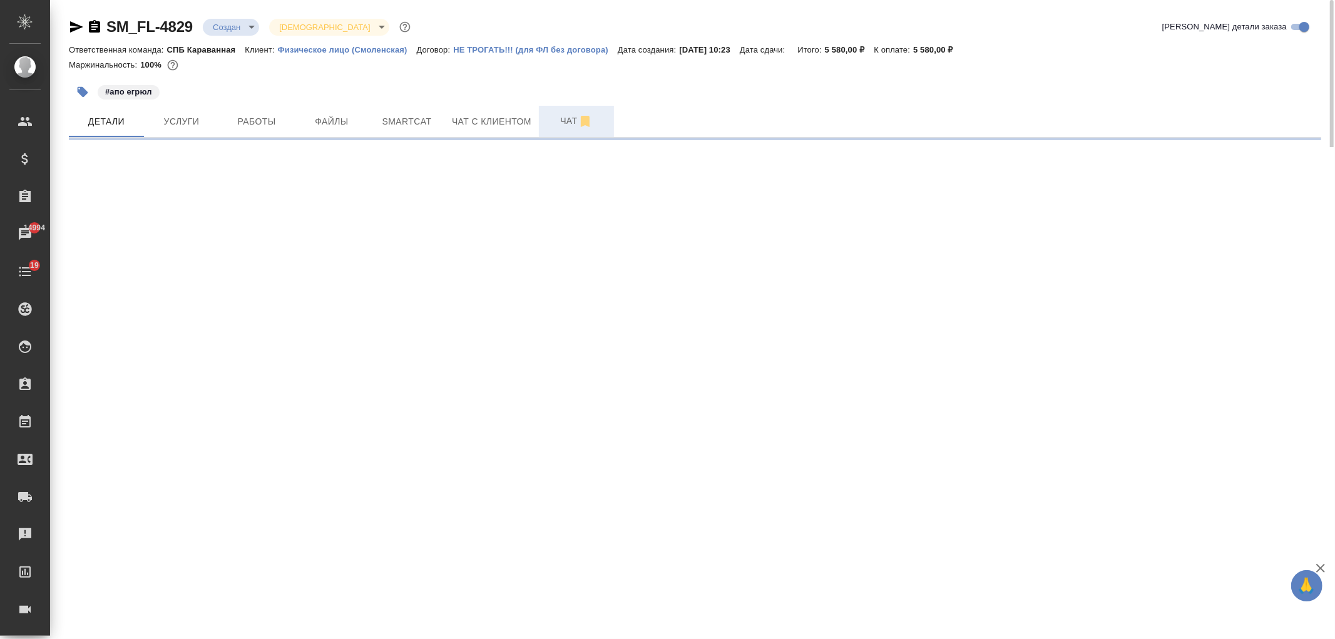
select select "RU"
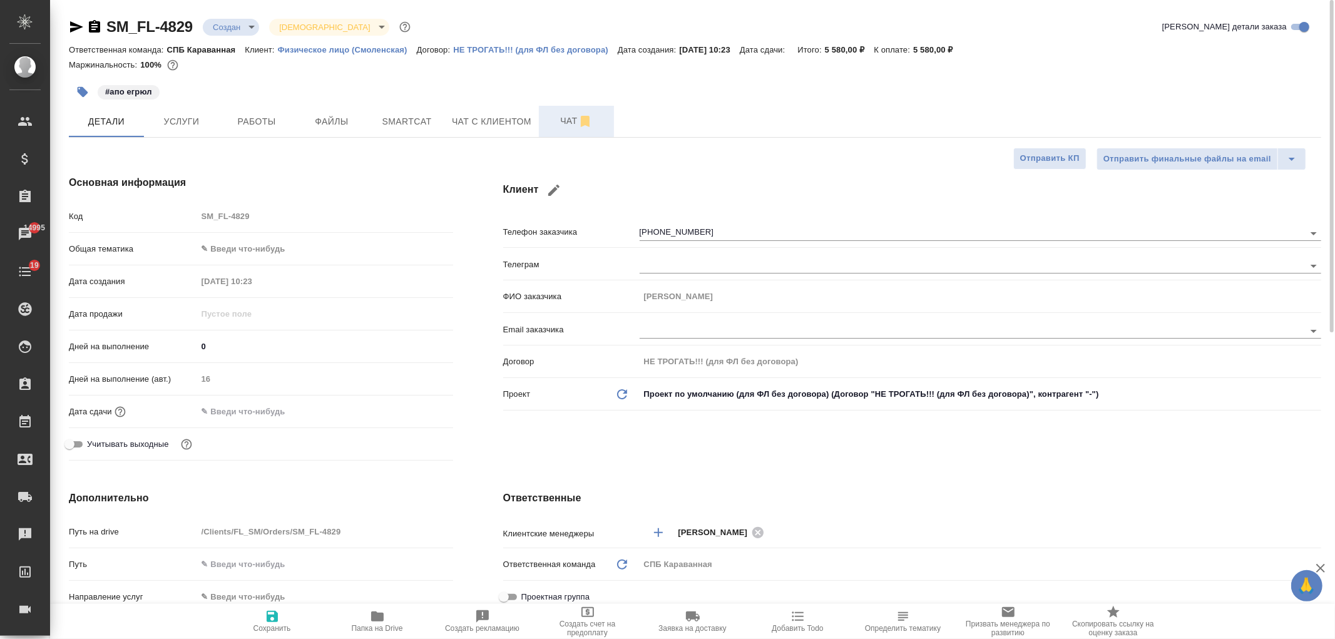
type textarea "x"
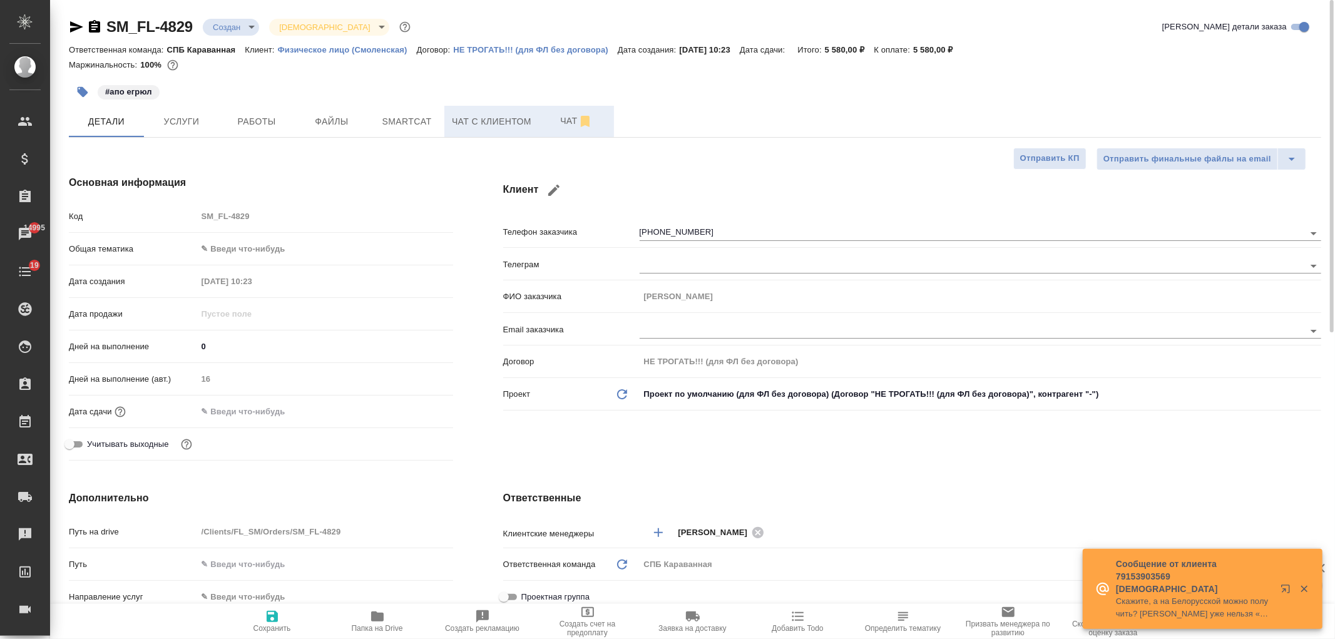
click at [477, 108] on button "Чат с клиентом" at bounding box center [492, 121] width 95 height 31
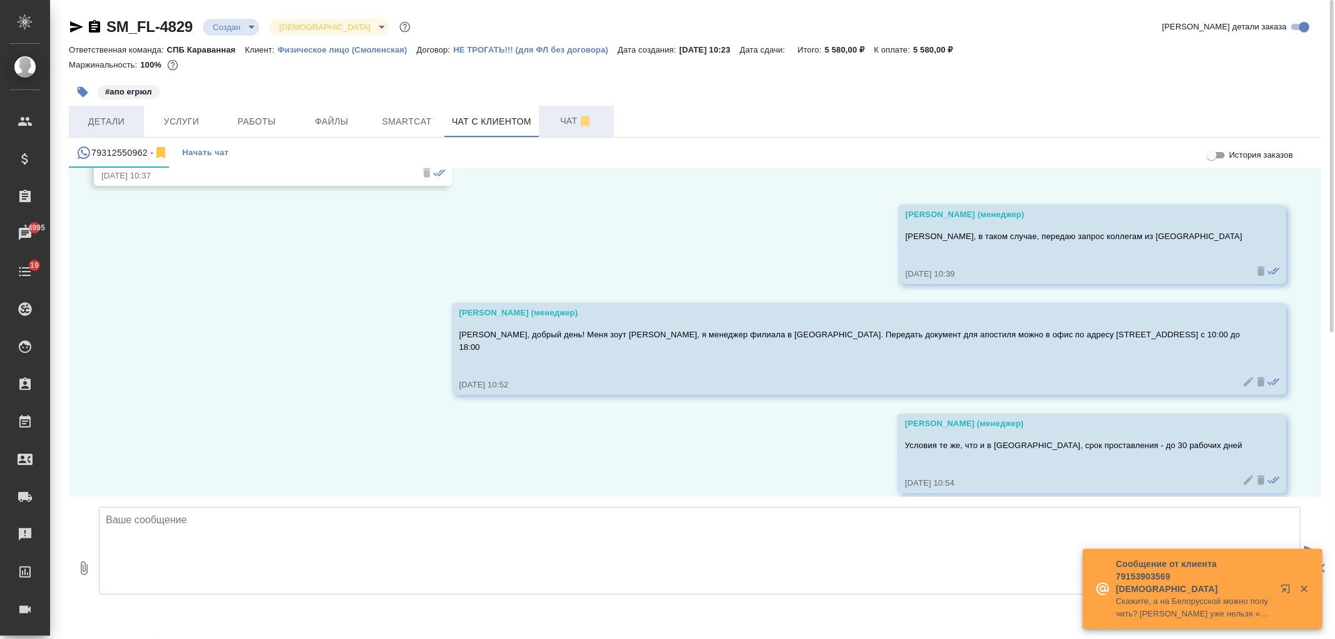
scroll to position [548, 0]
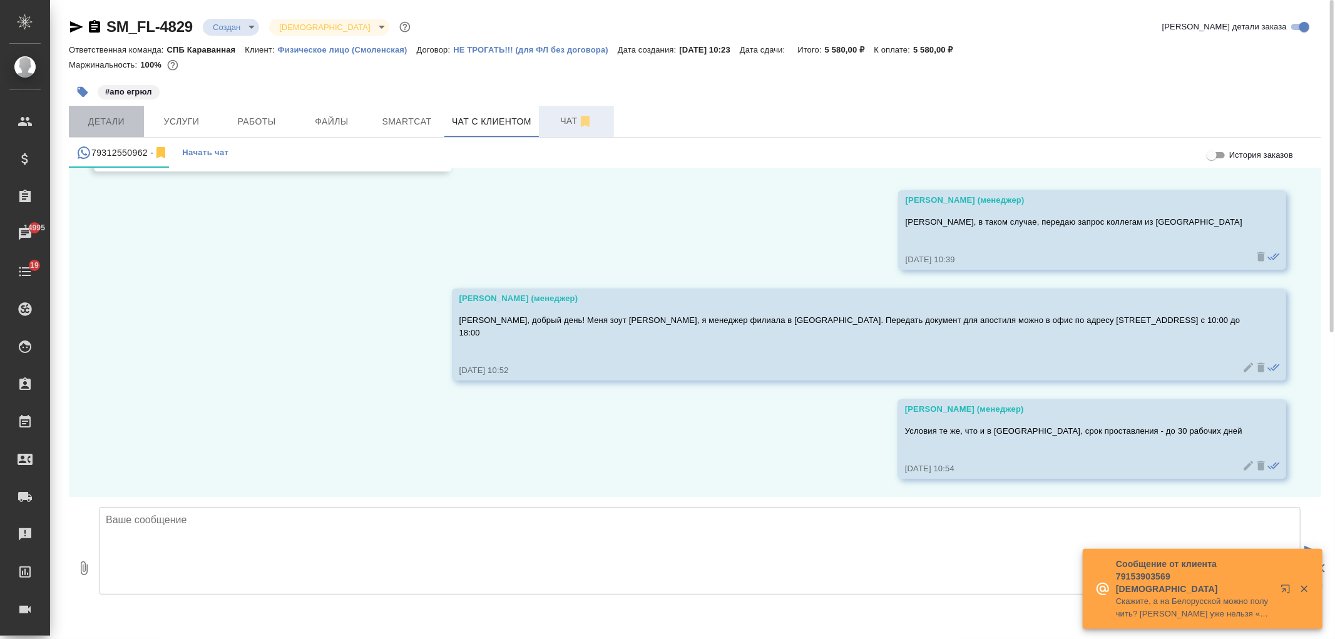
click at [107, 121] on span "Детали" at bounding box center [106, 122] width 60 height 16
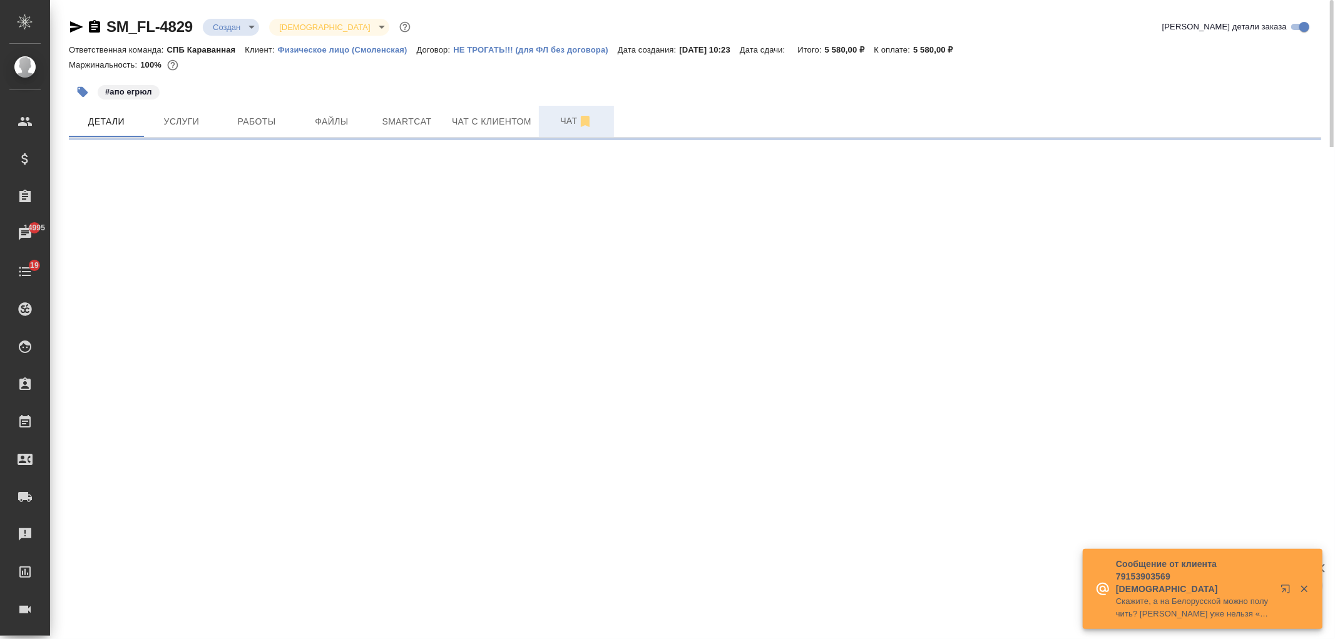
select select "RU"
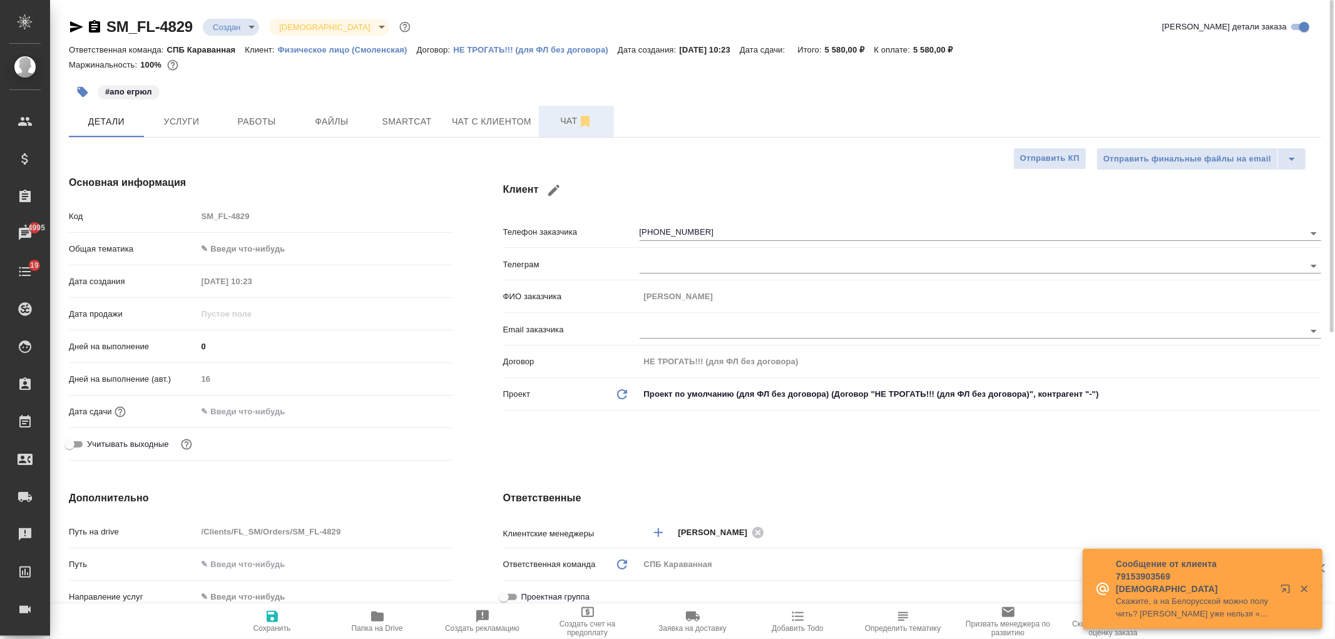
type textarea "x"
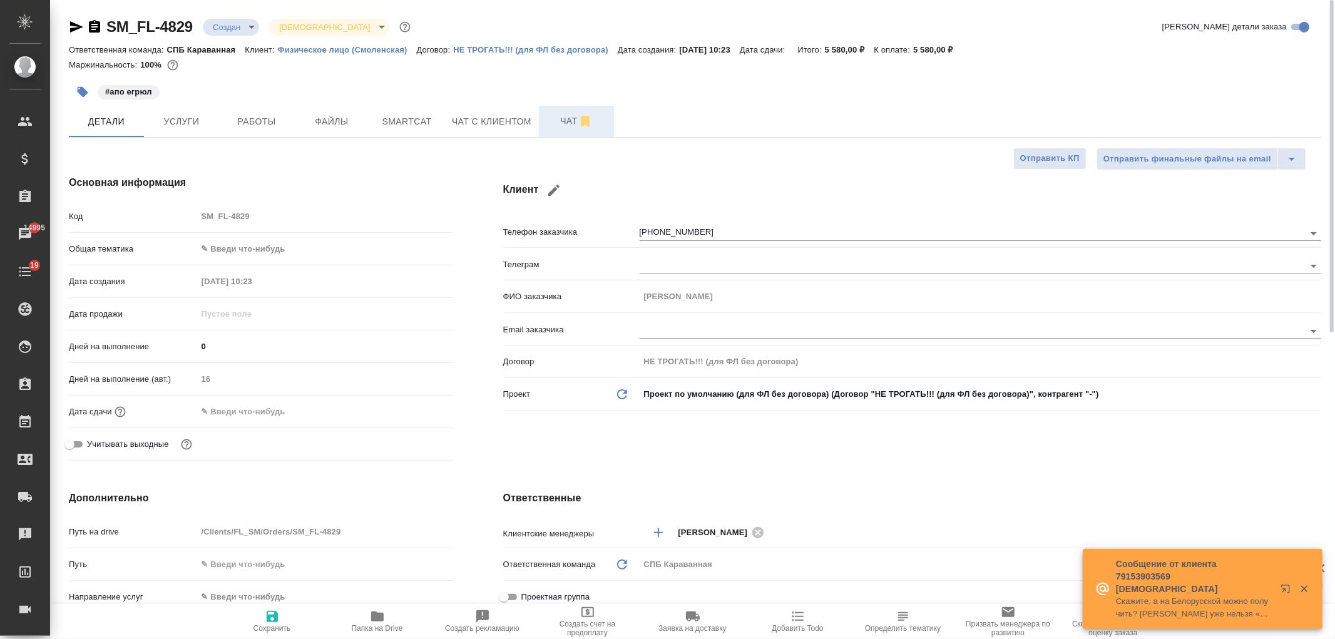
type textarea "x"
click at [514, 116] on span "Чат с клиентом" at bounding box center [492, 122] width 80 height 16
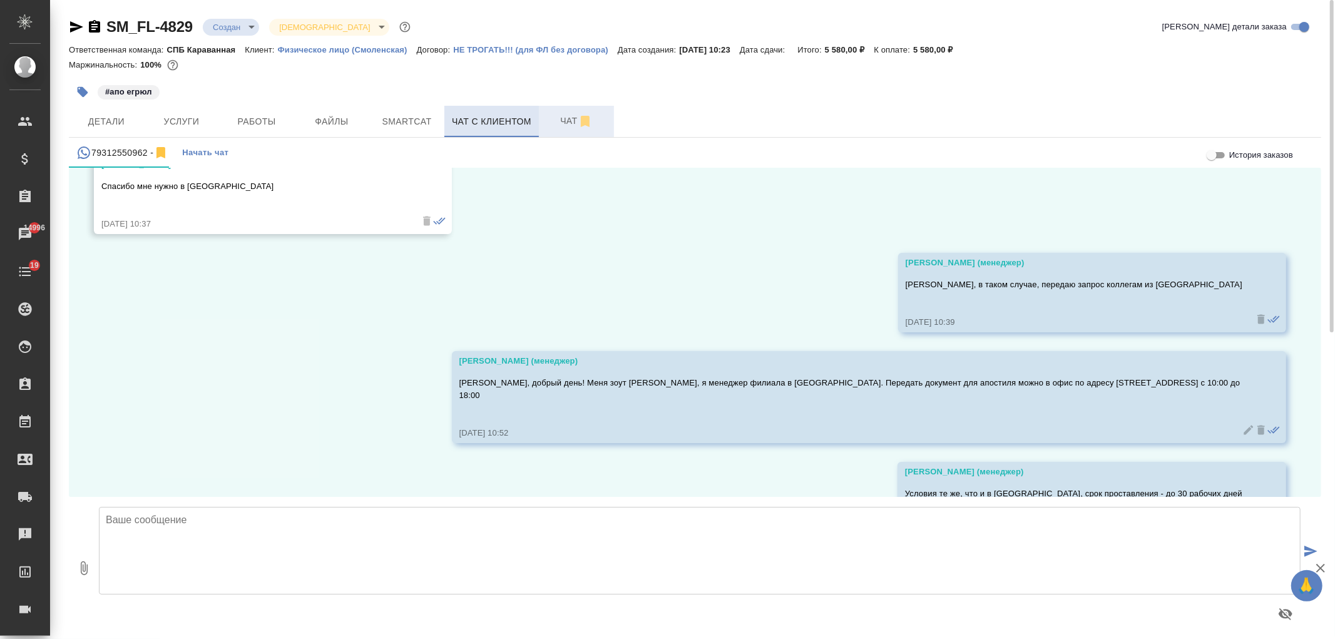
scroll to position [548, 0]
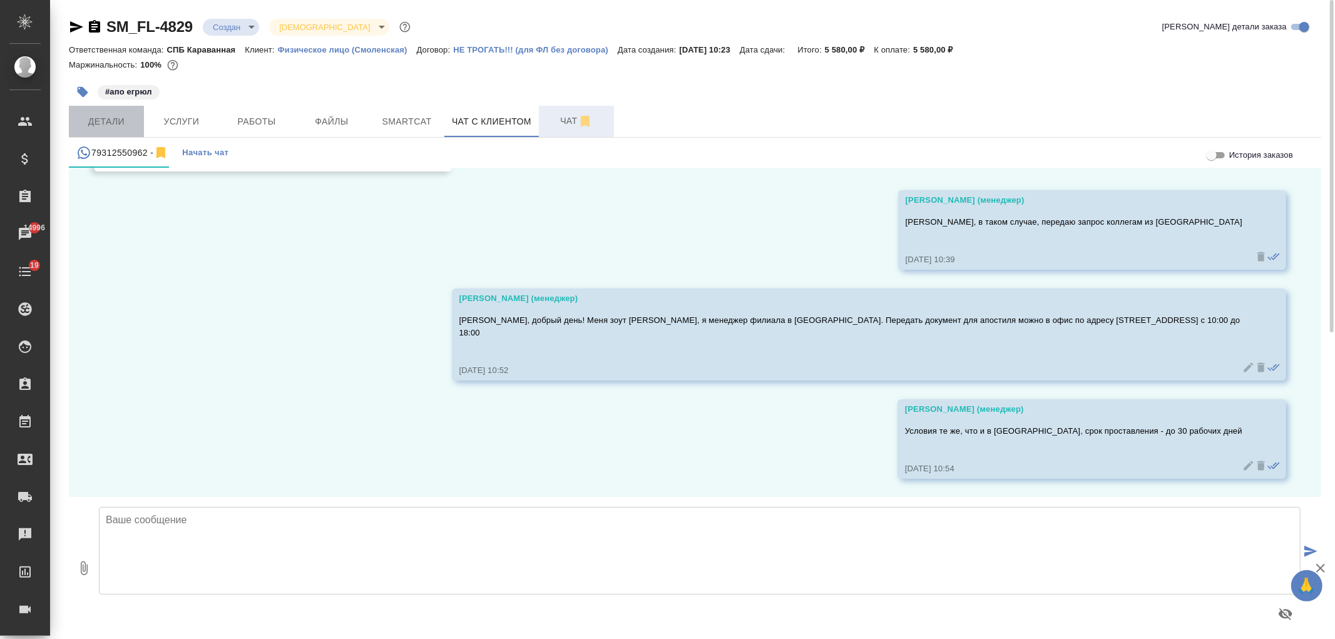
click at [103, 119] on span "Детали" at bounding box center [106, 122] width 60 height 16
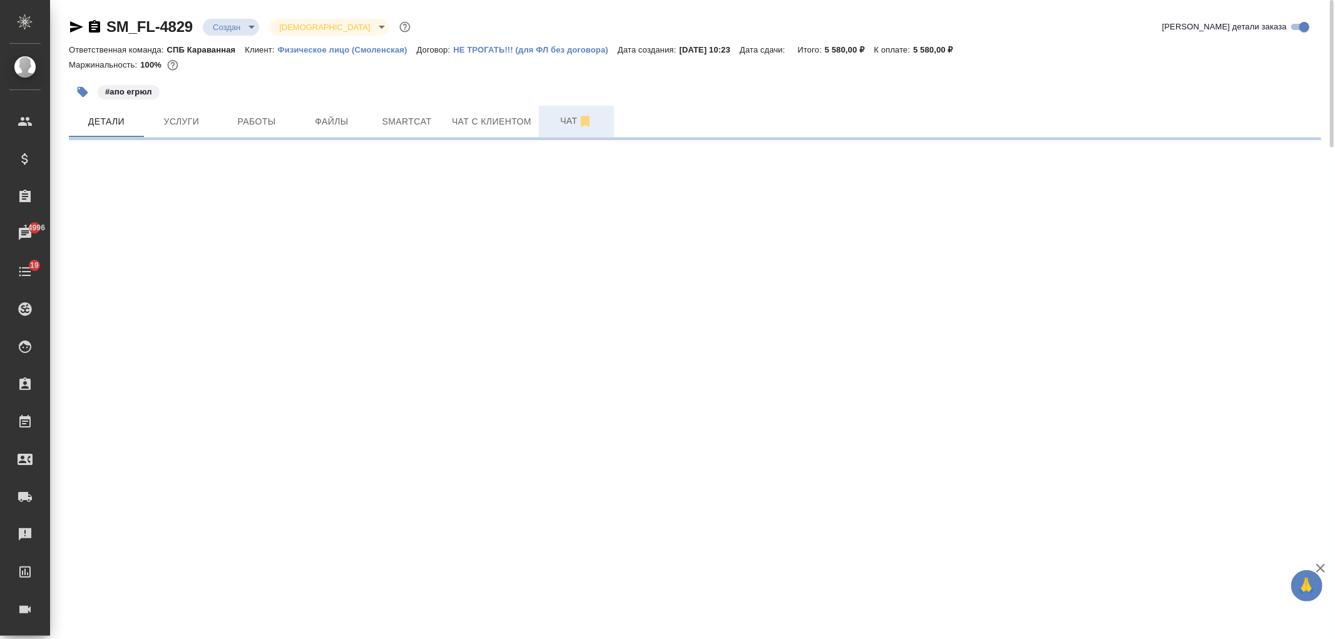
select select "RU"
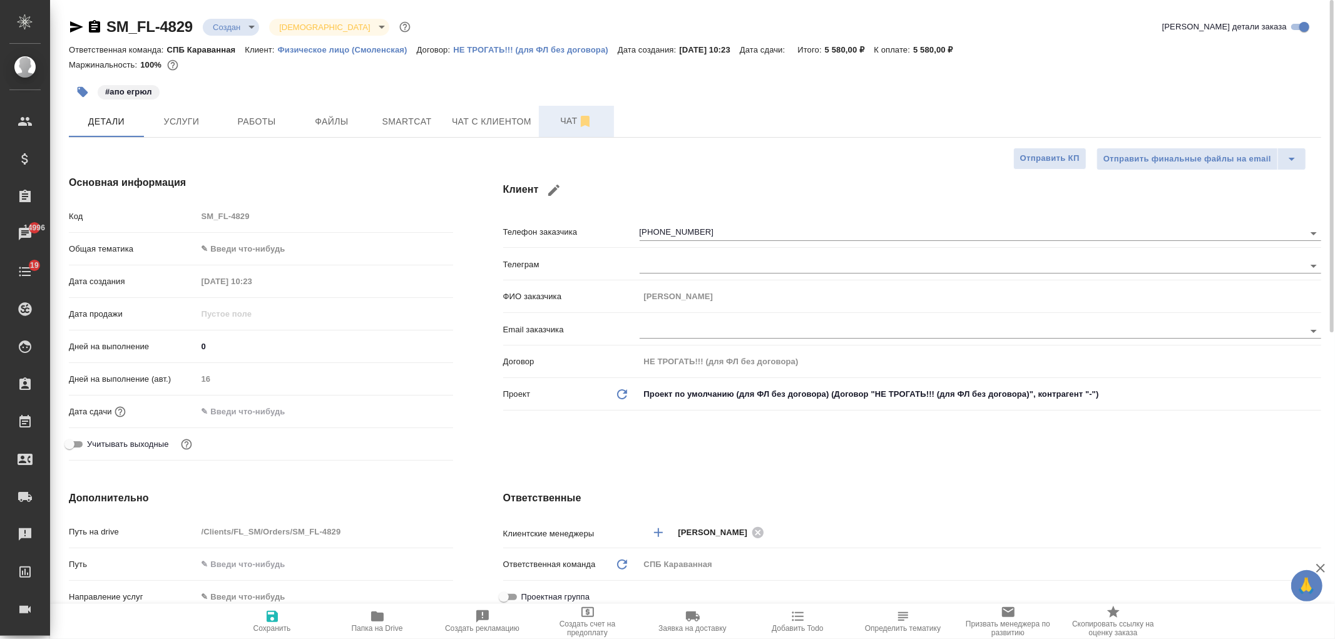
type textarea "x"
click at [480, 126] on span "Чат с клиентом" at bounding box center [492, 122] width 80 height 16
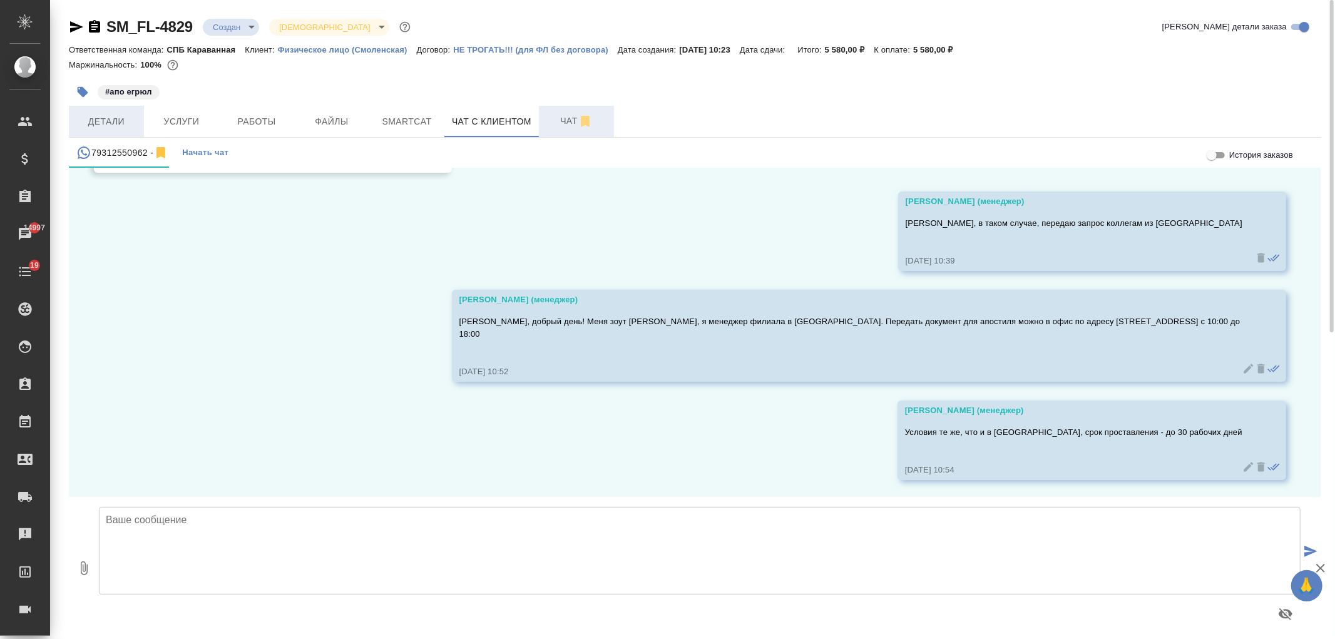
scroll to position [548, 0]
click at [113, 126] on span "Детали" at bounding box center [106, 122] width 60 height 16
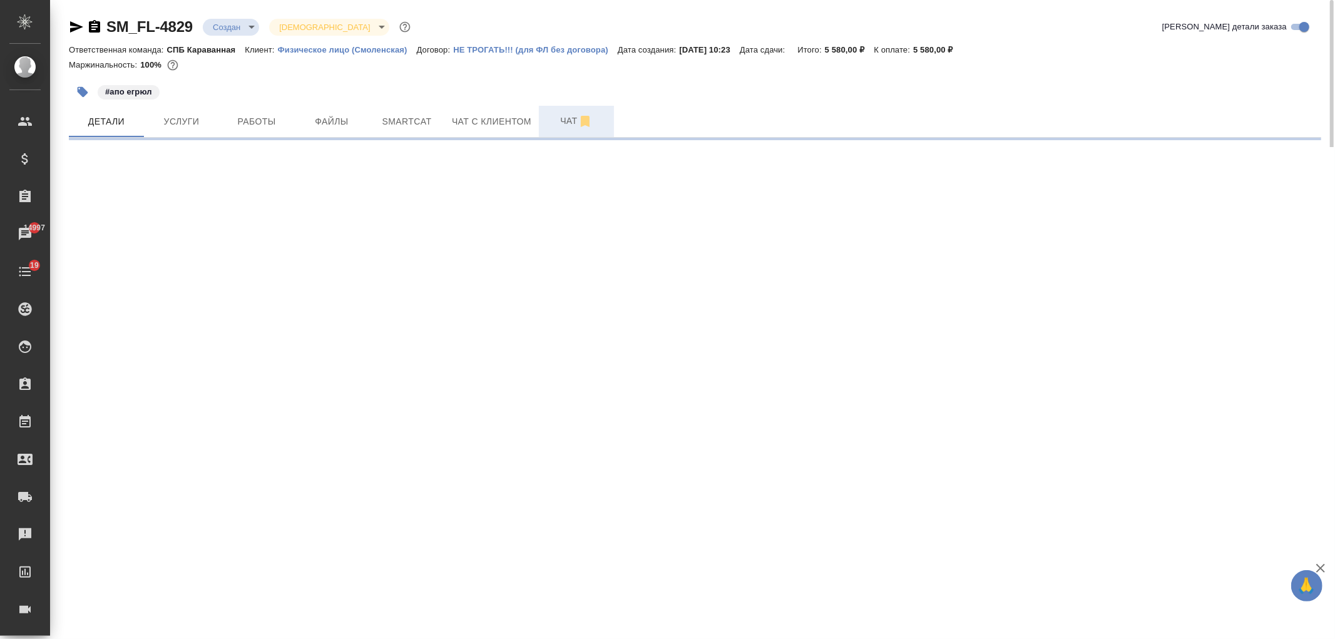
select select "RU"
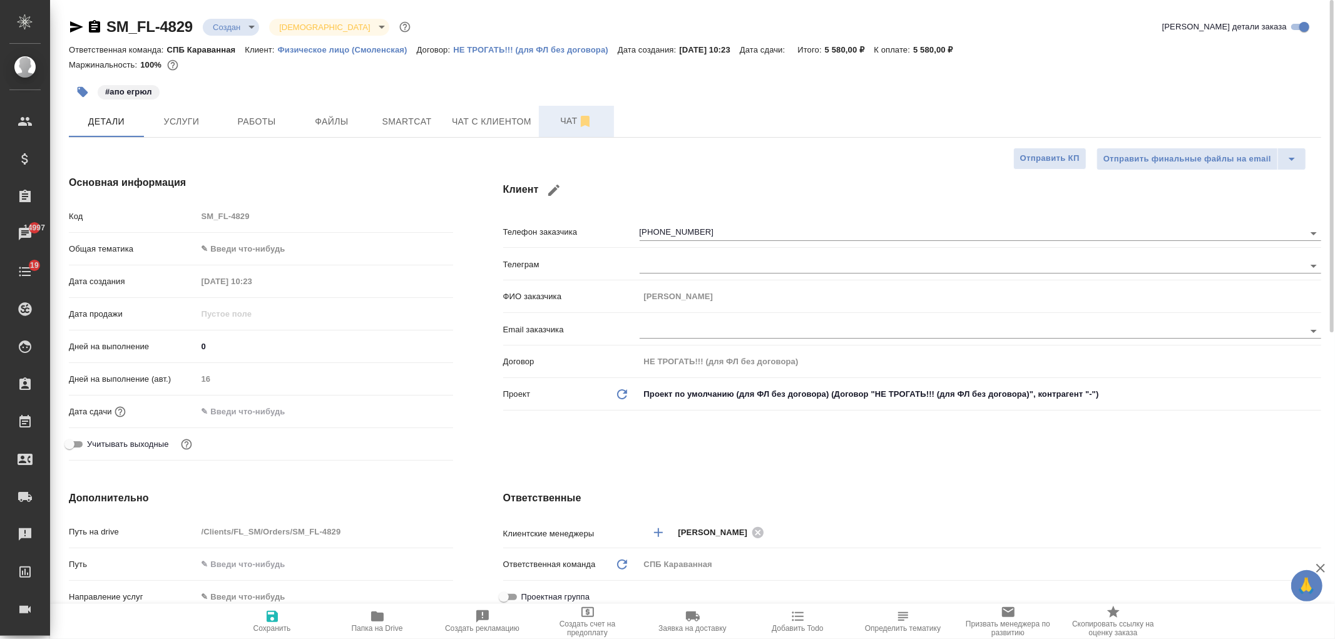
type textarea "x"
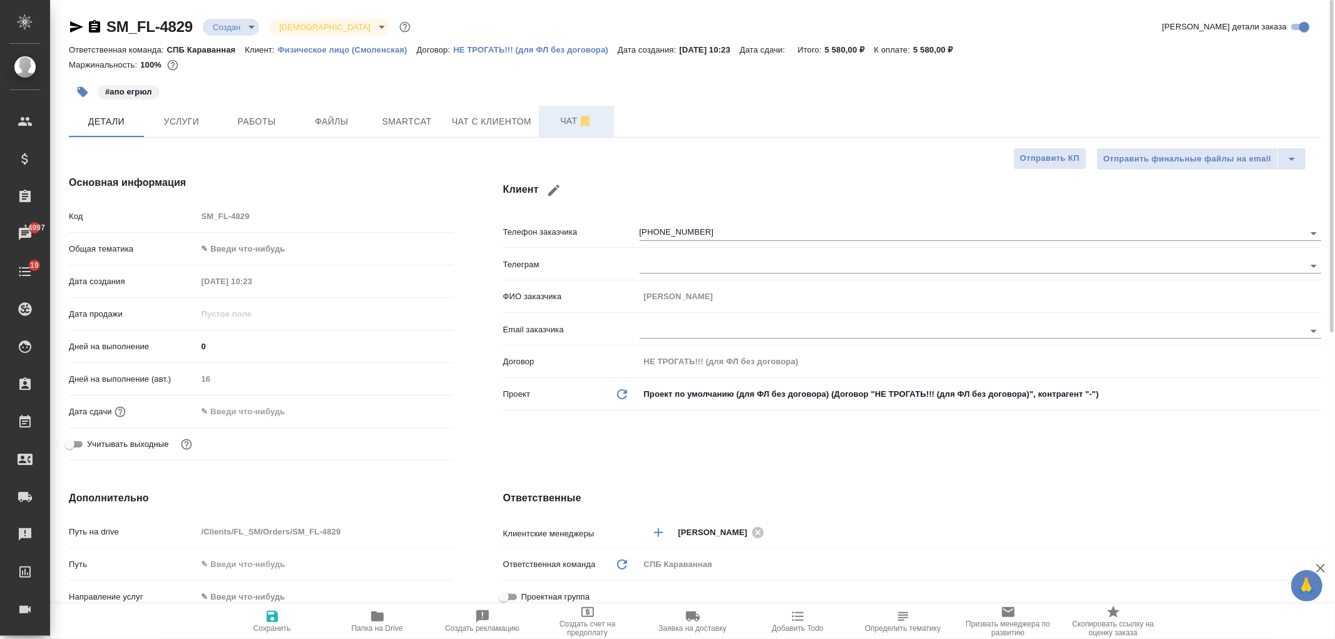
type textarea "x"
click at [497, 123] on span "Чат с клиентом" at bounding box center [492, 122] width 80 height 16
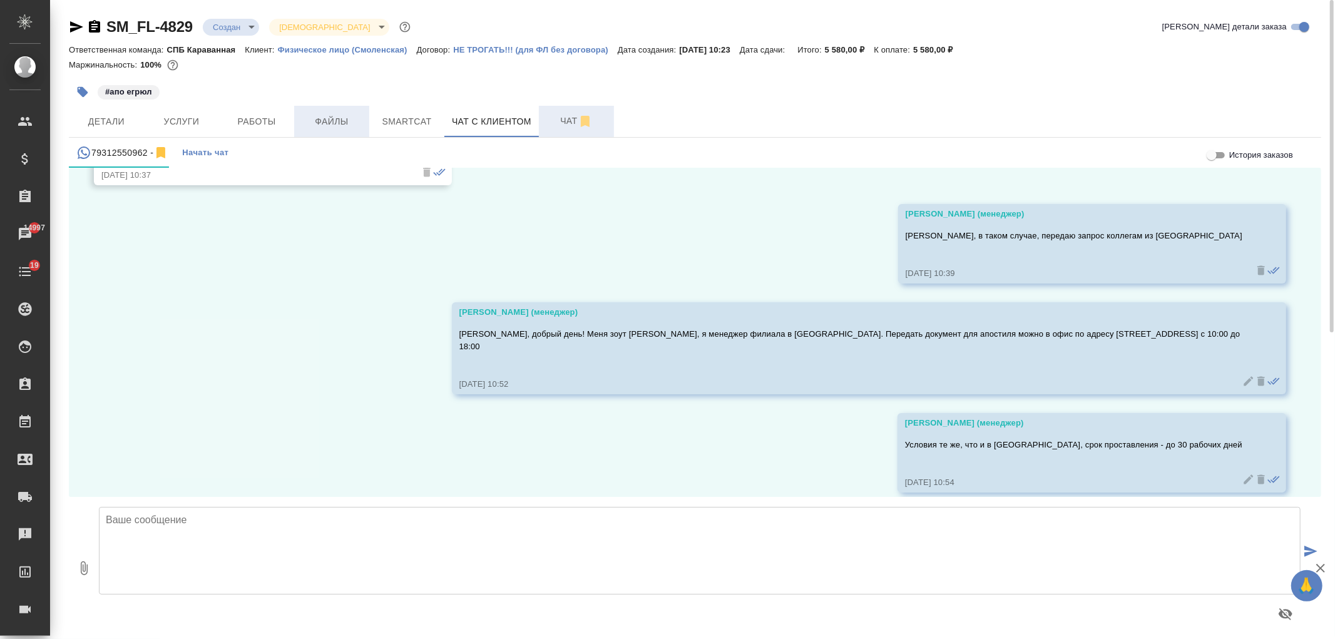
scroll to position [548, 0]
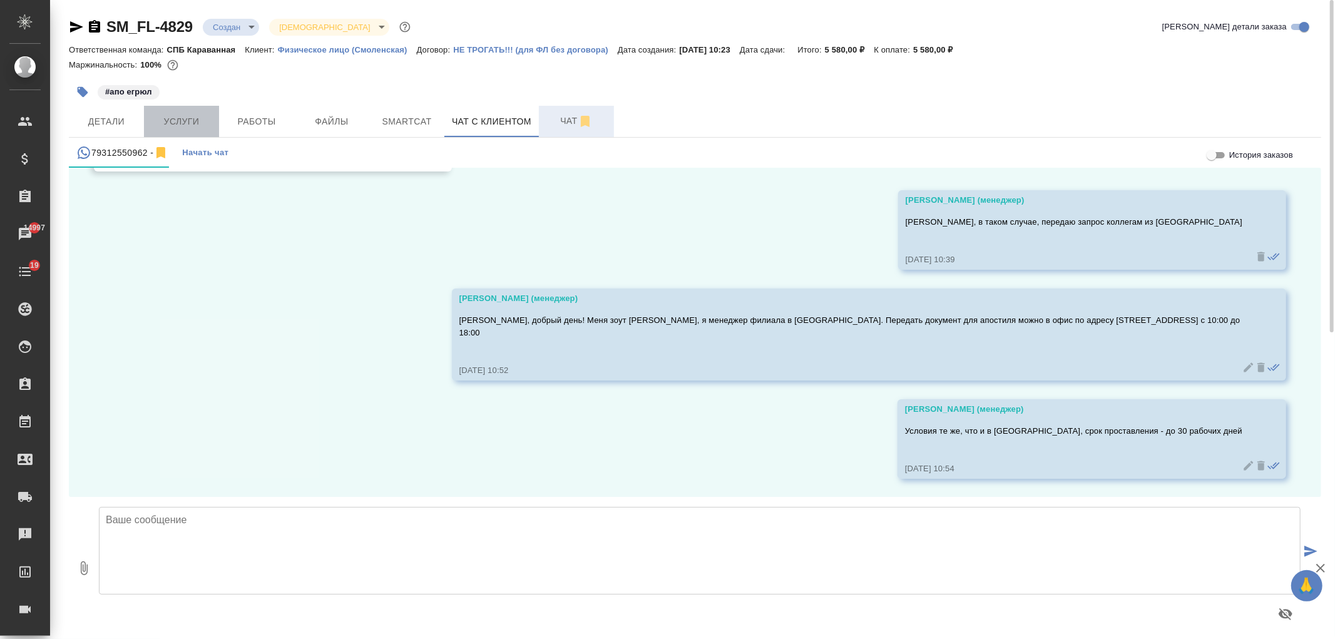
click at [203, 119] on span "Услуги" at bounding box center [182, 122] width 60 height 16
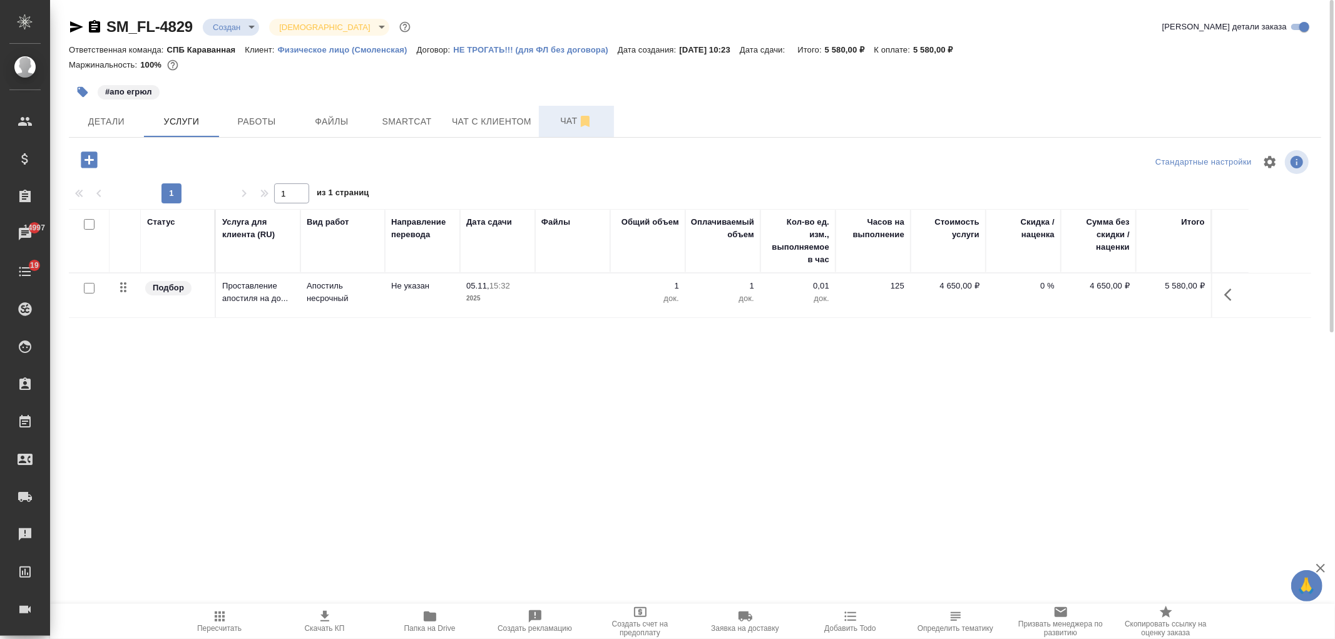
click at [493, 104] on div "#апо егрюл" at bounding box center [486, 92] width 835 height 28
click at [491, 121] on span "Чат с клиентом" at bounding box center [492, 122] width 80 height 16
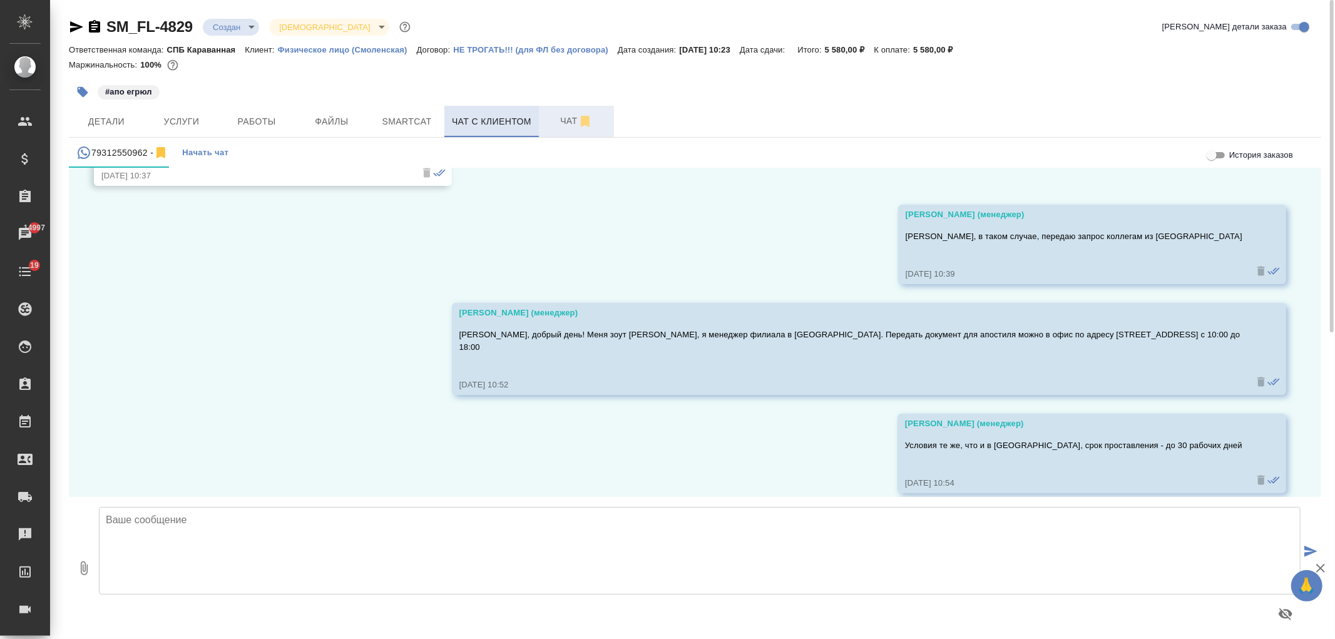
scroll to position [548, 0]
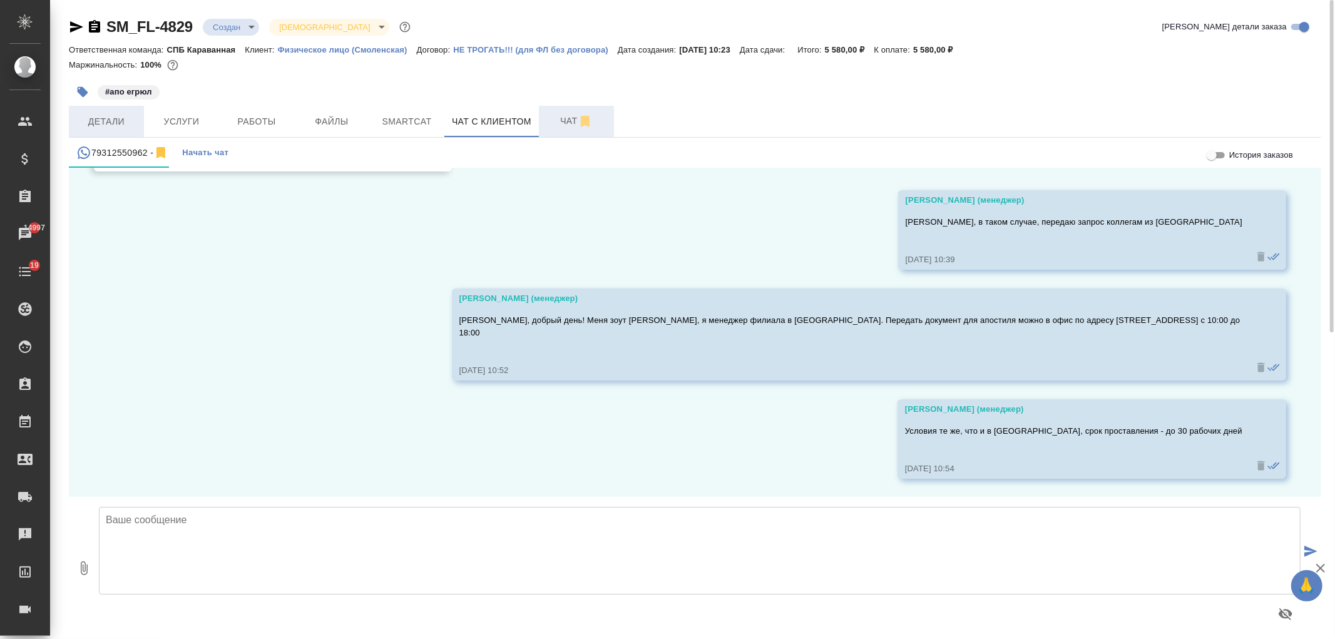
click at [91, 114] on span "Детали" at bounding box center [106, 122] width 60 height 16
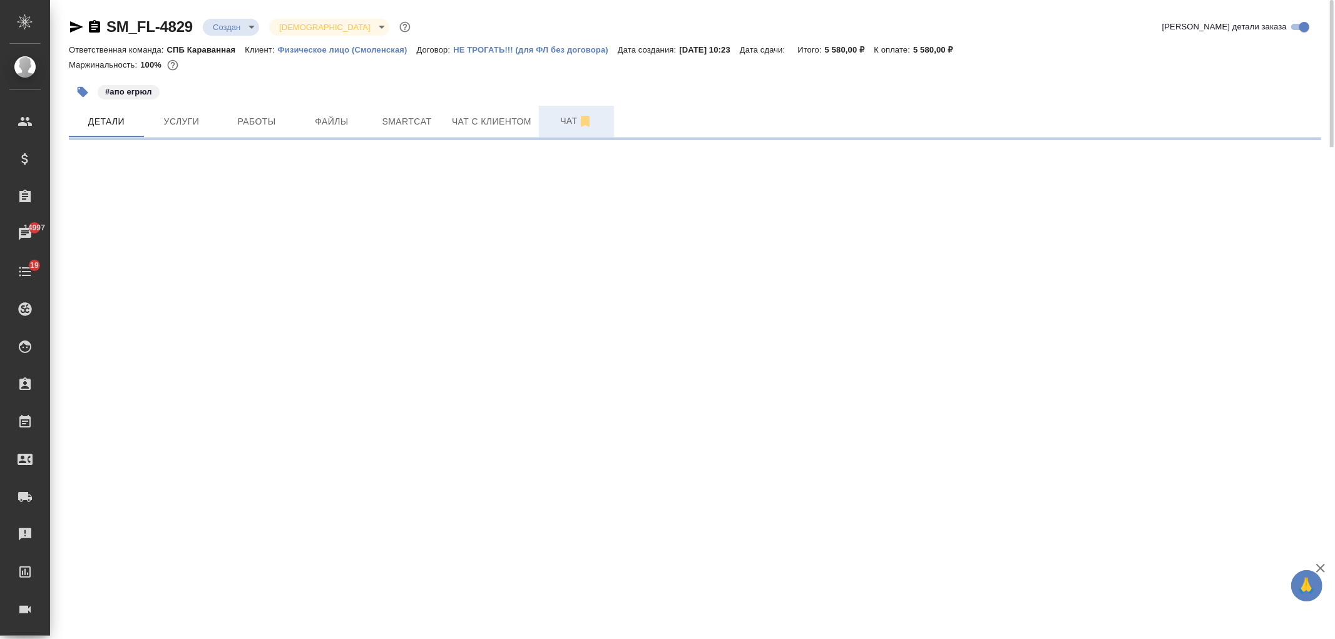
select select "RU"
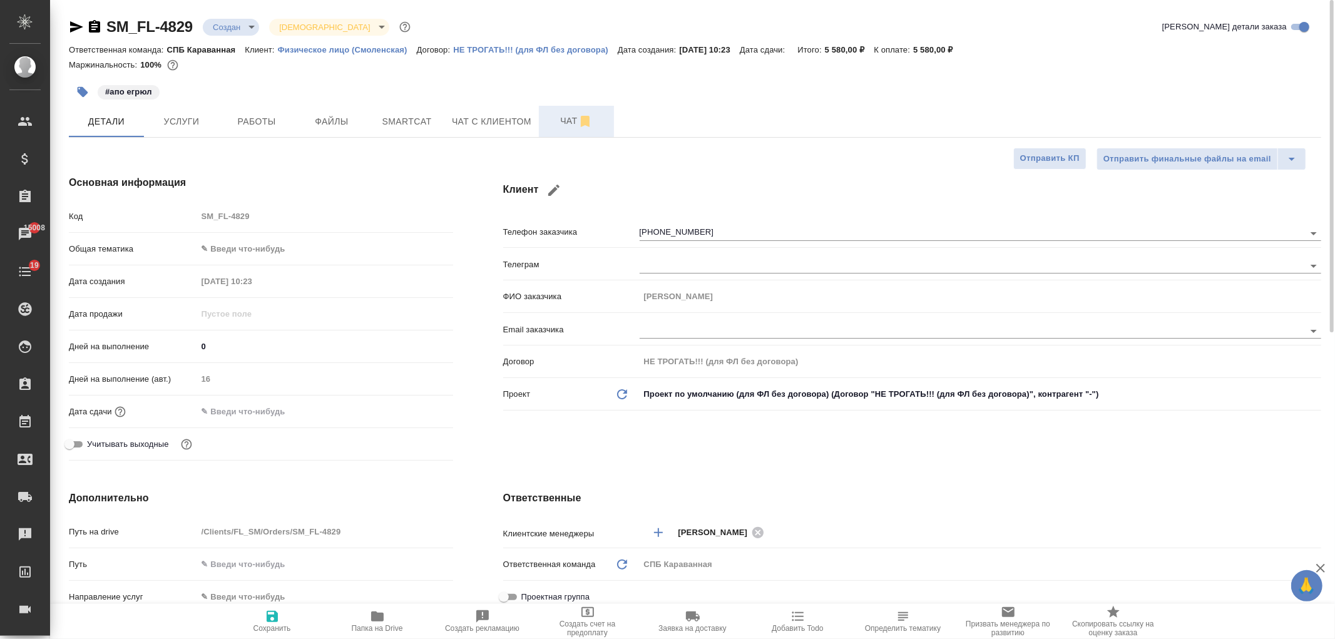
type textarea "x"
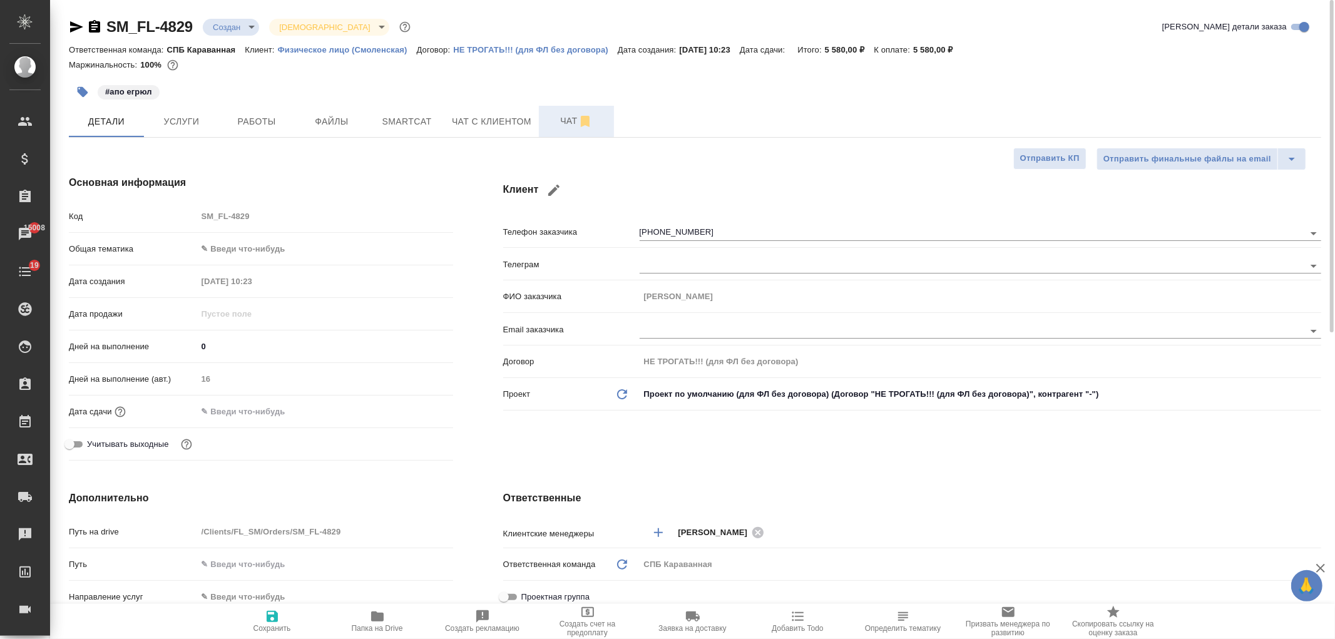
type textarea "x"
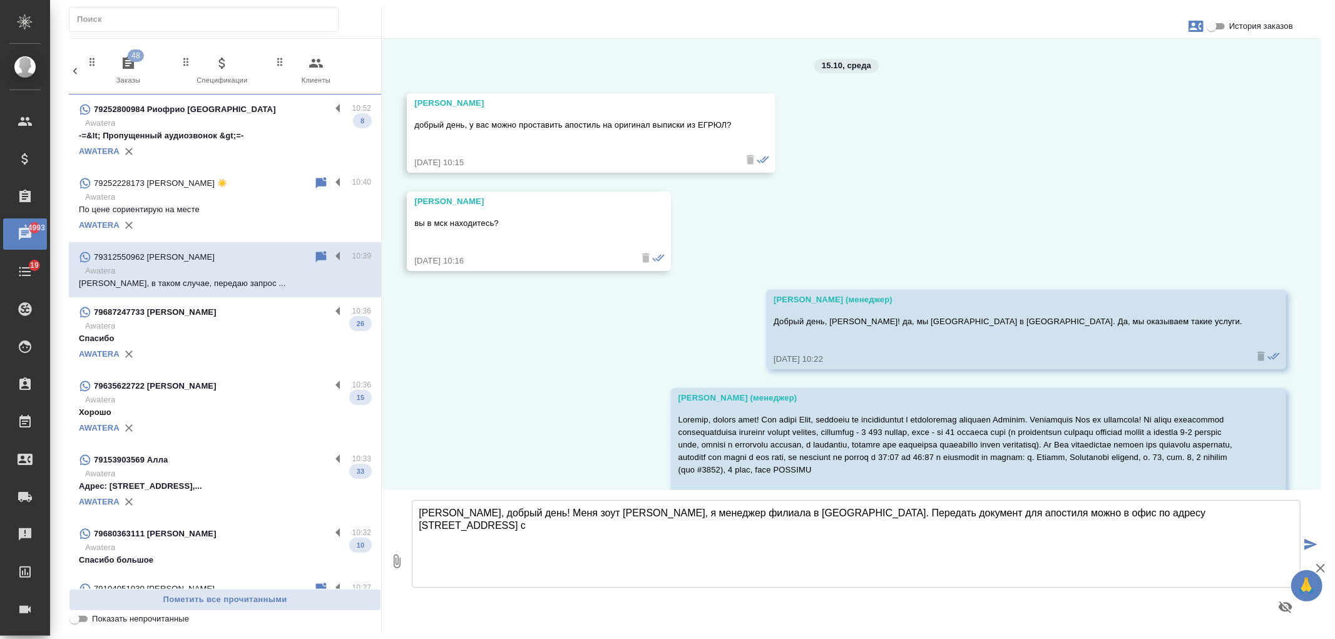
scroll to position [242, 0]
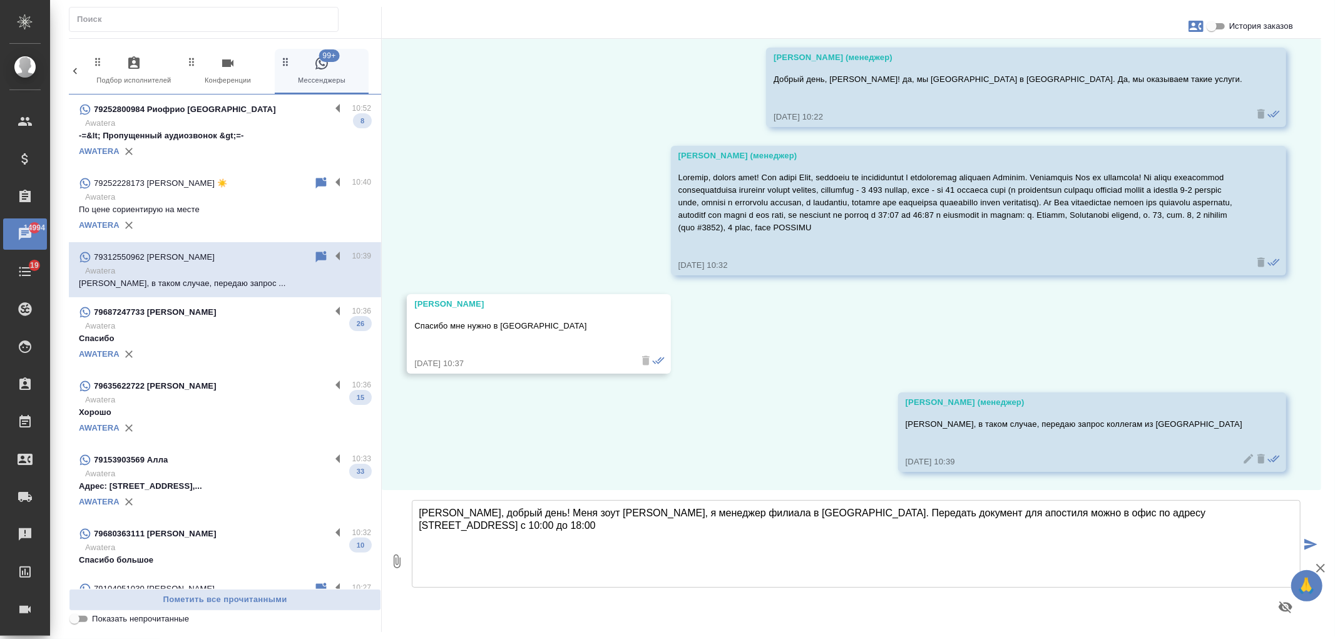
type textarea "Татьяна, добрый день! Меня зоут Арина, я менеджер филиала в Санкт-Петербурге. П…"
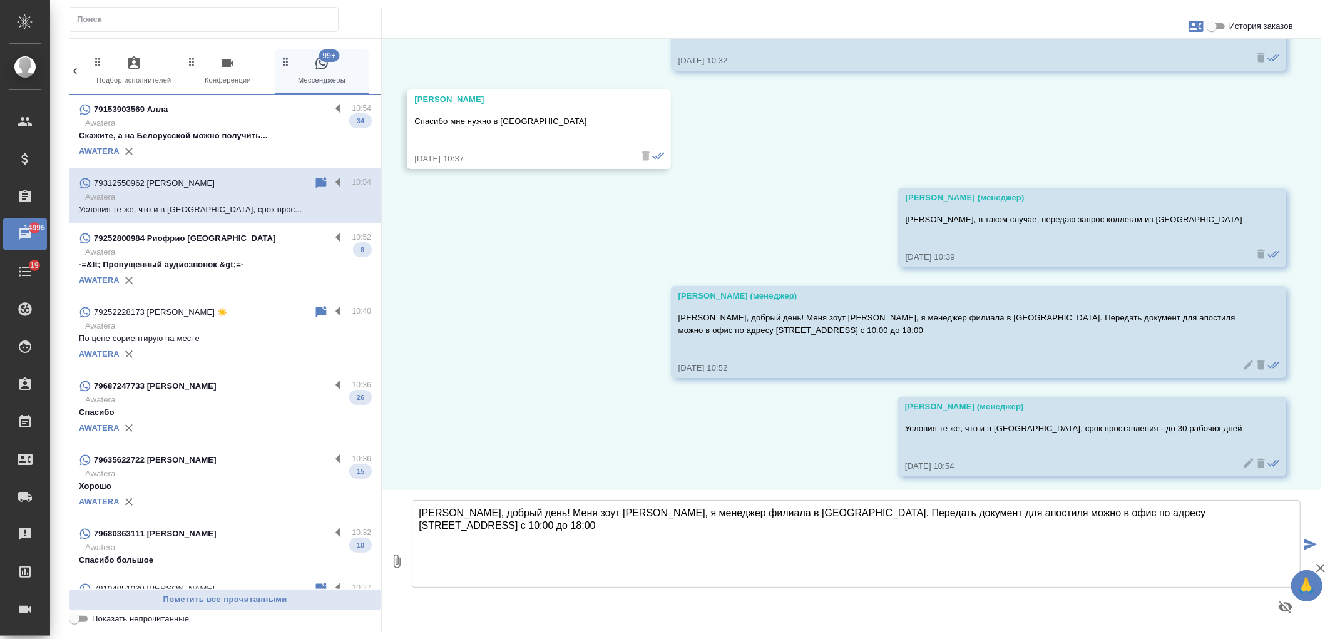
scroll to position [452, 0]
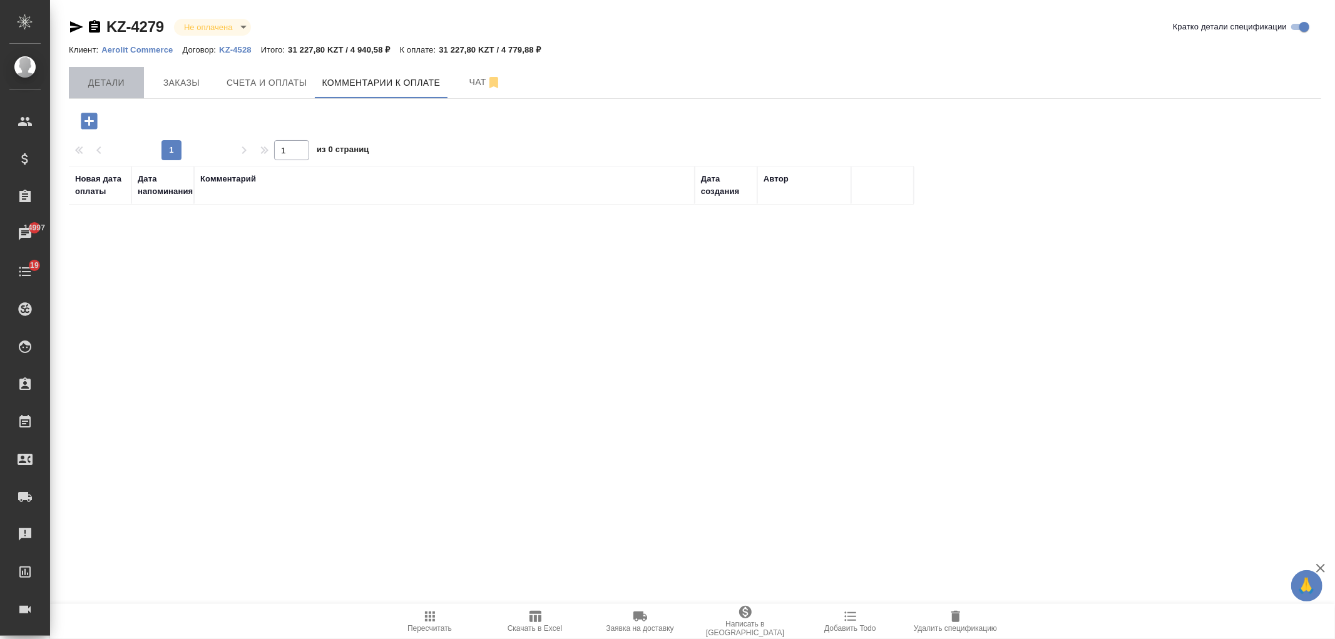
click at [98, 90] on button "Детали" at bounding box center [106, 82] width 75 height 31
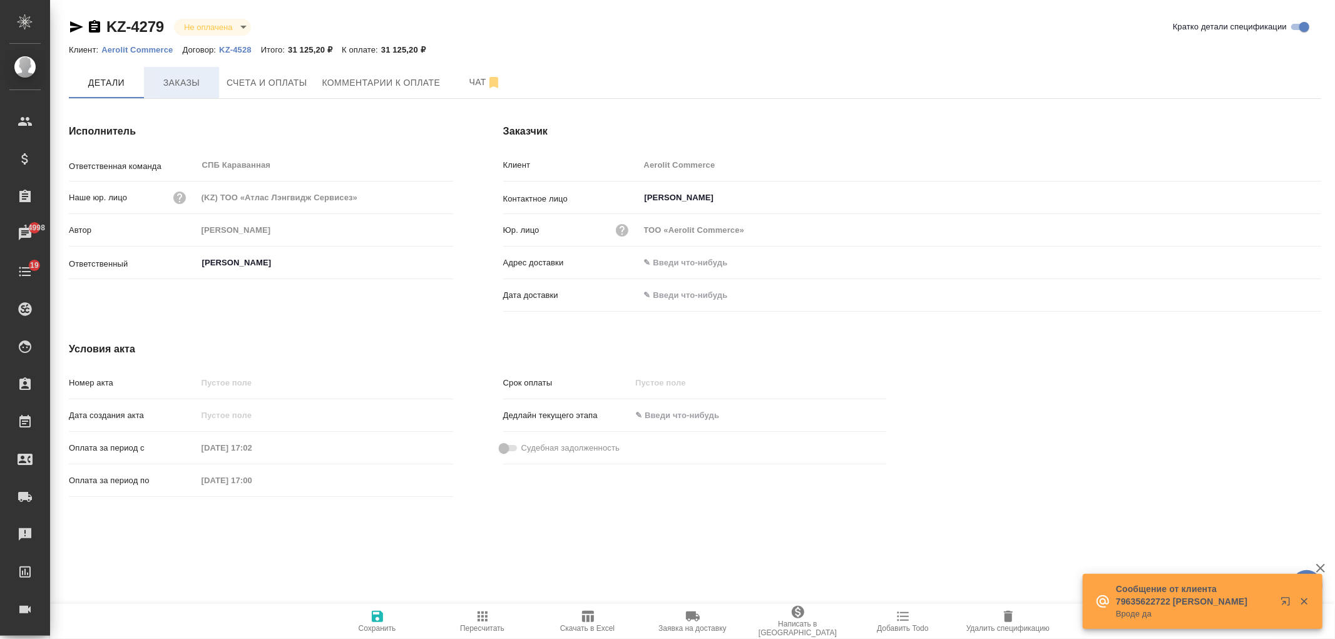
click at [205, 88] on span "Заказы" at bounding box center [182, 83] width 60 height 16
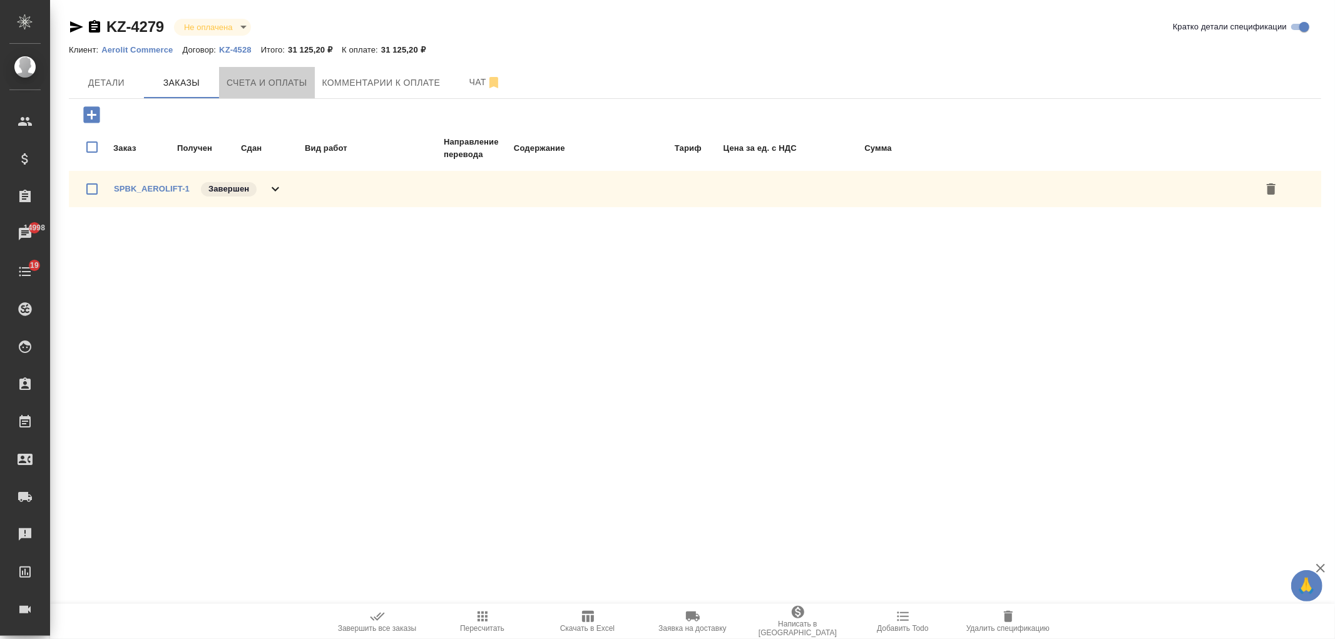
click at [252, 85] on span "Счета и оплаты" at bounding box center [267, 83] width 81 height 16
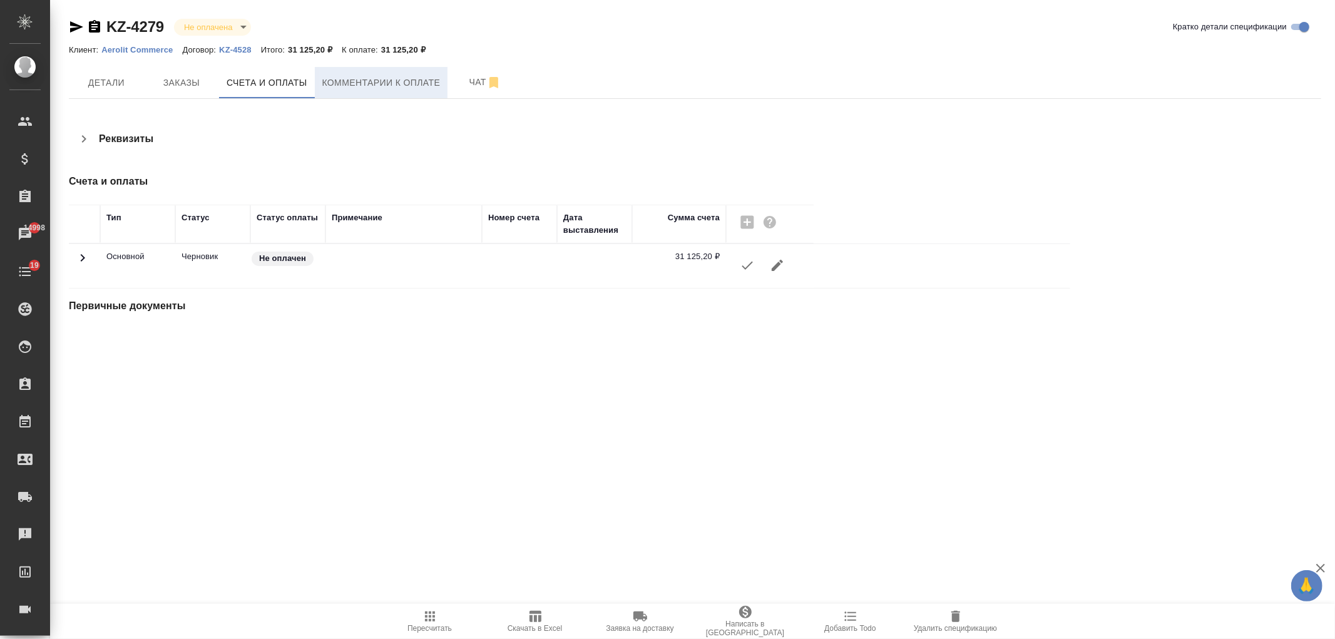
click at [378, 94] on button "Комментарии к оплате" at bounding box center [381, 82] width 133 height 31
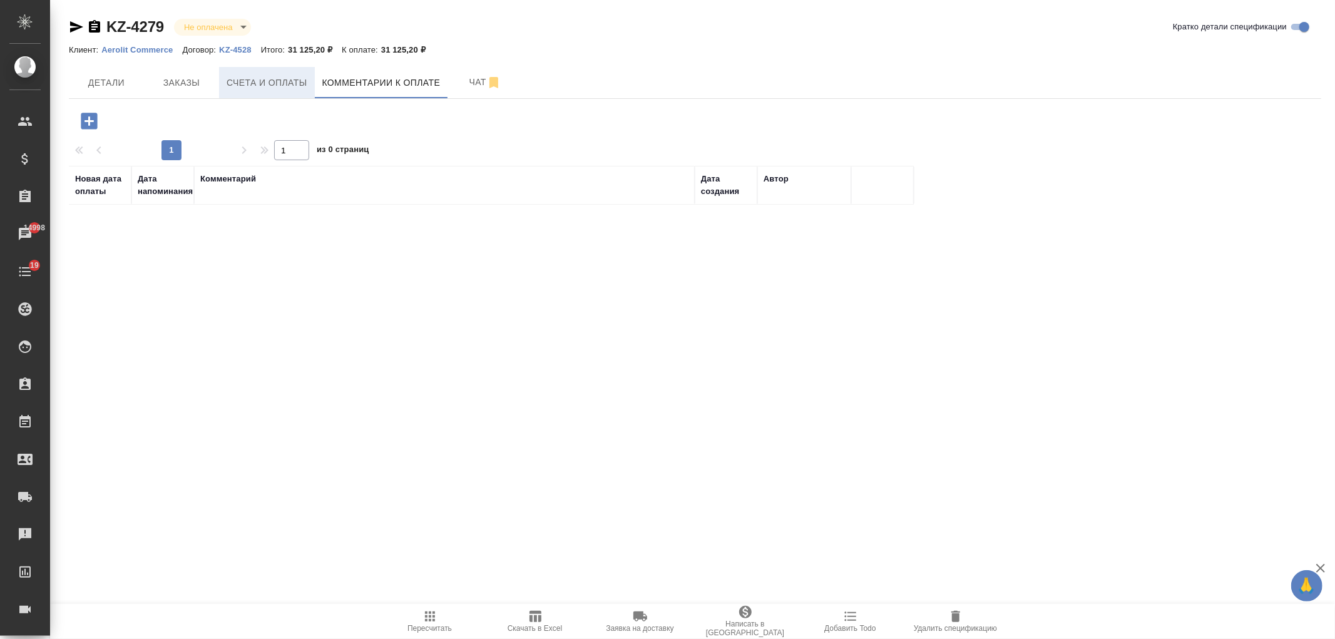
click at [274, 83] on span "Счета и оплаты" at bounding box center [267, 83] width 81 height 16
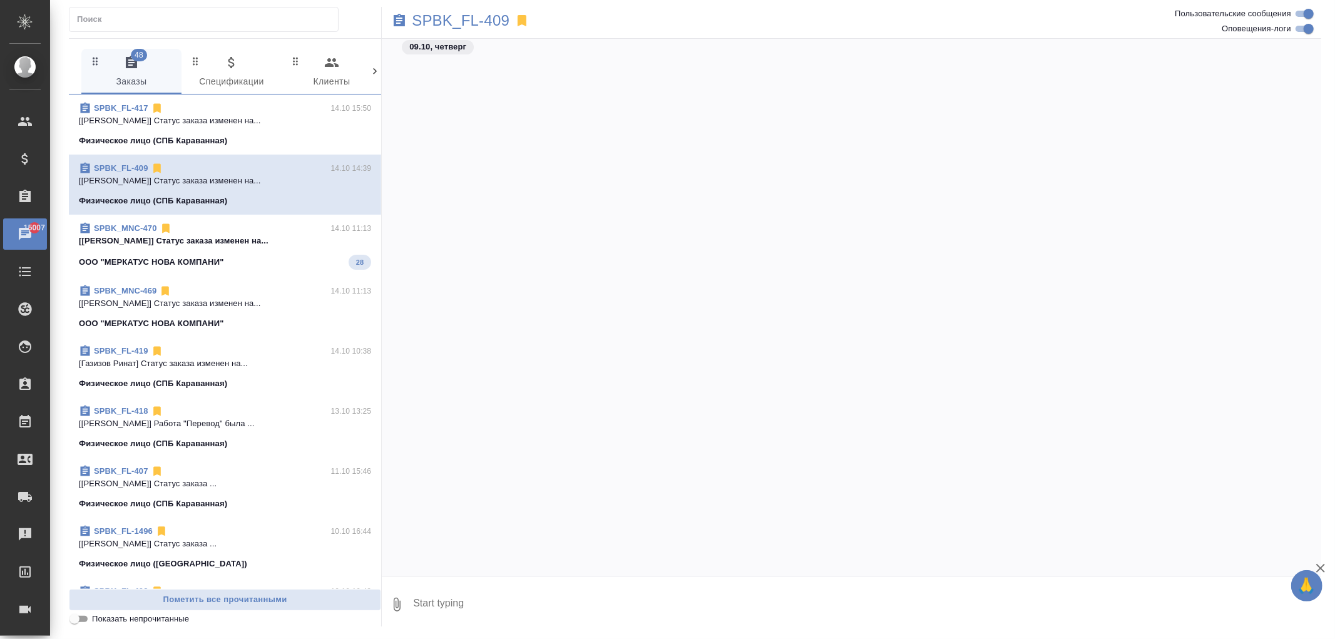
click at [376, 71] on icon at bounding box center [375, 71] width 4 height 6
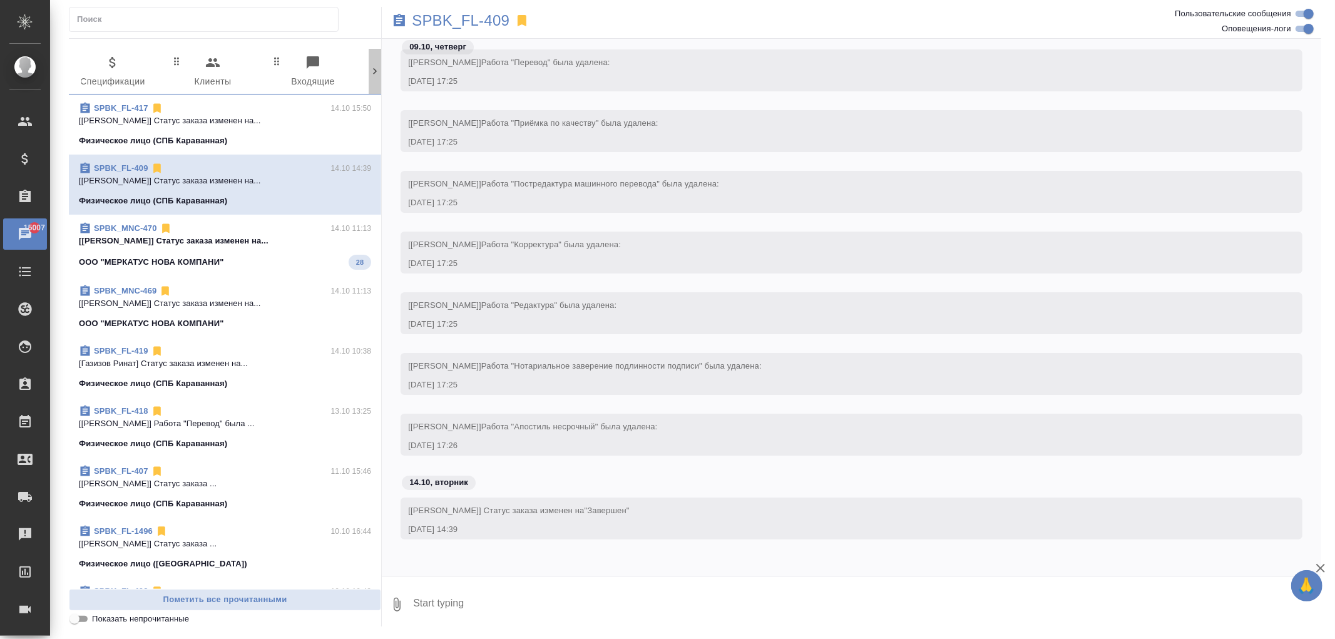
click at [376, 71] on icon at bounding box center [375, 71] width 4 height 6
click at [334, 68] on span "0 Конференции" at bounding box center [319, 72] width 85 height 34
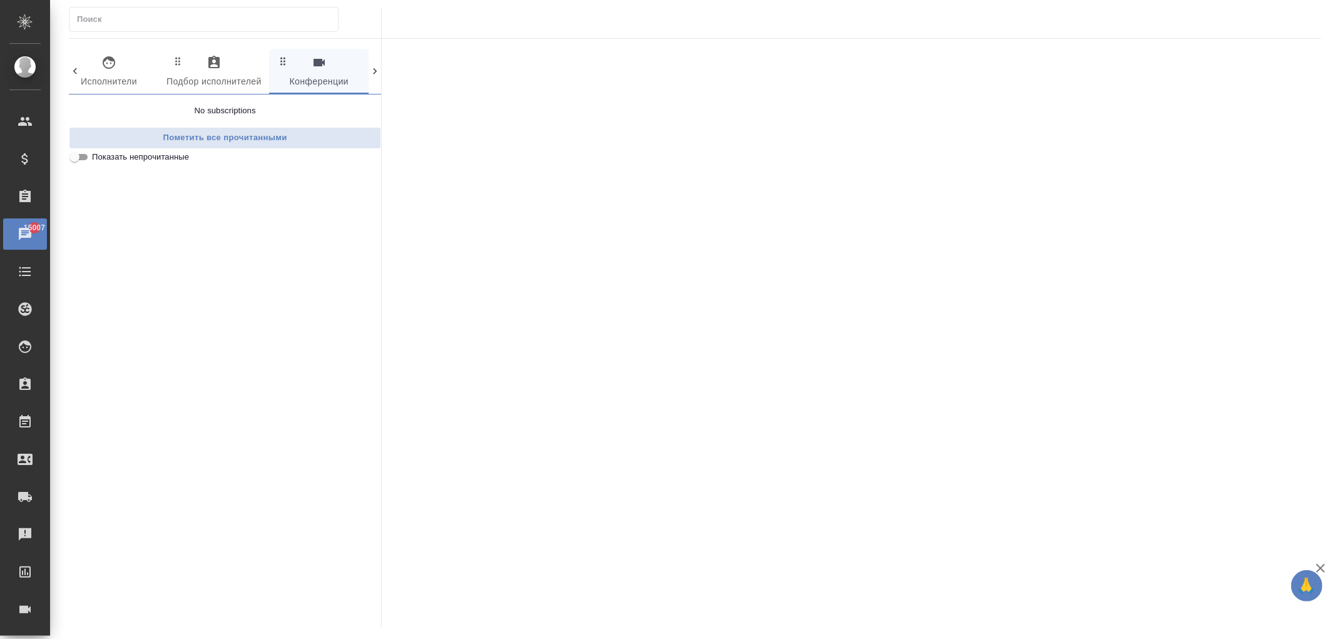
click at [374, 68] on icon at bounding box center [375, 71] width 13 height 13
click at [322, 67] on icon "button" at bounding box center [319, 62] width 13 height 13
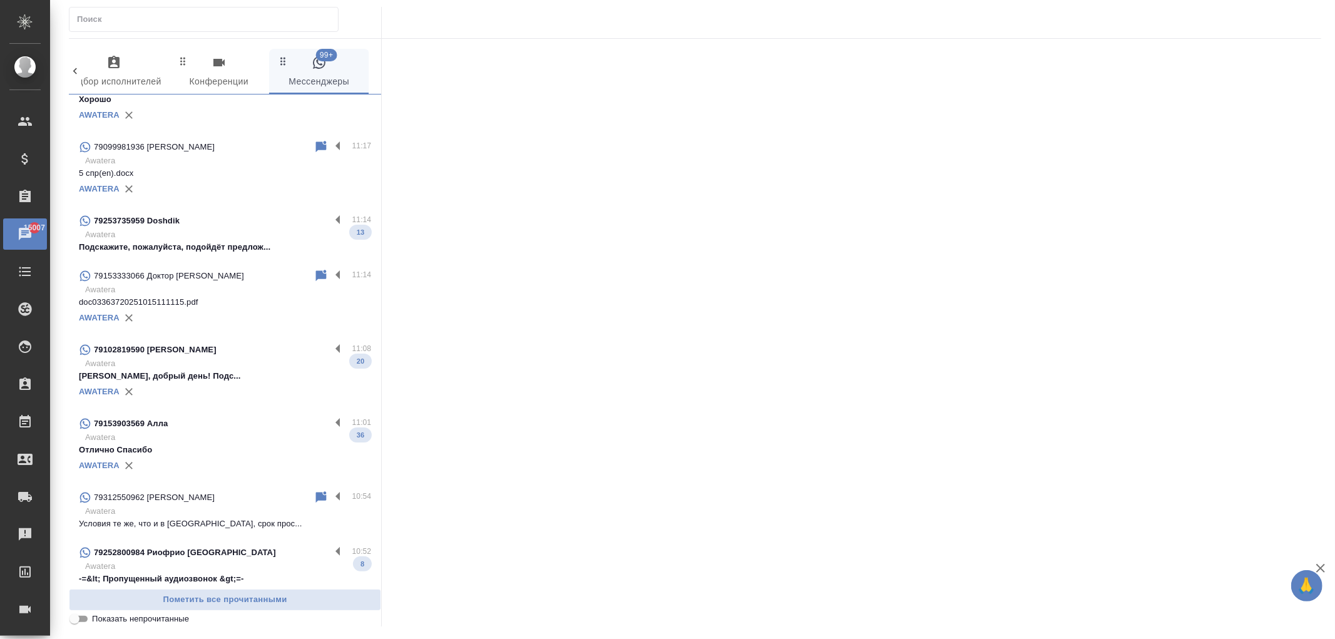
scroll to position [0, 0]
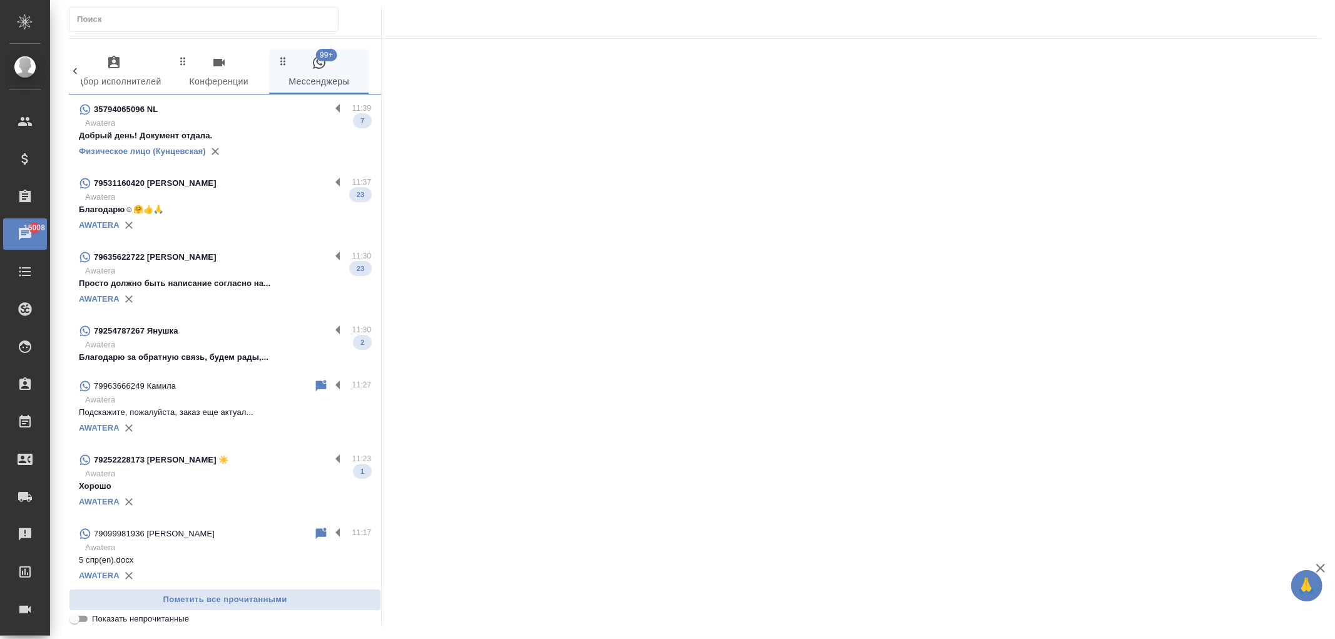
click at [227, 198] on p "Awatera" at bounding box center [228, 197] width 286 height 13
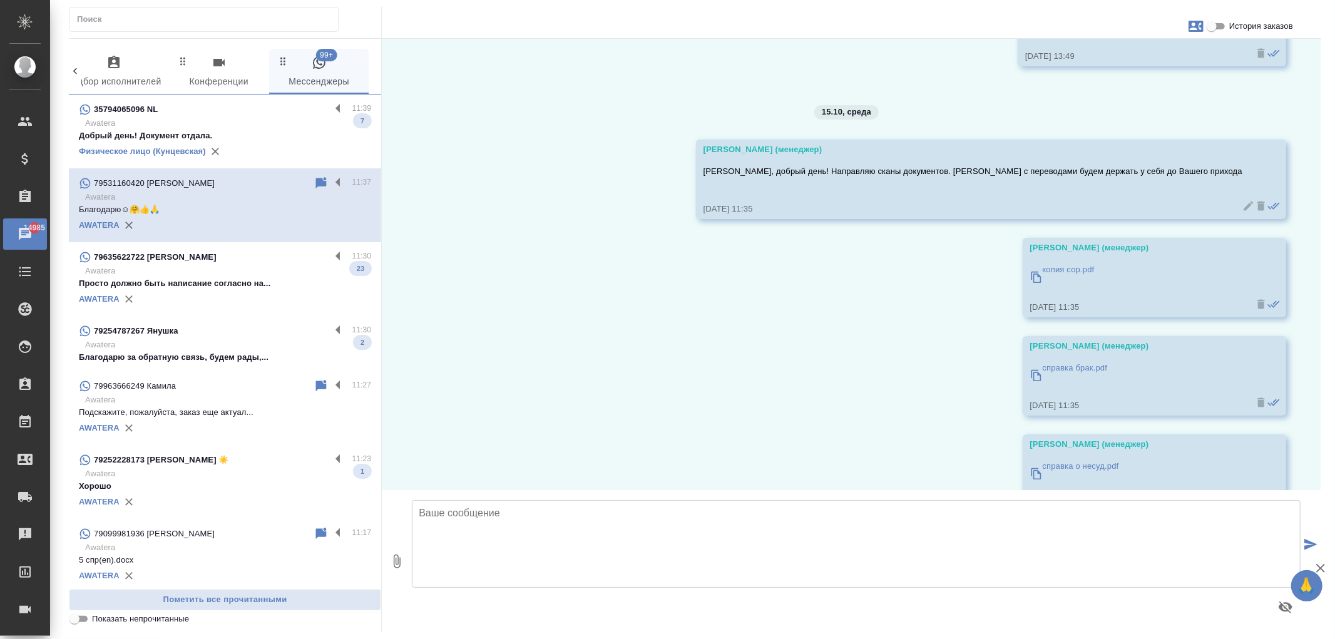
scroll to position [4848, 0]
